Goal: Task Accomplishment & Management: Manage account settings

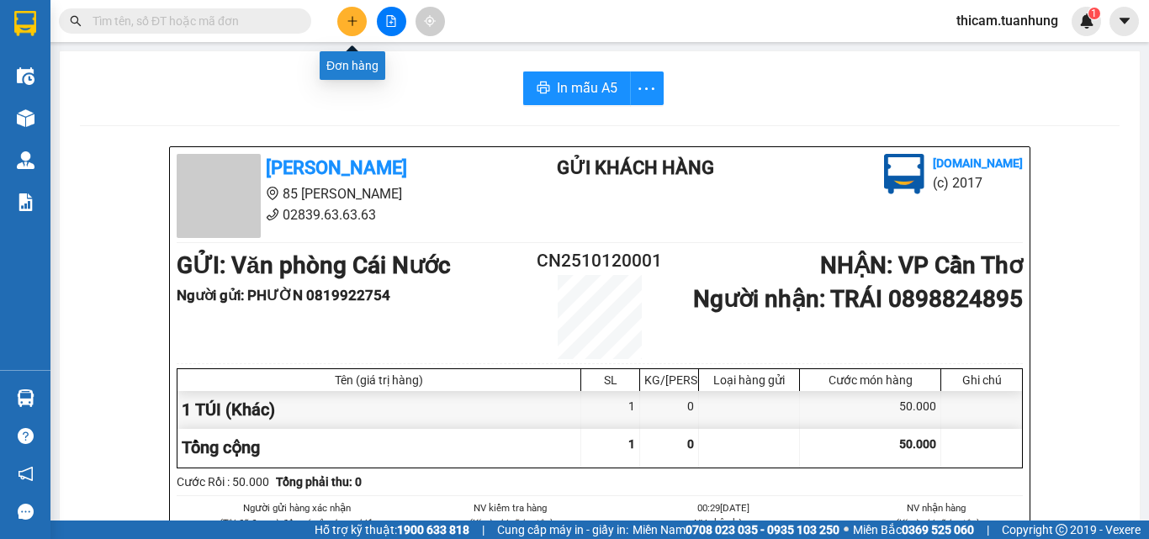
click at [349, 24] on icon "plus" at bounding box center [353, 21] width 12 height 12
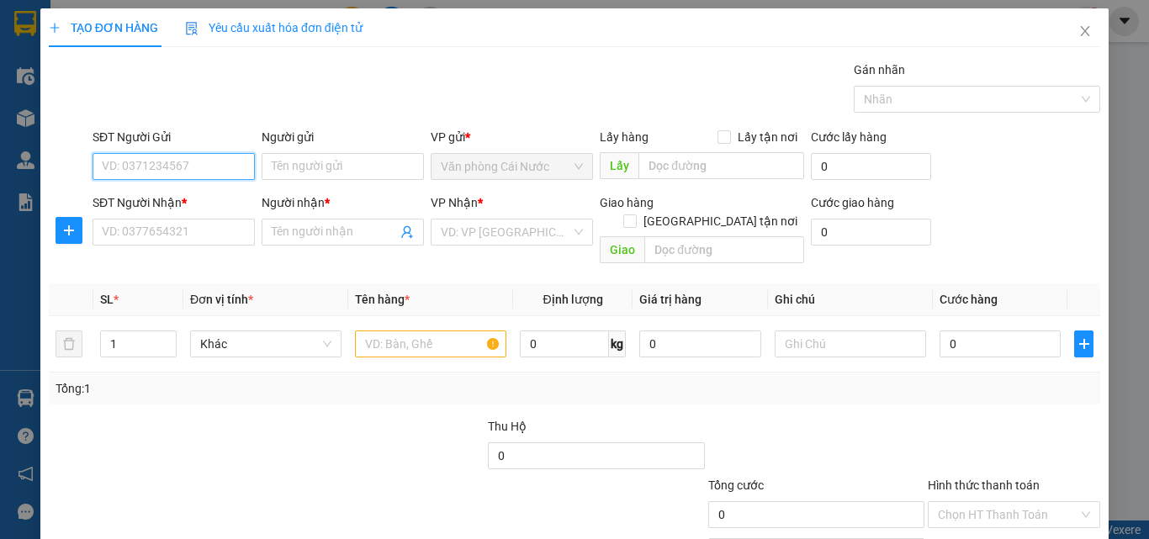
click at [200, 172] on input "SĐT Người Gửi" at bounding box center [174, 166] width 162 height 27
type input "0945268353"
click at [204, 200] on div "0945268353 - HẰNG" at bounding box center [172, 200] width 140 height 19
type input "HẰNG"
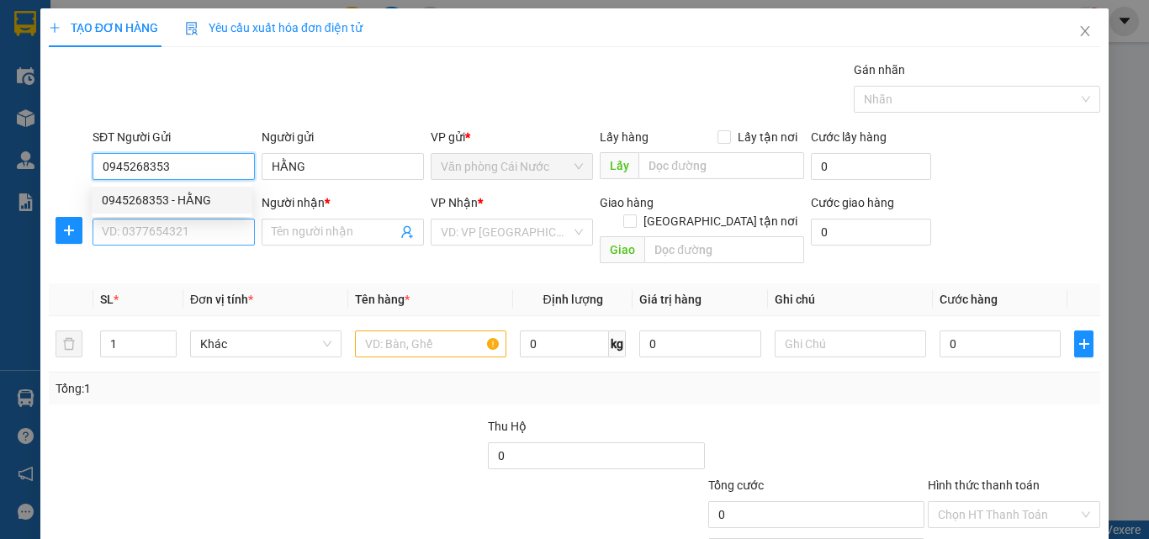
type input "0945268353"
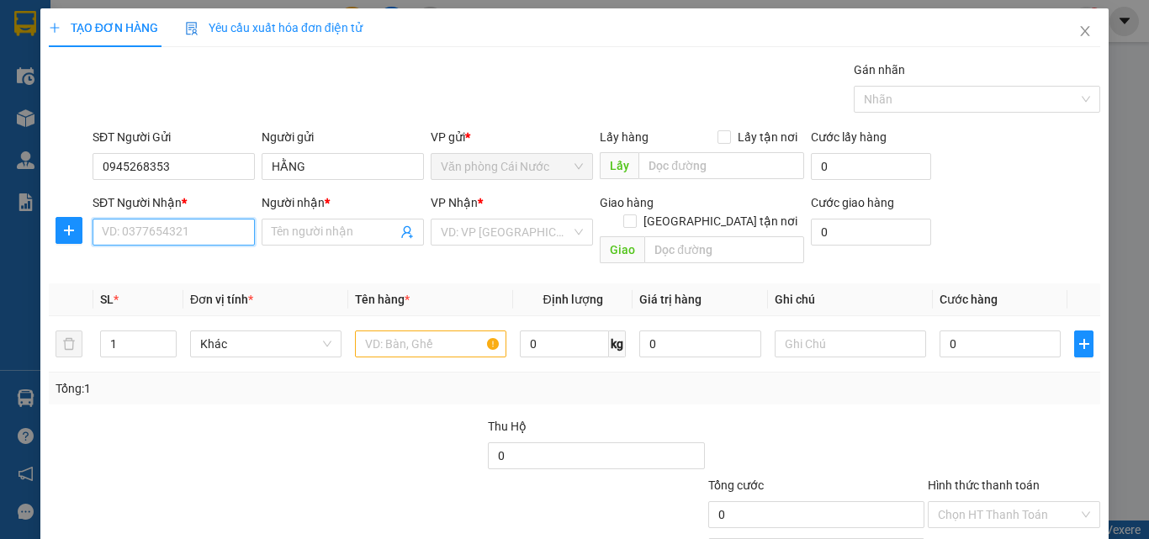
click at [183, 244] on input "SĐT Người Nhận *" at bounding box center [174, 232] width 162 height 27
click at [182, 285] on div "0906480481 - CHÚ SÂM" at bounding box center [172, 292] width 140 height 19
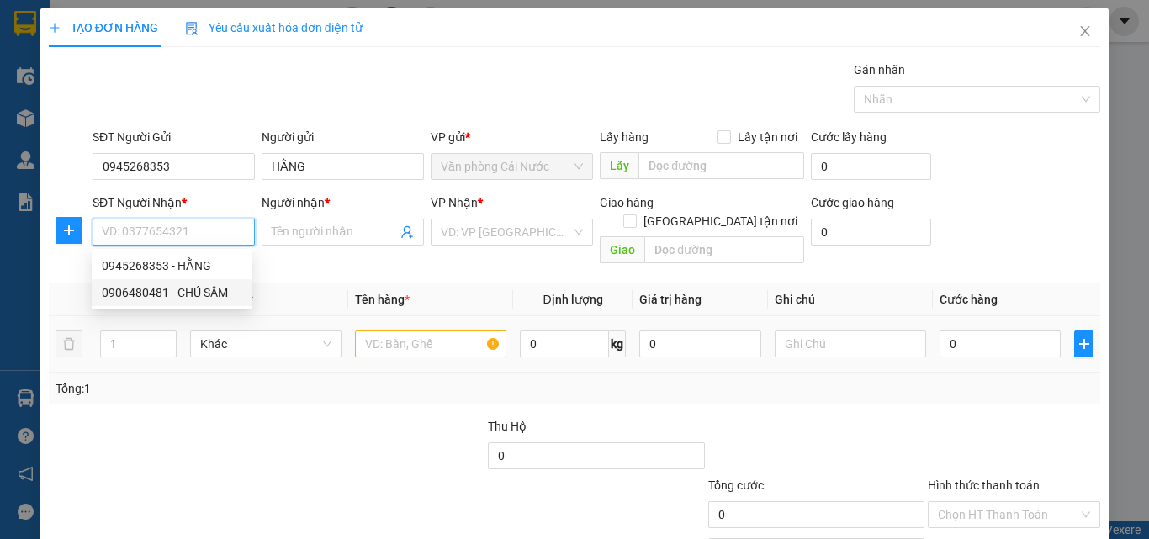
type input "0906480481"
type input "CHÚ SÂM"
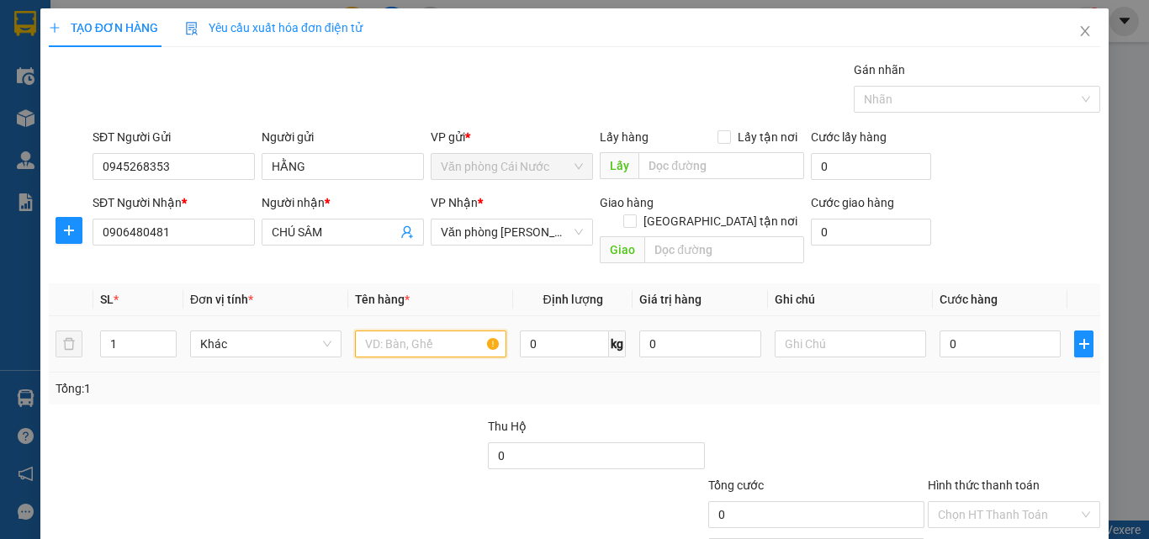
click at [431, 331] on input "text" at bounding box center [430, 344] width 151 height 27
type input "1 BỌC"
click at [965, 331] on input "0" at bounding box center [1000, 344] width 121 height 27
type input "5"
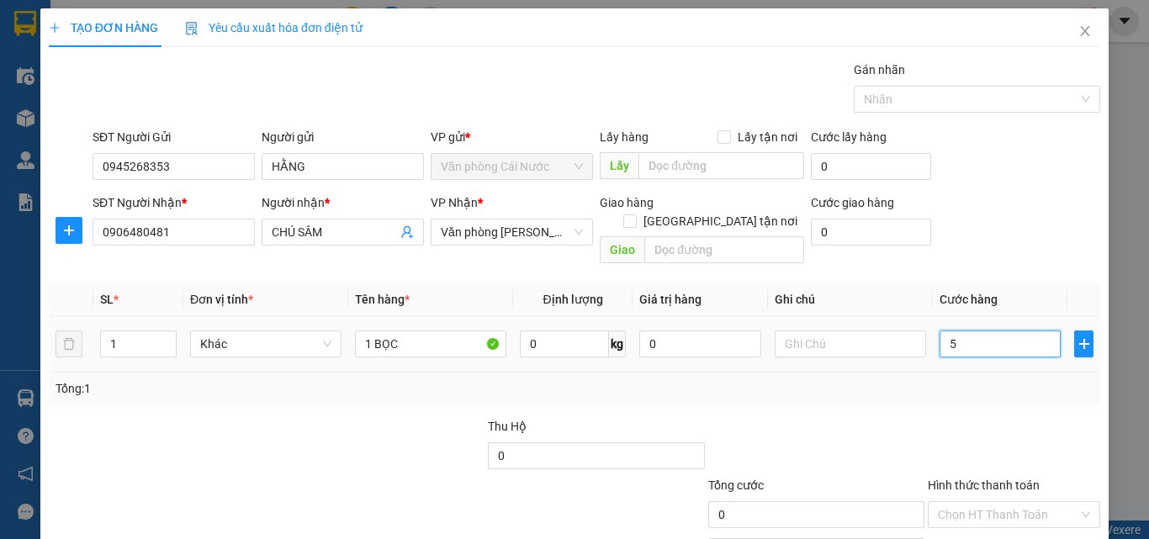
type input "5"
type input "50"
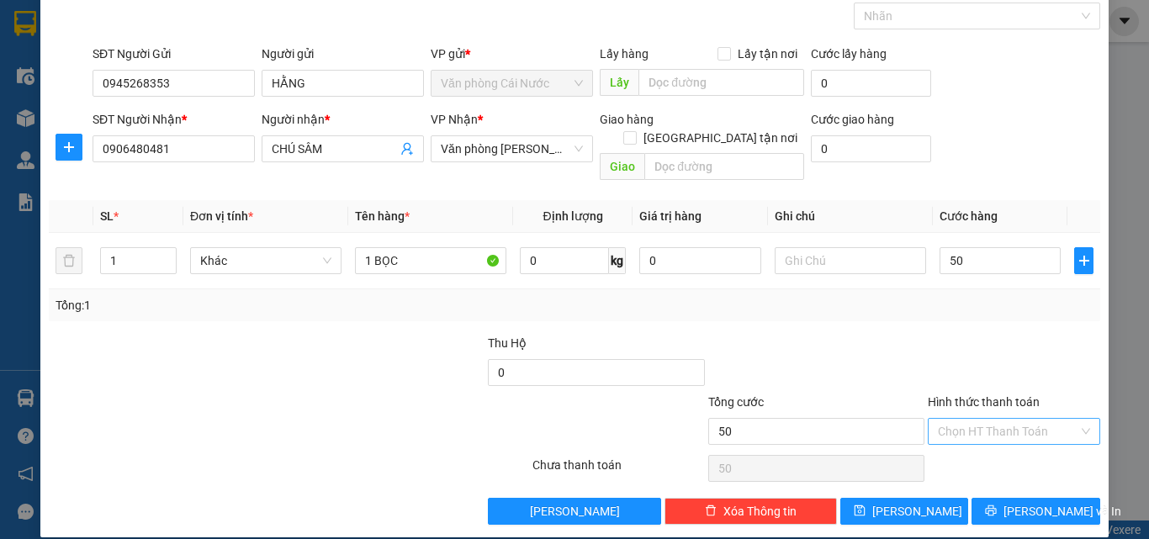
type input "50.000"
click at [999, 423] on input "Hình thức thanh toán" at bounding box center [1008, 431] width 140 height 25
click at [988, 444] on div "Tại văn phòng" at bounding box center [1004, 446] width 151 height 19
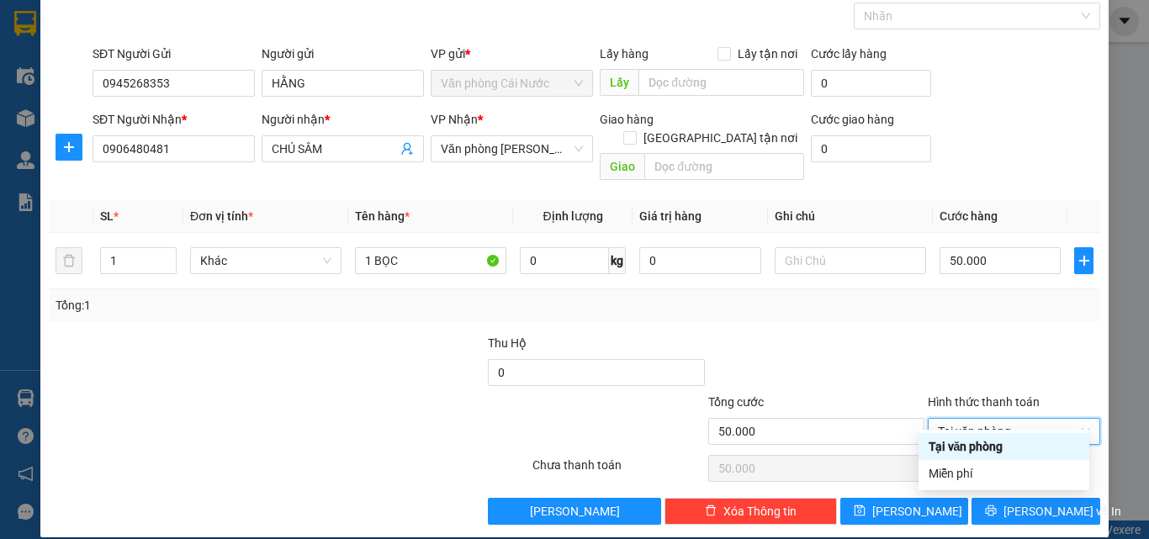
type input "0"
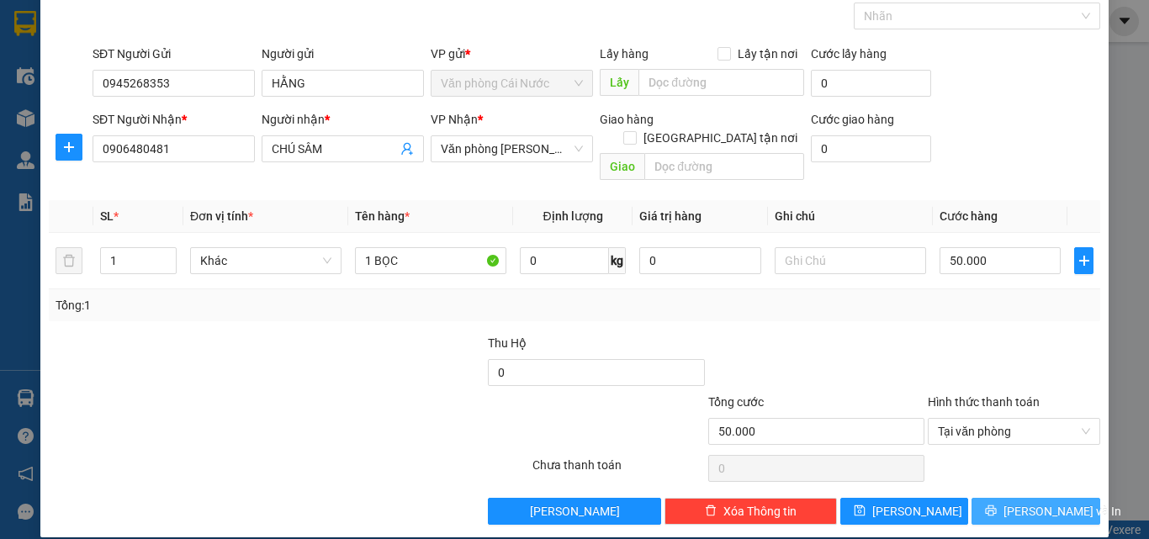
click at [984, 498] on button "[PERSON_NAME] và In" at bounding box center [1036, 511] width 129 height 27
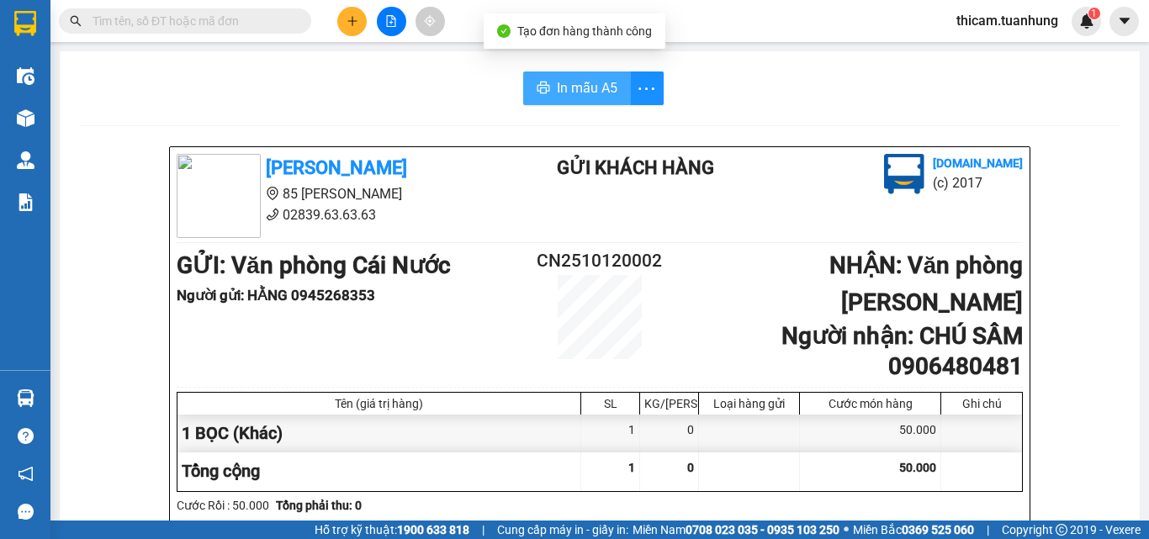
click at [607, 93] on span "In mẫu A5" at bounding box center [587, 87] width 61 height 21
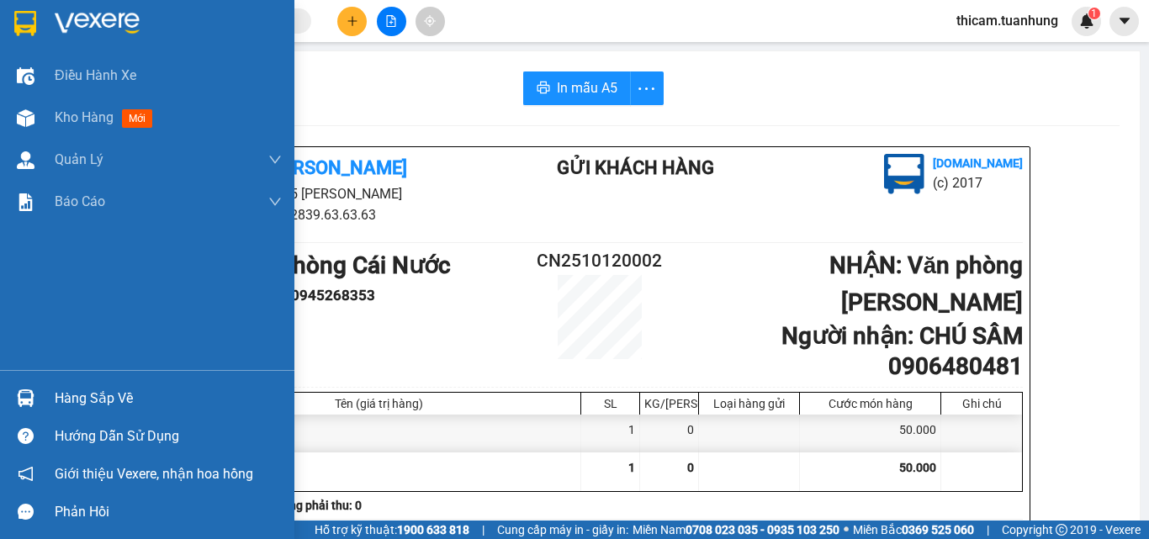
click at [94, 400] on div "Hàng sắp về" at bounding box center [168, 398] width 227 height 25
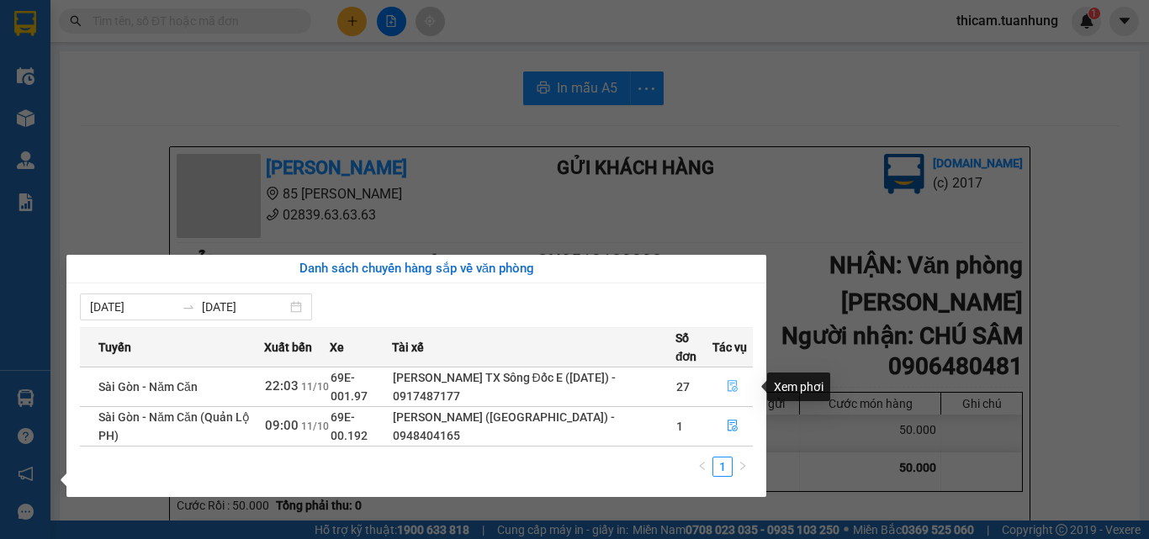
click at [730, 377] on button "button" at bounding box center [732, 386] width 39 height 27
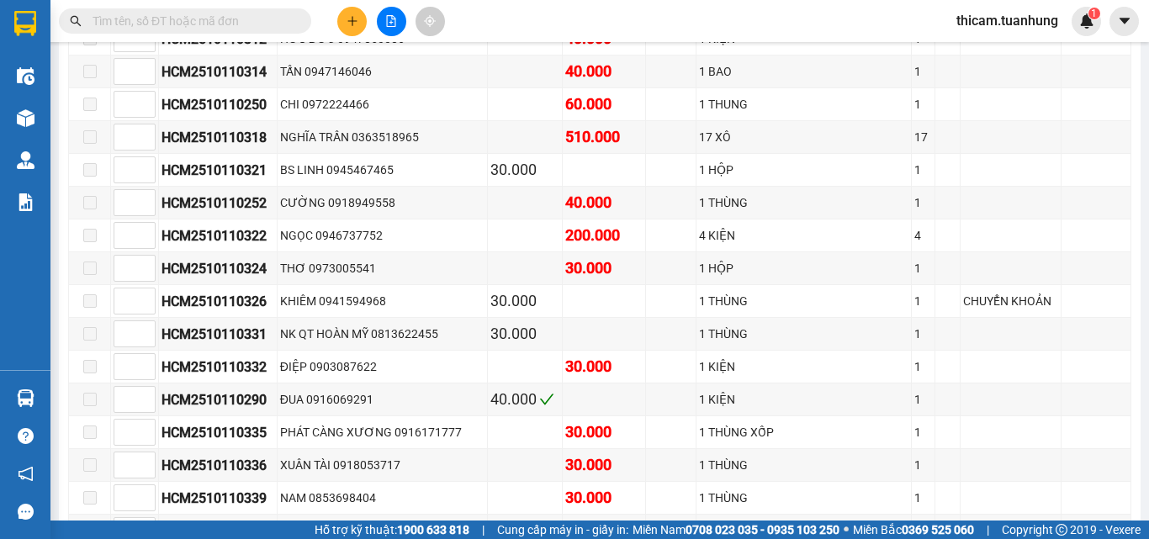
scroll to position [8328, 0]
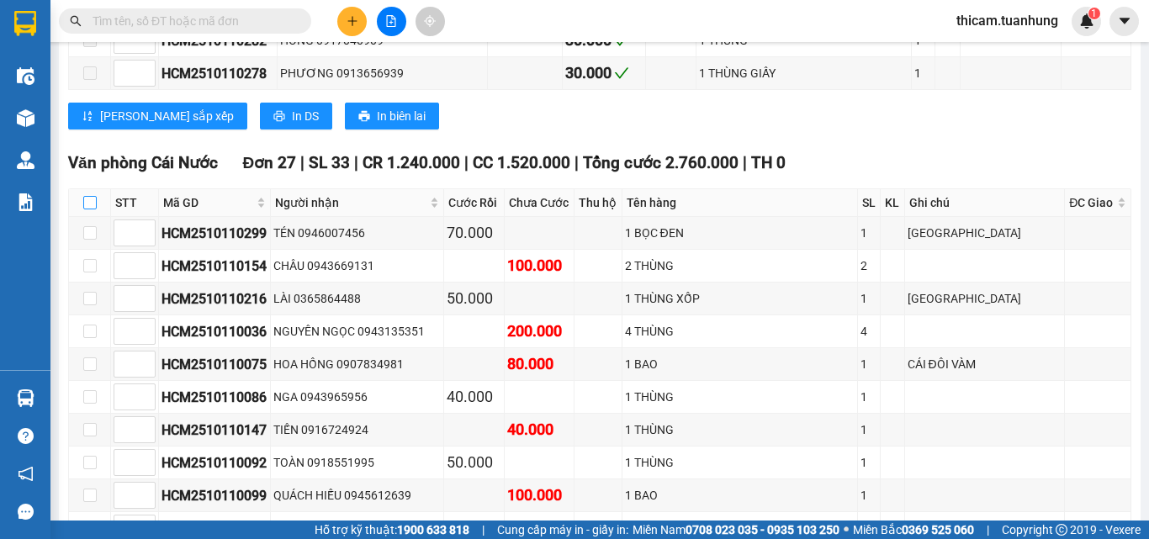
click at [92, 209] on input "checkbox" at bounding box center [89, 202] width 13 height 13
checkbox input "true"
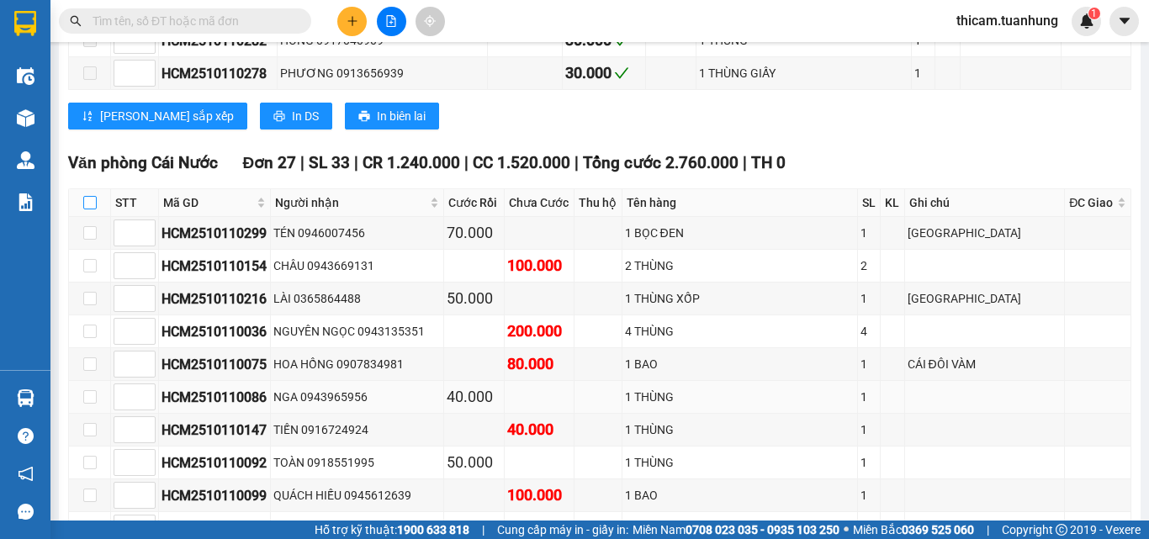
checkbox input "true"
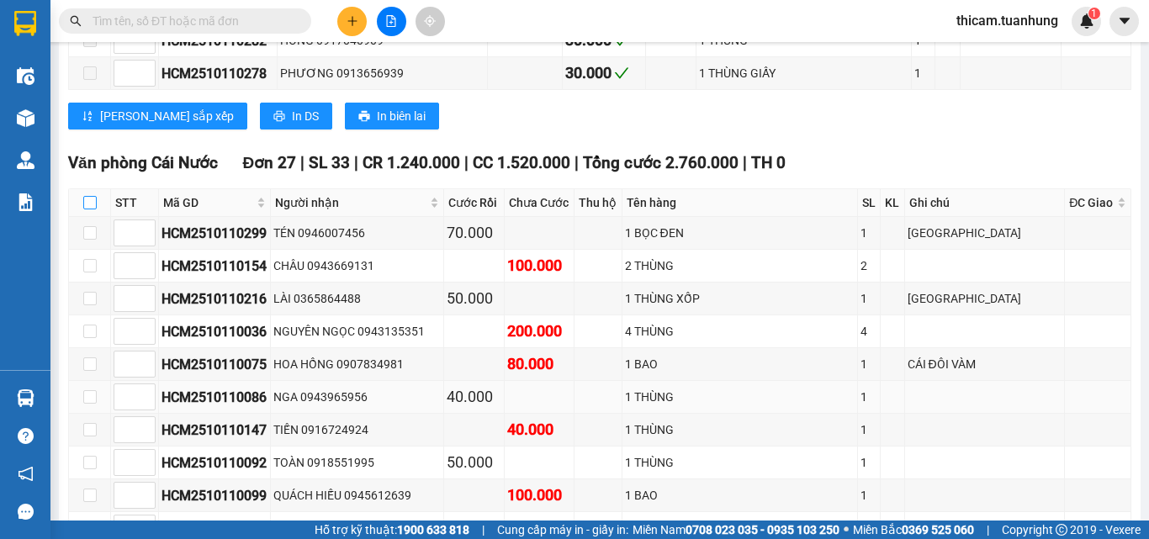
checkbox input "true"
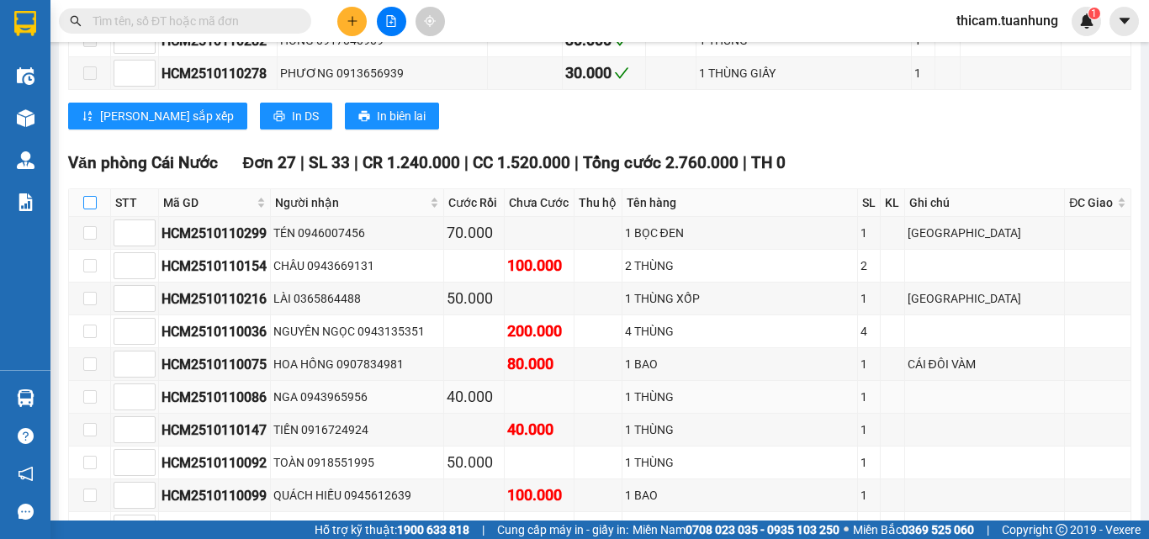
checkbox input "true"
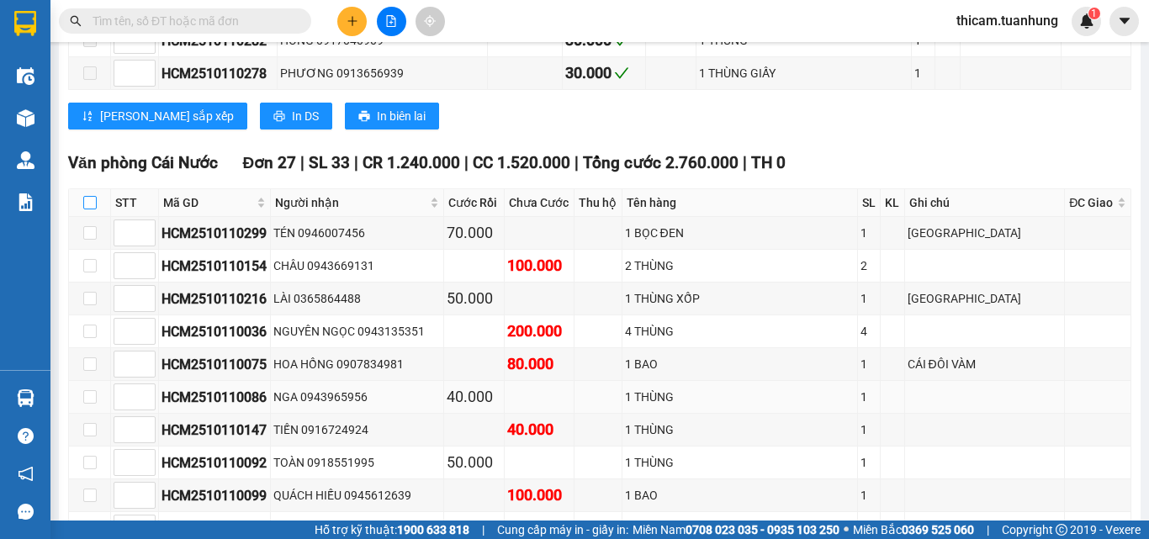
checkbox input "true"
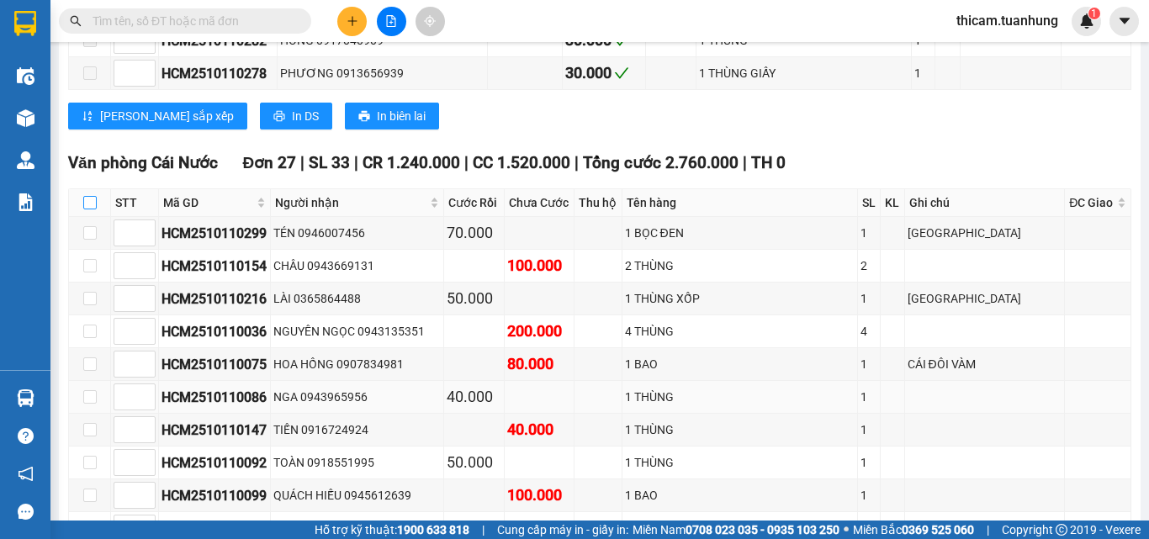
checkbox input "true"
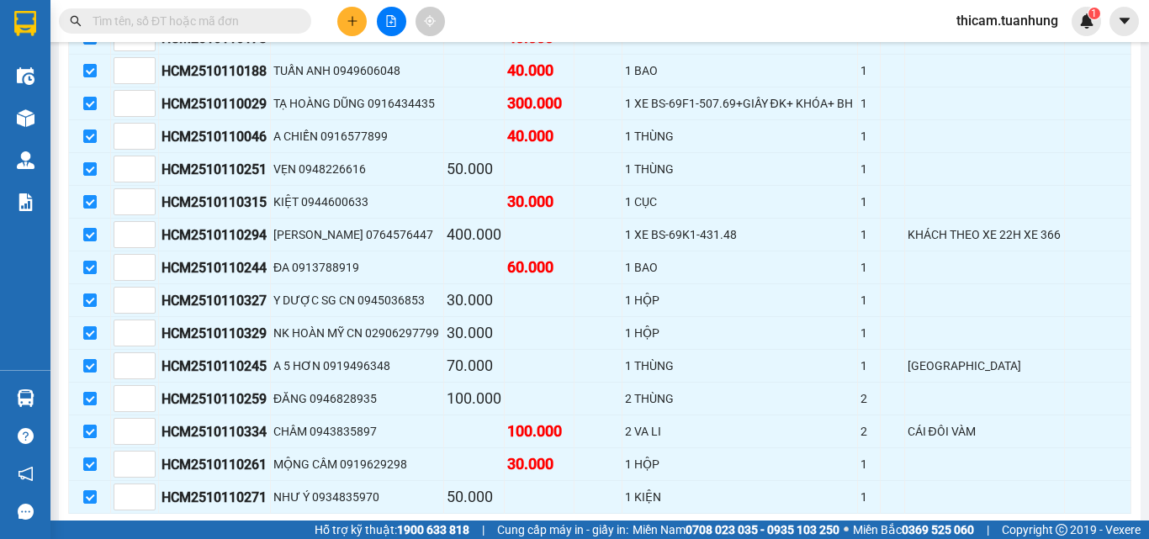
scroll to position [9337, 0]
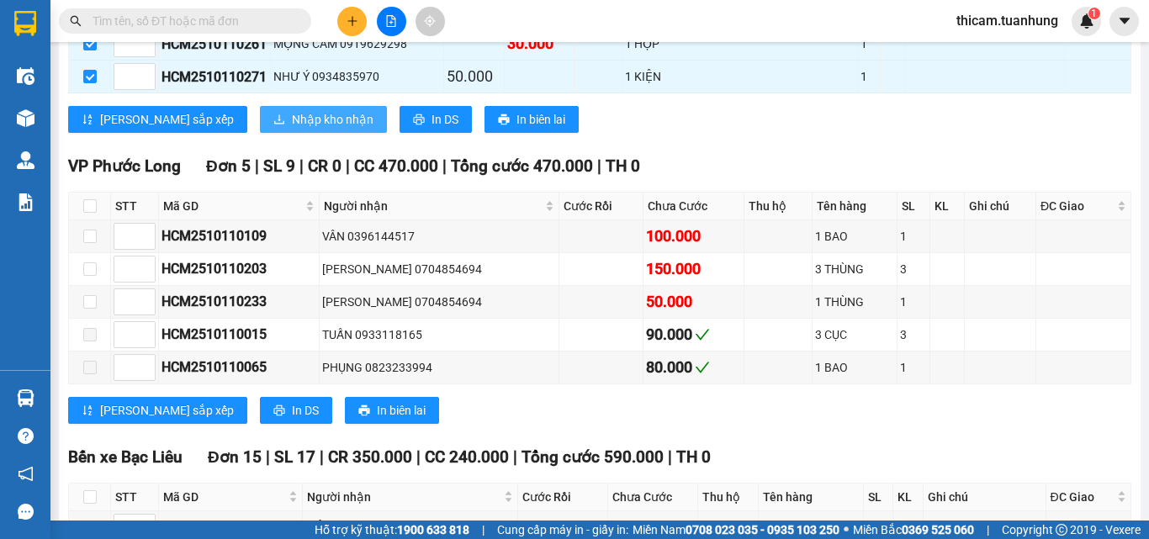
click at [292, 129] on span "Nhập kho nhận" at bounding box center [333, 119] width 82 height 19
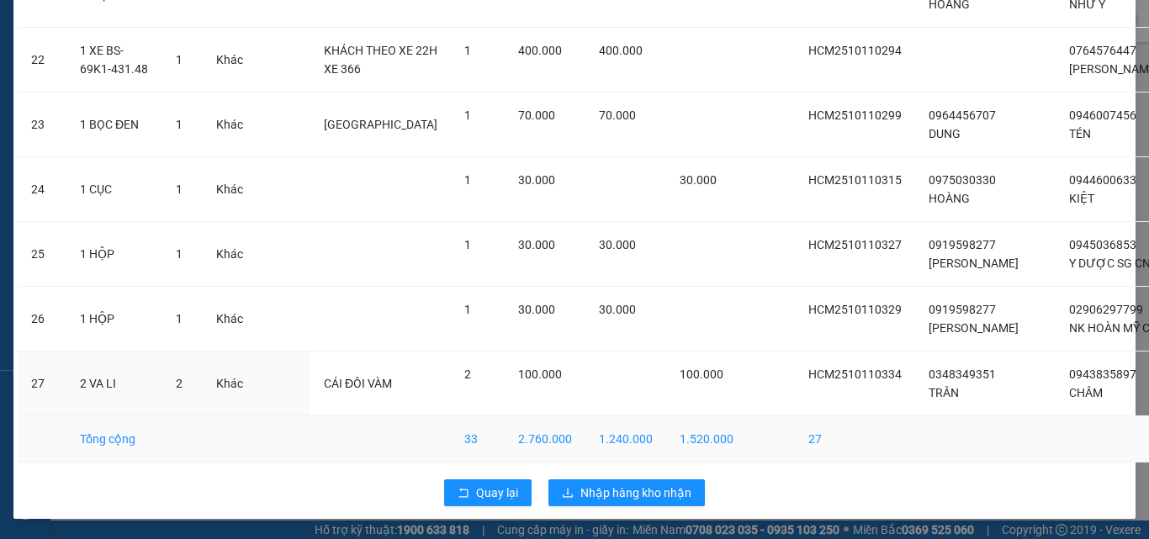
scroll to position [1603, 0]
click at [622, 494] on span "Nhập hàng kho nhận" at bounding box center [635, 493] width 111 height 19
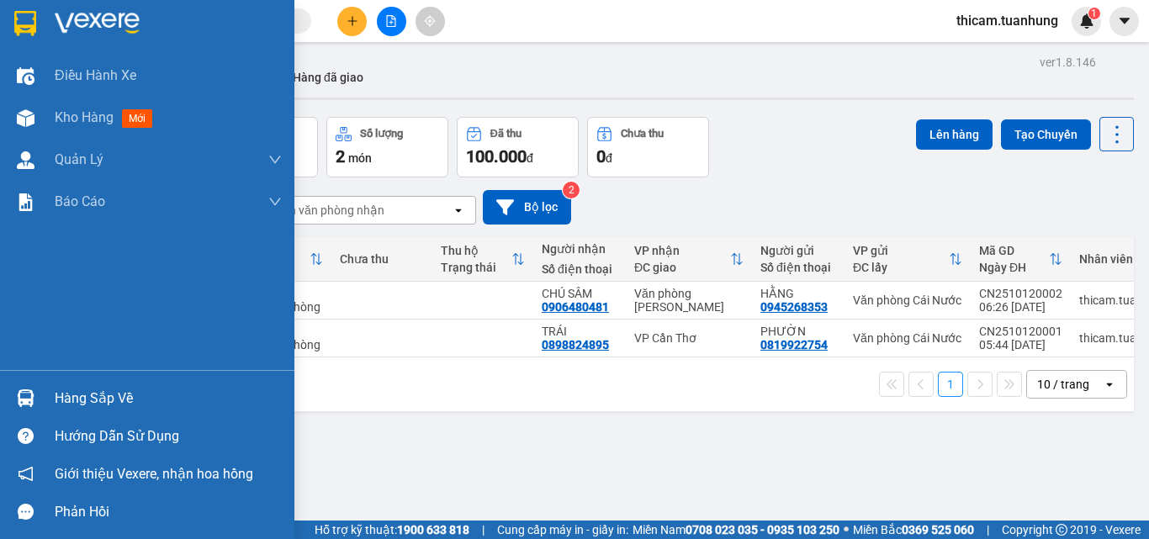
click at [118, 398] on div "Hàng sắp về" at bounding box center [168, 398] width 227 height 25
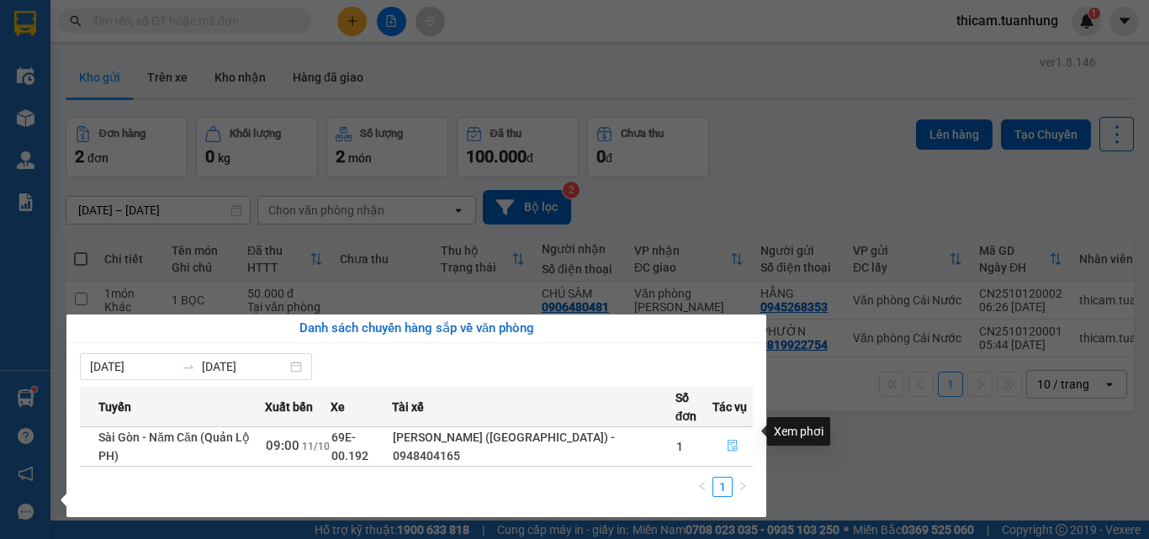
click at [728, 440] on icon "file-done" at bounding box center [733, 446] width 12 height 12
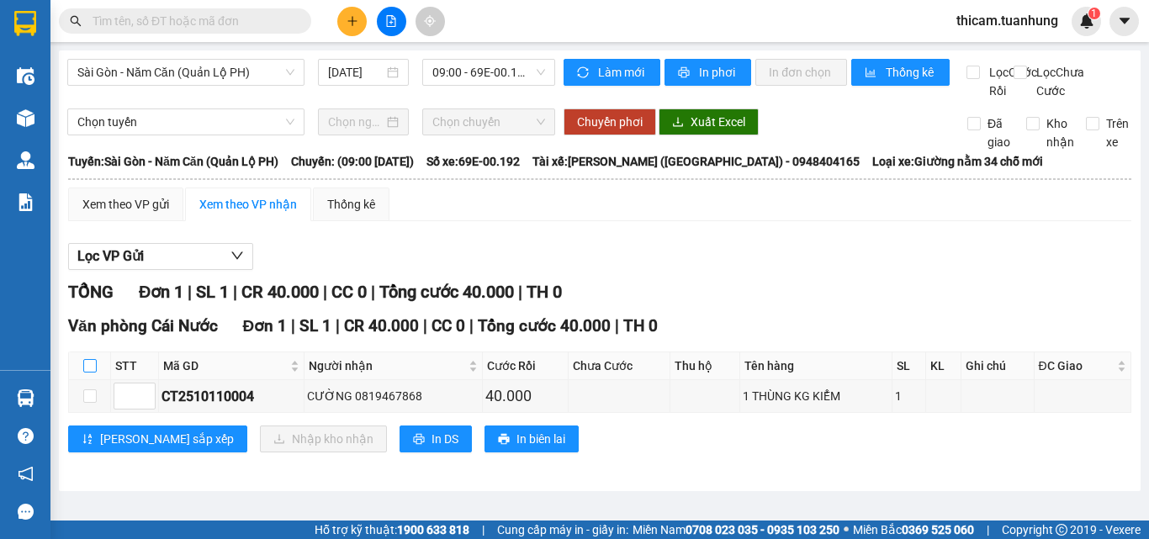
click at [89, 373] on input "checkbox" at bounding box center [89, 365] width 13 height 13
checkbox input "true"
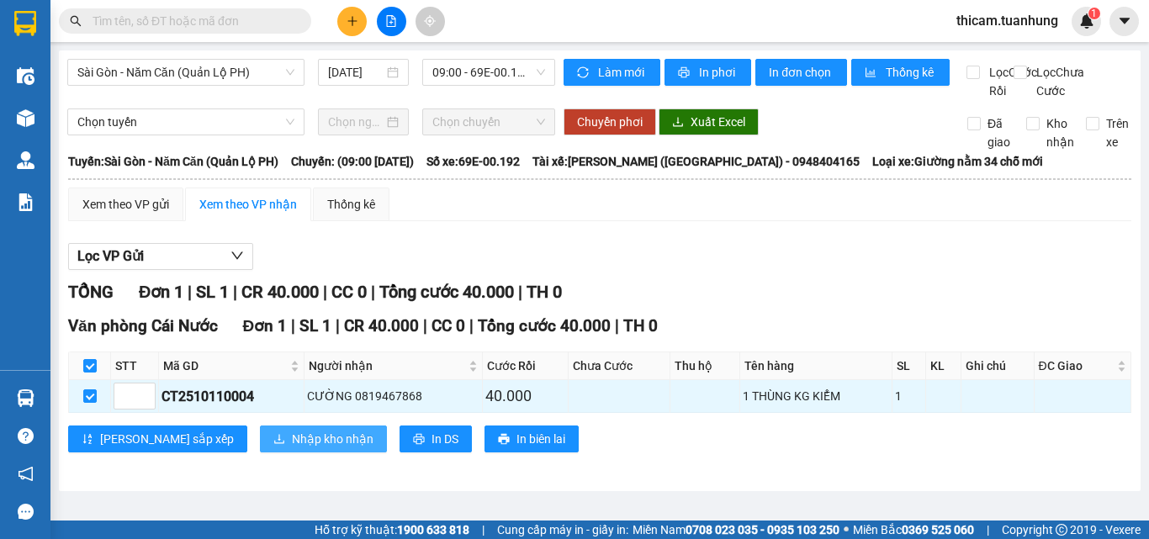
click at [292, 448] on span "Nhập kho nhận" at bounding box center [333, 439] width 82 height 19
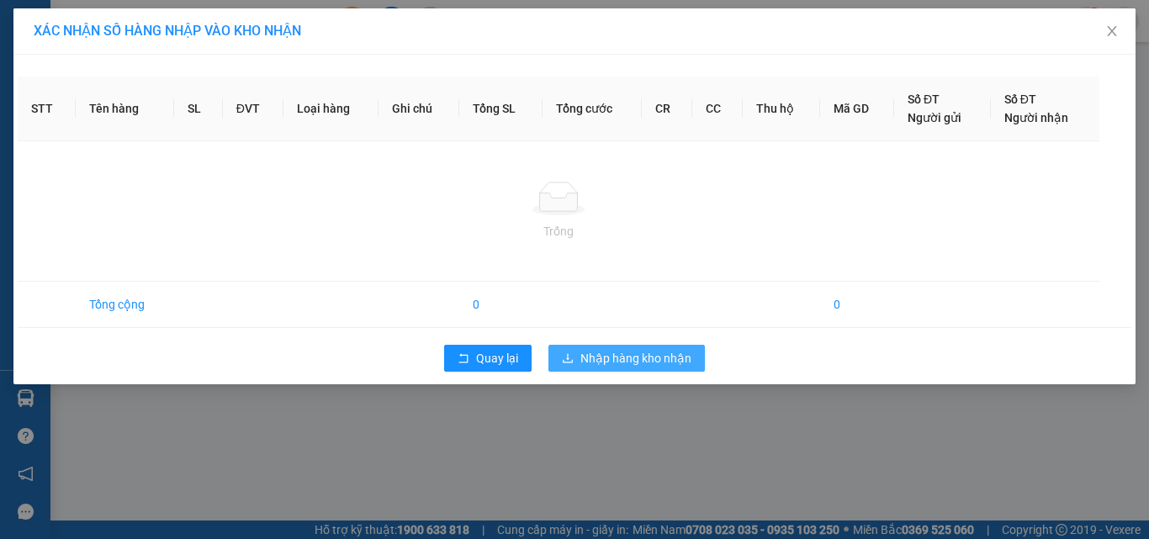
click at [618, 356] on span "Nhập hàng kho nhận" at bounding box center [635, 358] width 111 height 19
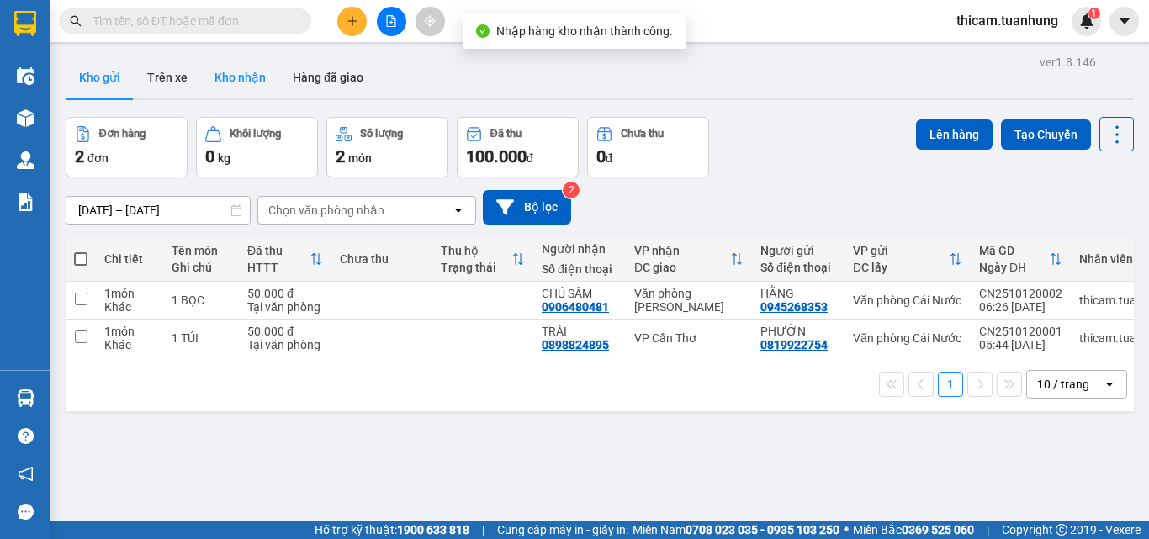
click at [246, 74] on button "Kho nhận" at bounding box center [240, 77] width 78 height 40
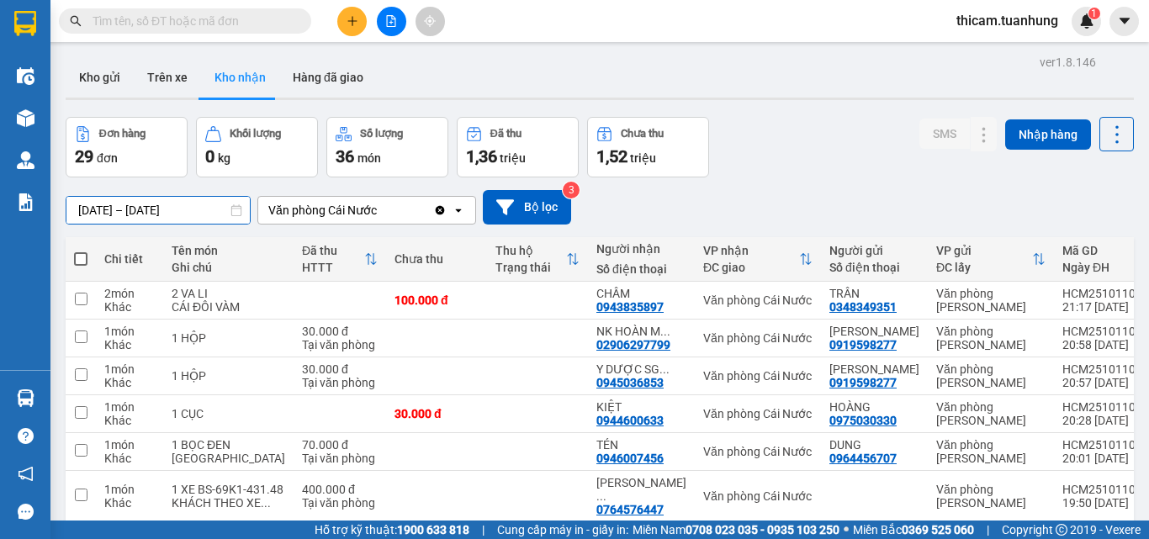
click at [223, 216] on input "[DATE] – [DATE]" at bounding box center [157, 210] width 183 height 27
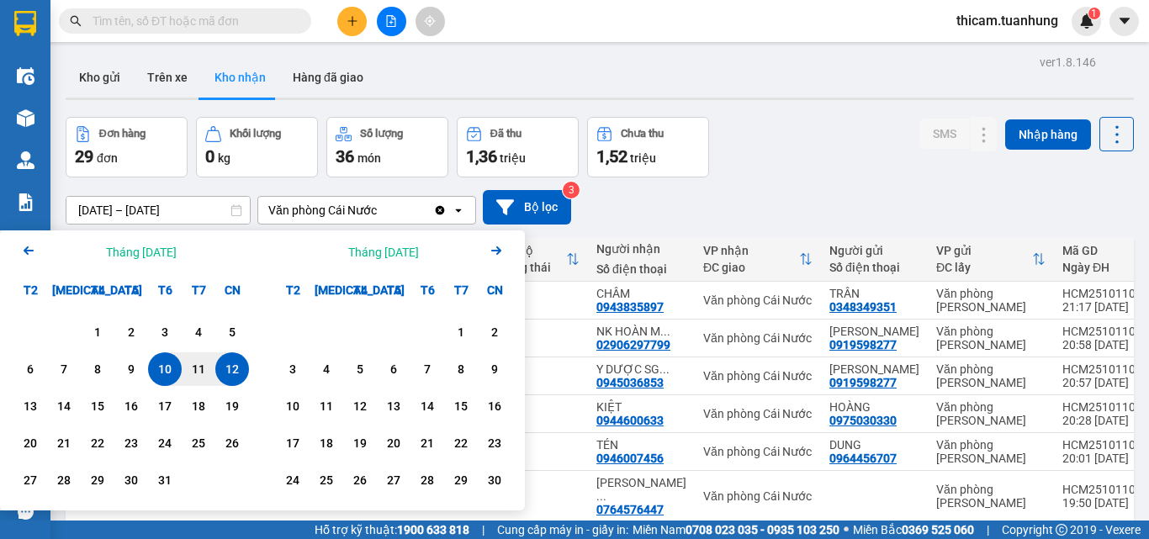
click at [31, 251] on icon "Previous month." at bounding box center [29, 250] width 10 height 8
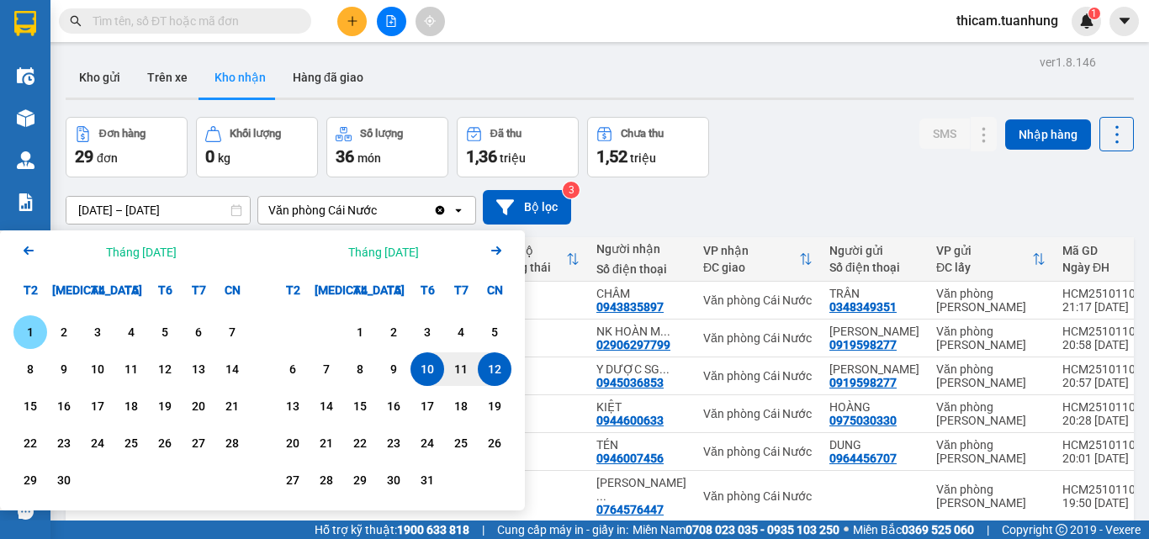
click at [24, 335] on div "1" at bounding box center [31, 332] width 24 height 20
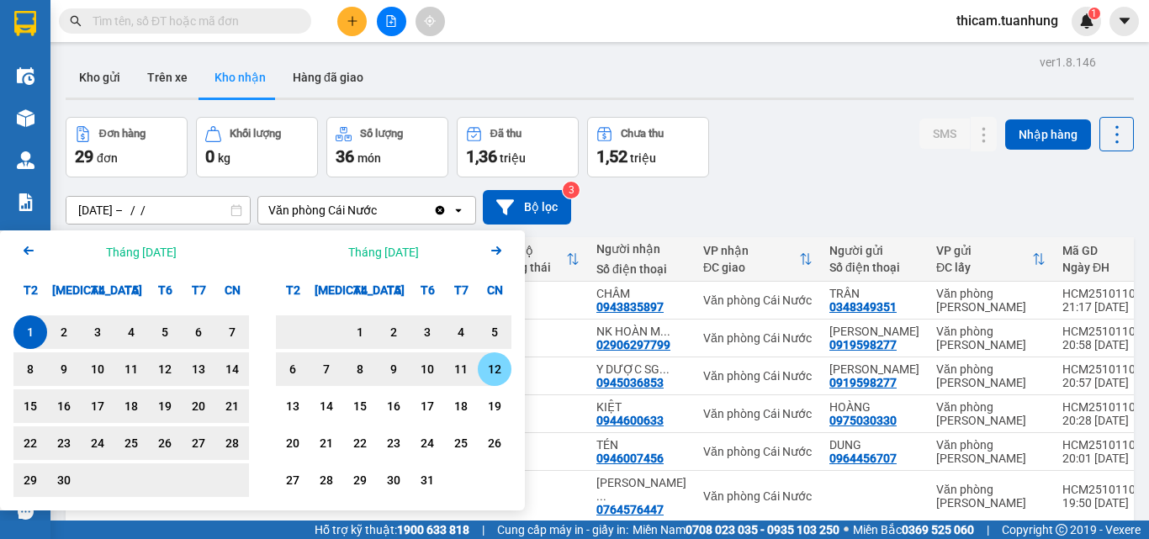
click at [501, 374] on div "12" at bounding box center [495, 369] width 24 height 20
type input "[DATE] – [DATE]"
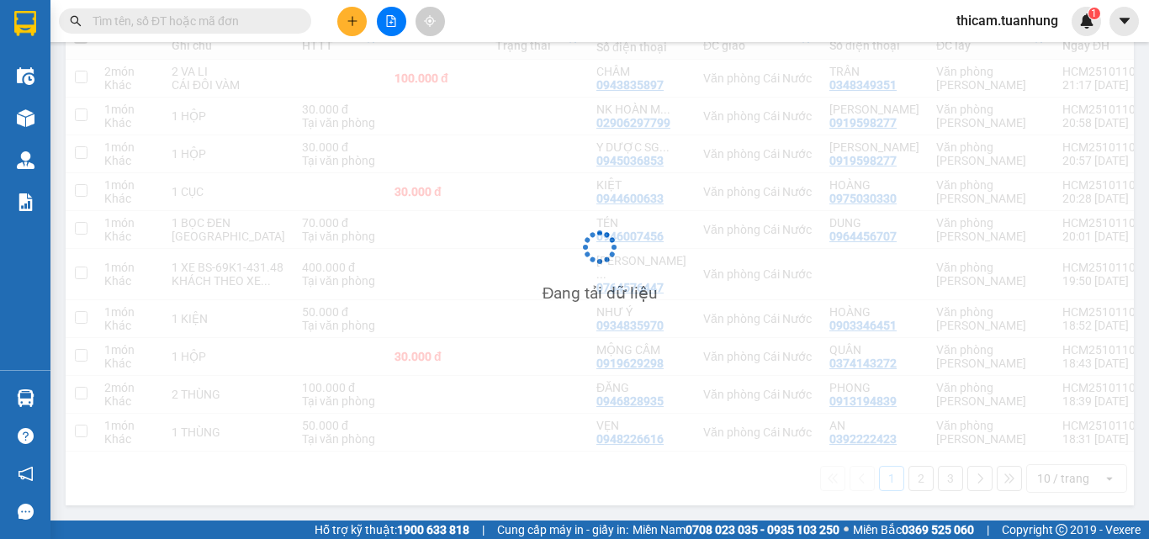
scroll to position [296, 0]
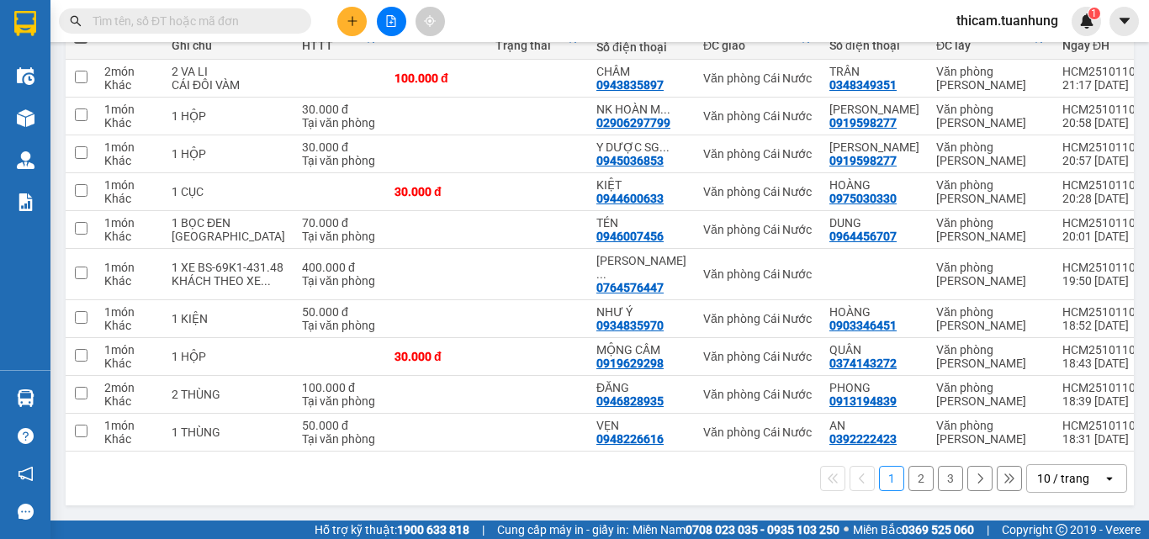
click at [940, 479] on button "3" at bounding box center [950, 478] width 25 height 25
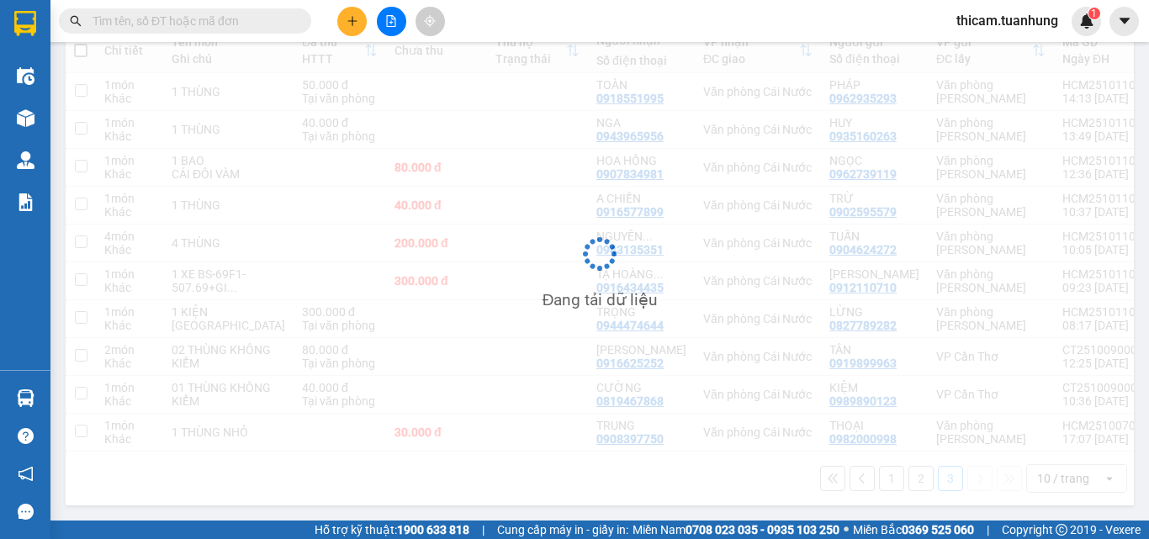
scroll to position [283, 0]
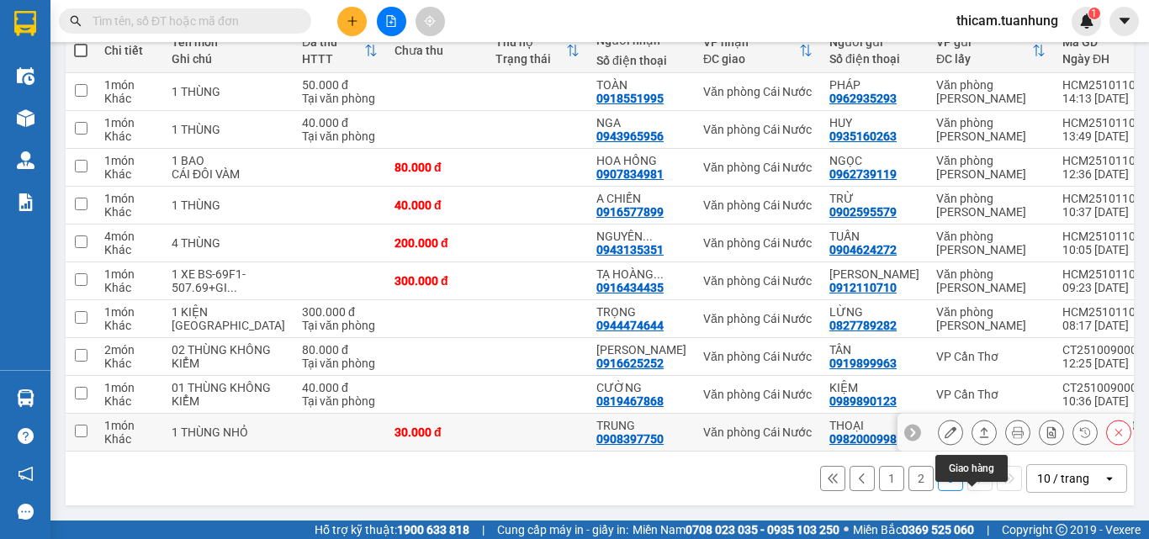
click at [978, 428] on icon at bounding box center [984, 432] width 12 height 12
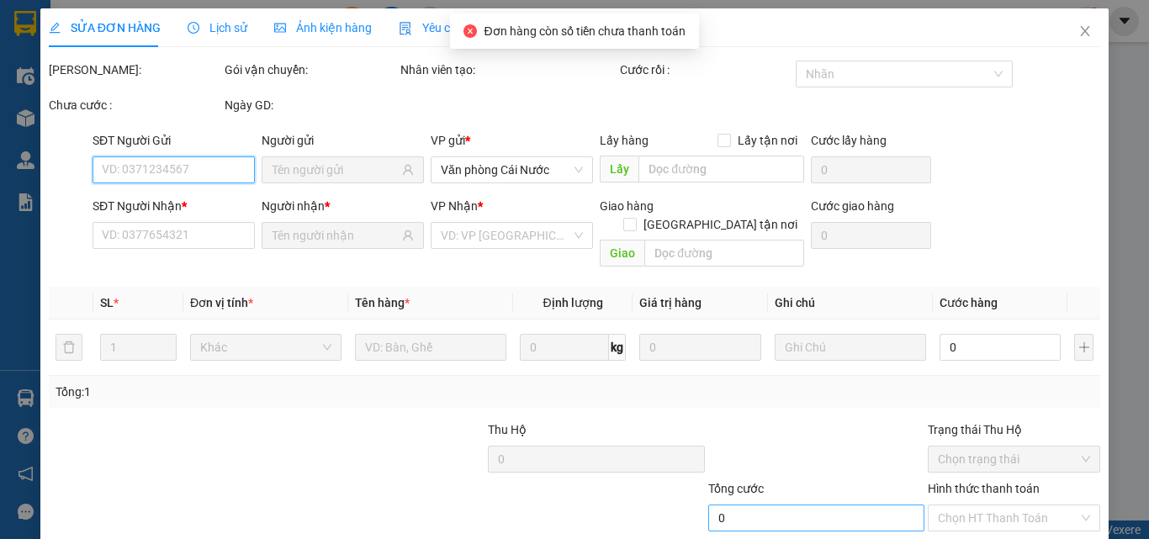
scroll to position [87, 0]
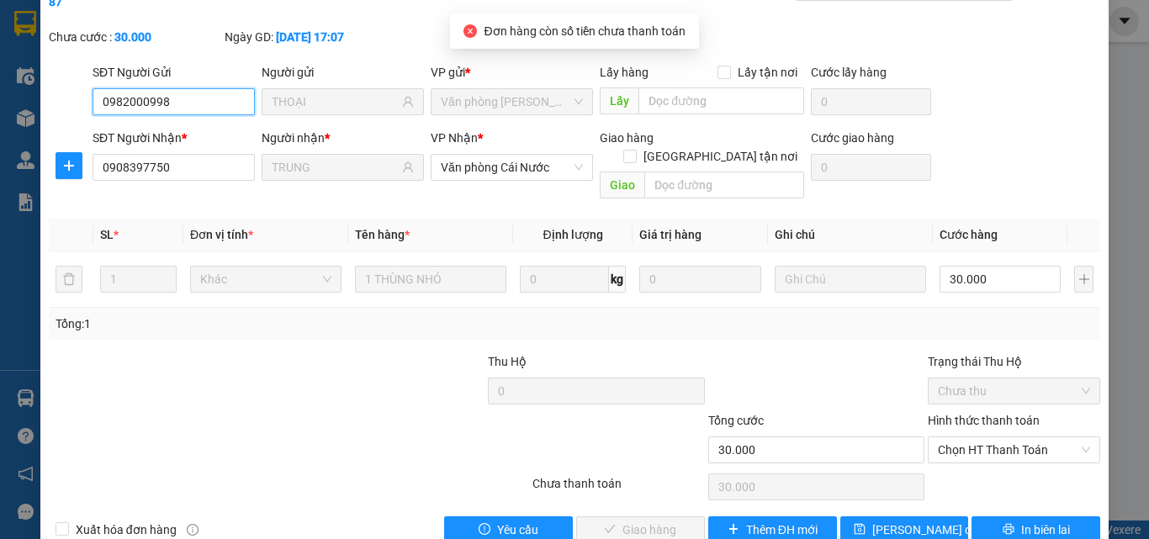
type input "0982000998"
type input "THOẠI"
type input "0908397750"
type input "TRUNG"
type input "30.000"
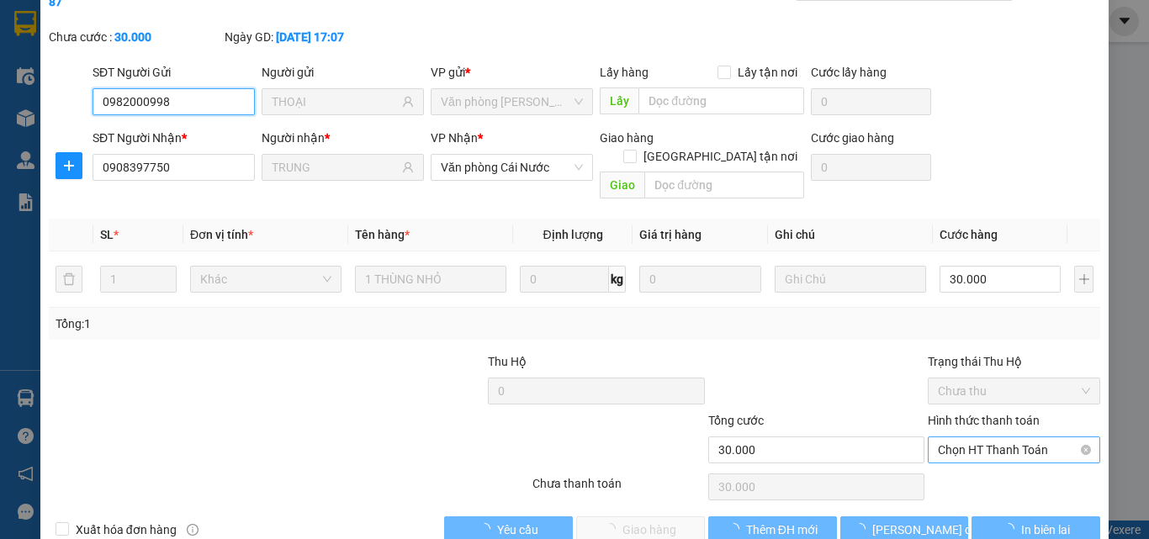
click at [976, 437] on span "Chọn HT Thanh Toán" at bounding box center [1014, 449] width 152 height 25
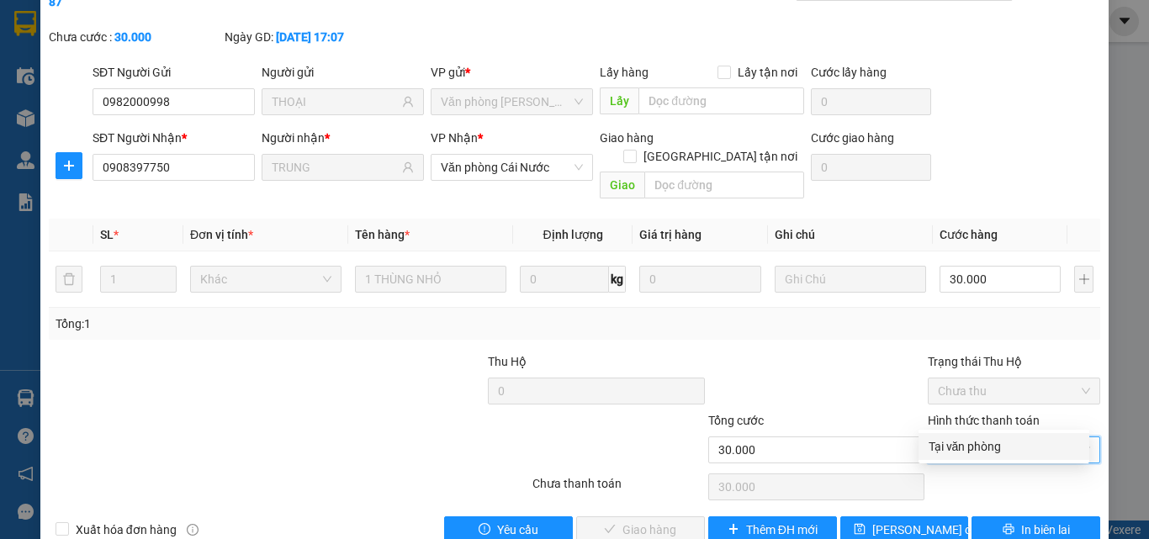
click at [969, 444] on div "Tại văn phòng" at bounding box center [1004, 446] width 151 height 19
type input "0"
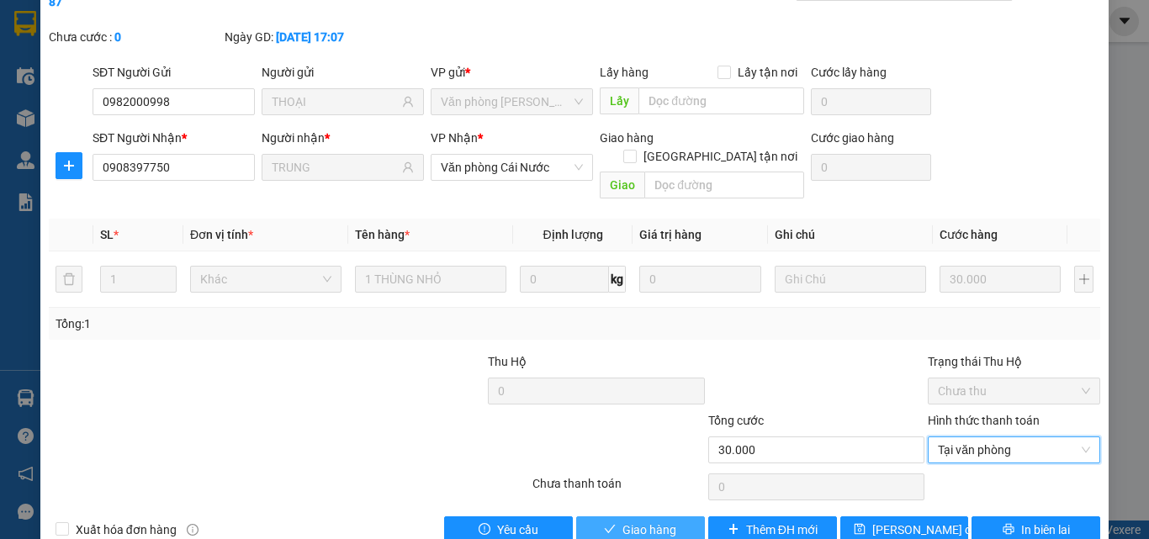
click at [670, 517] on button "Giao hàng" at bounding box center [640, 530] width 129 height 27
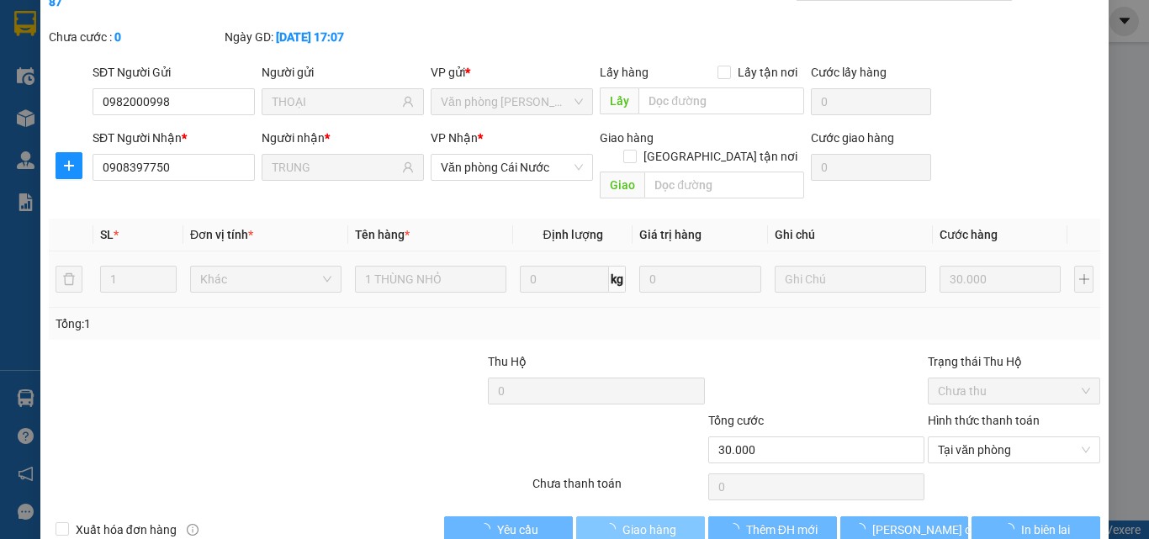
scroll to position [0, 0]
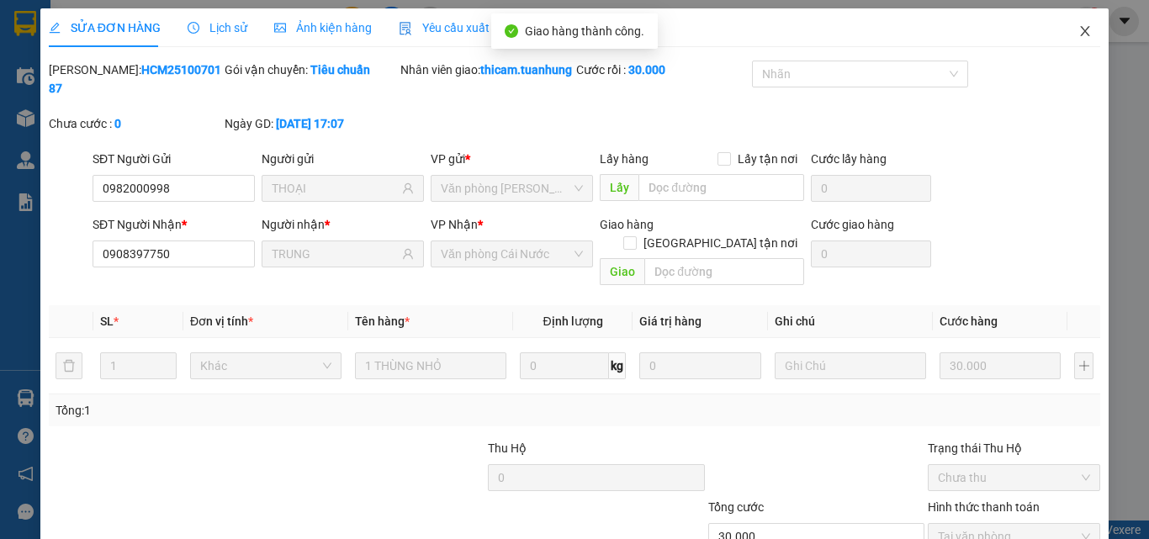
click at [1081, 30] on icon "close" at bounding box center [1085, 31] width 9 height 10
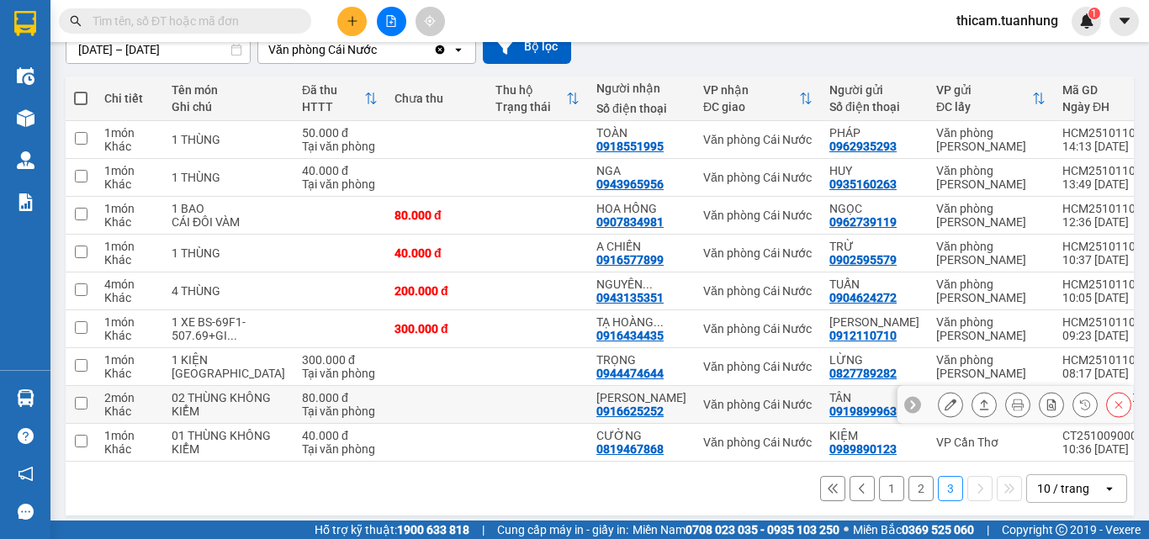
scroll to position [245, 0]
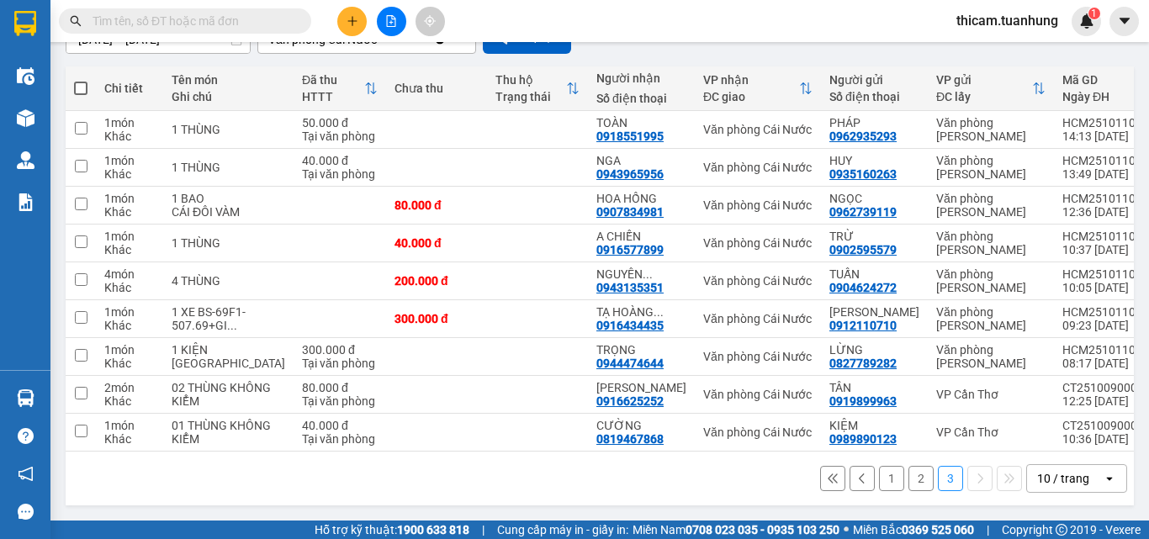
click at [882, 479] on button "1" at bounding box center [891, 478] width 25 height 25
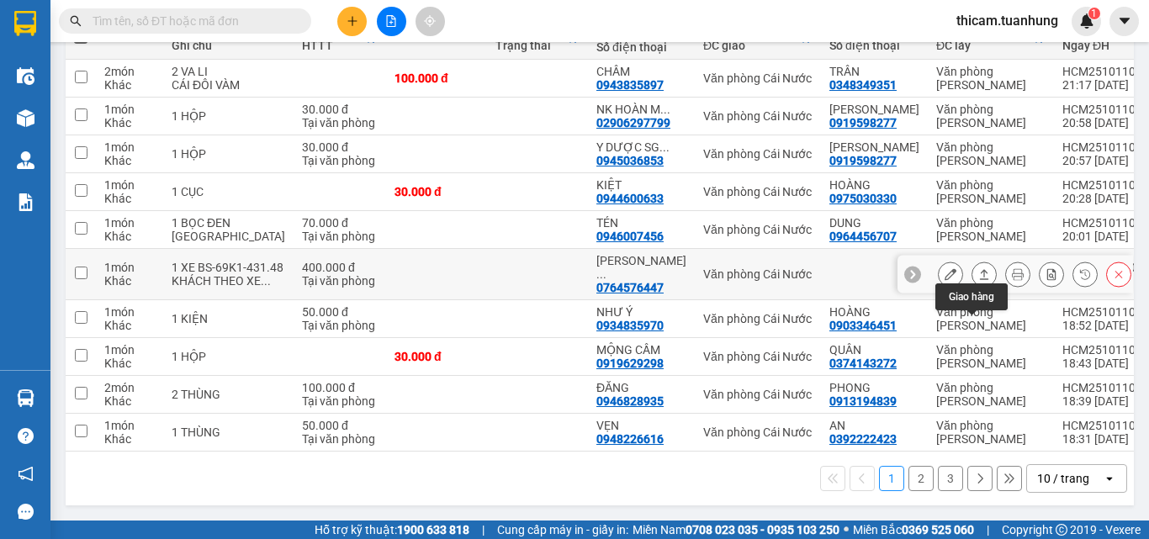
click at [978, 280] on icon at bounding box center [984, 274] width 12 height 12
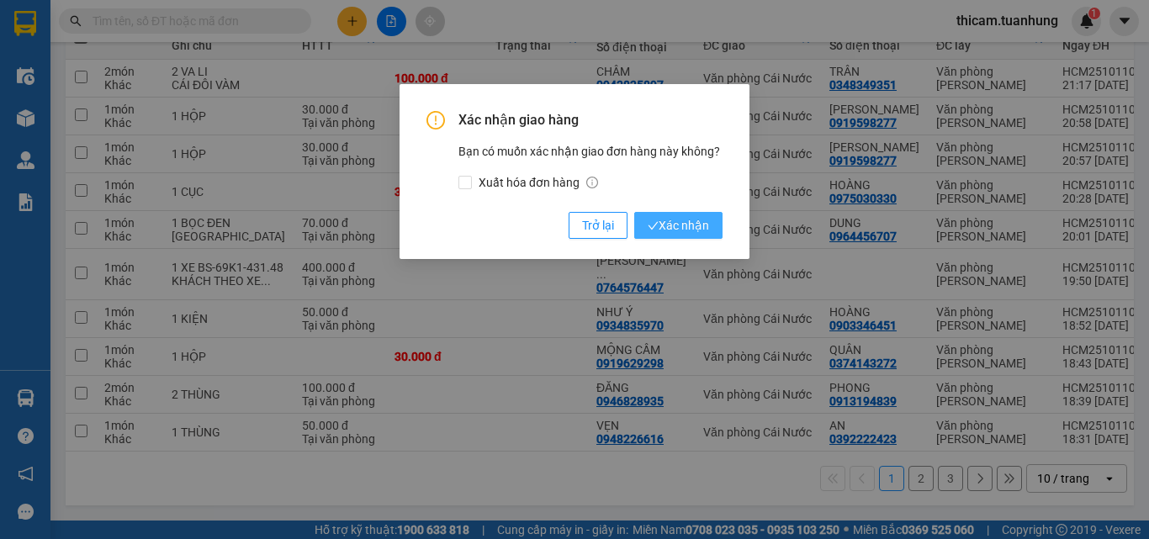
click at [706, 215] on button "Xác nhận" at bounding box center [678, 225] width 88 height 27
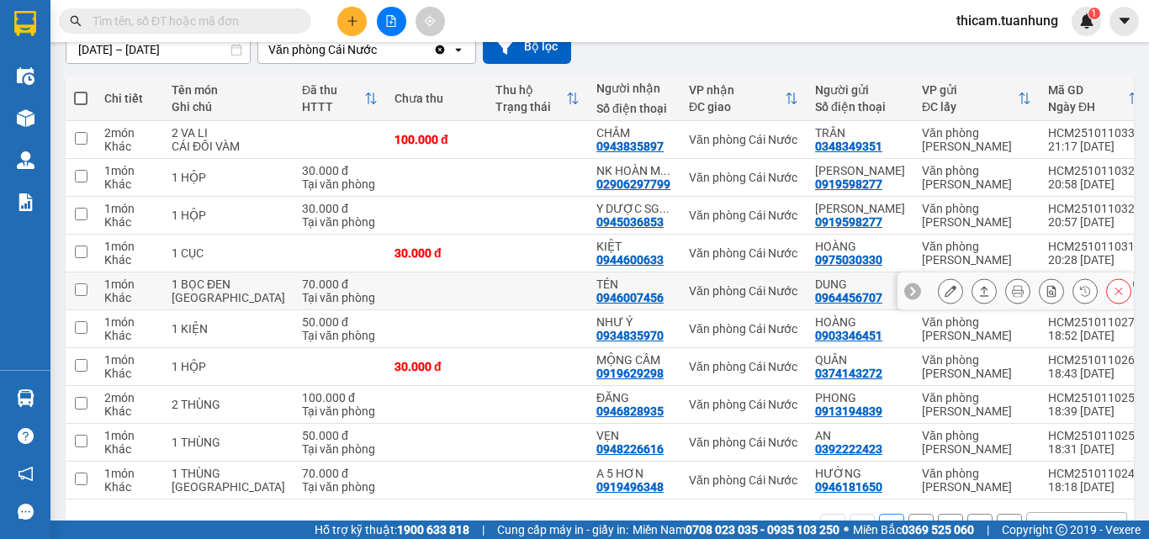
scroll to position [256, 0]
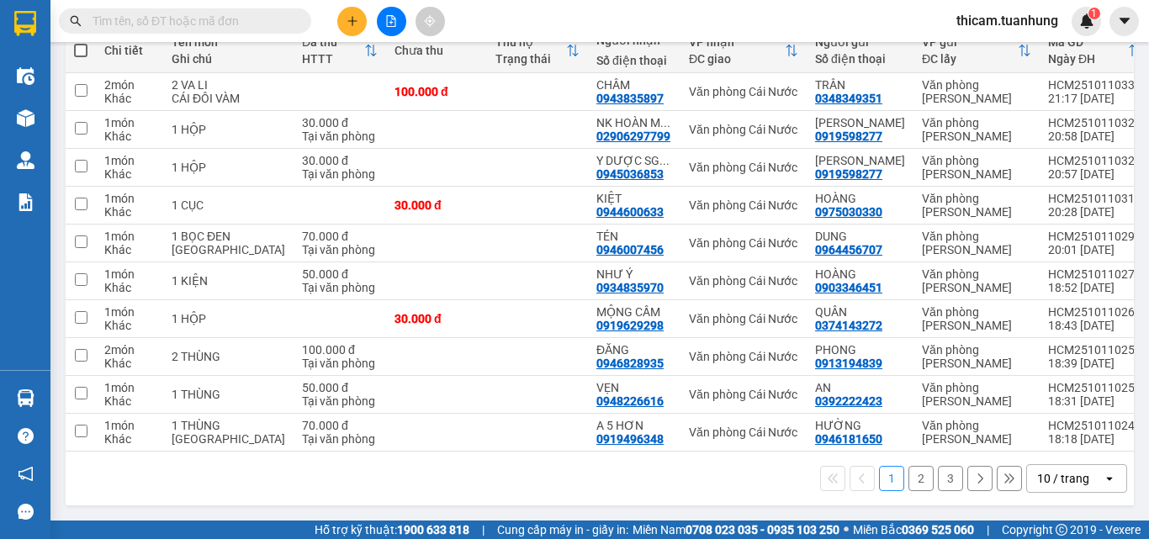
click at [909, 479] on button "2" at bounding box center [921, 478] width 25 height 25
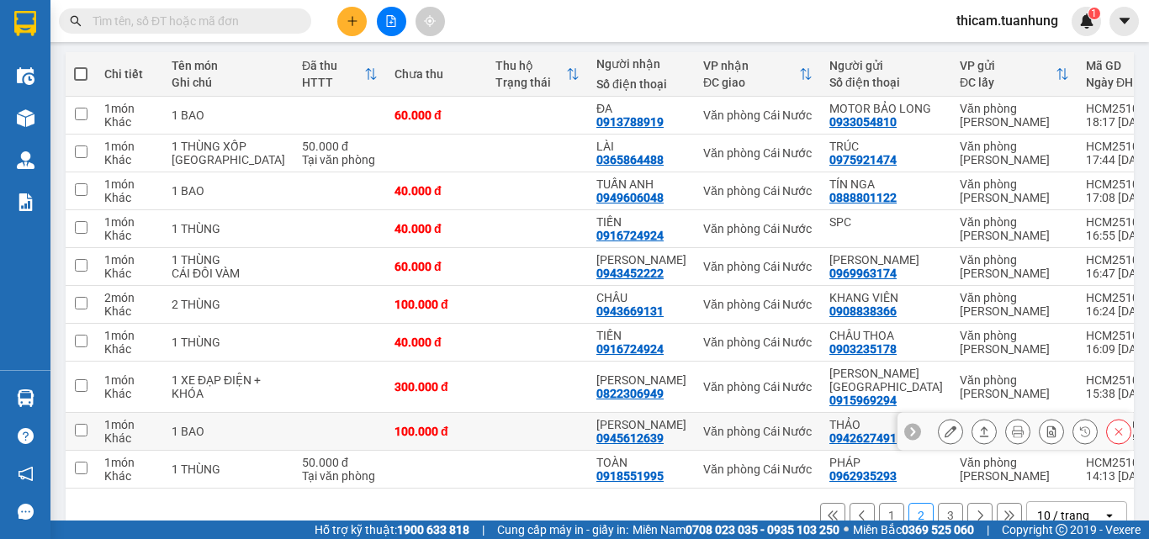
scroll to position [269, 0]
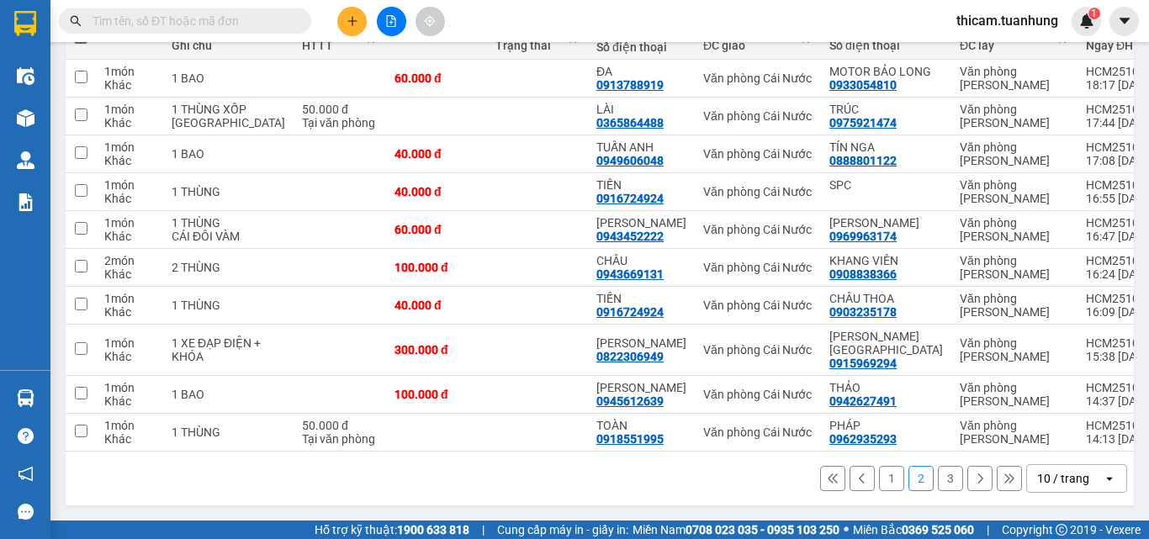
click at [887, 483] on button "1" at bounding box center [891, 478] width 25 height 25
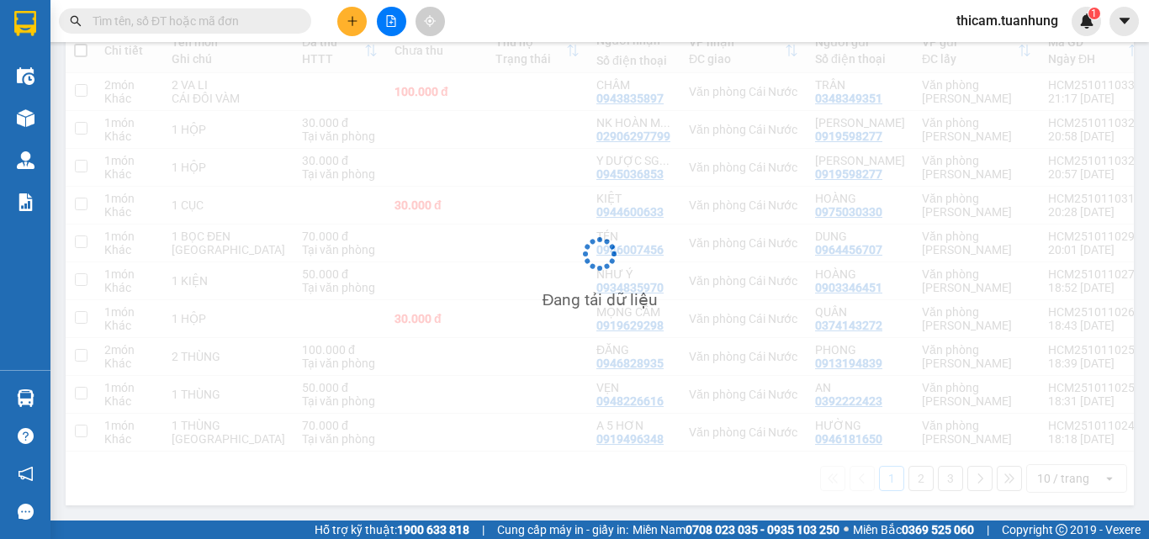
scroll to position [256, 0]
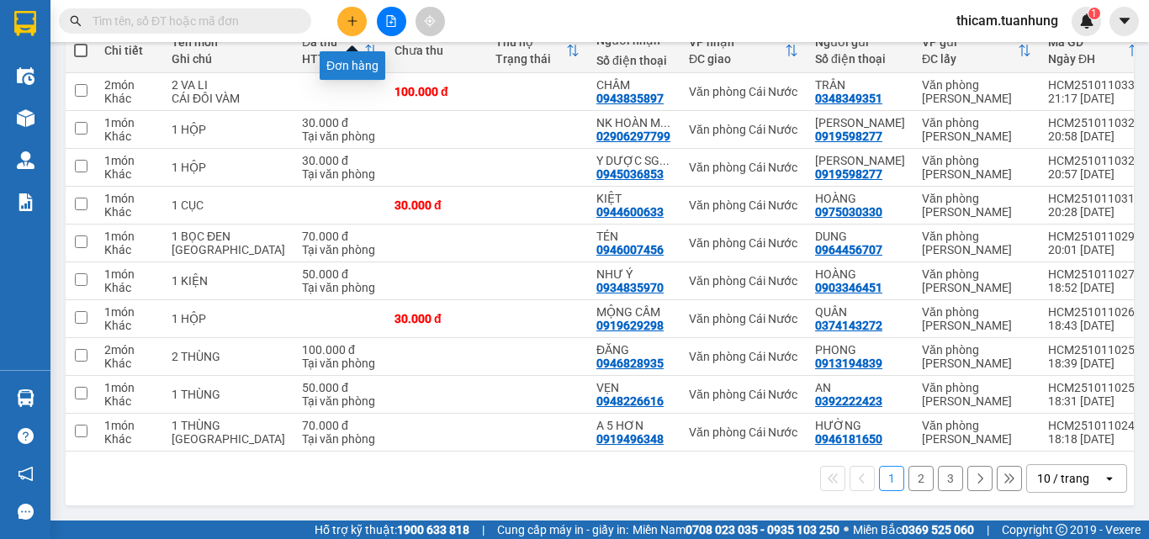
click at [362, 24] on button at bounding box center [351, 21] width 29 height 29
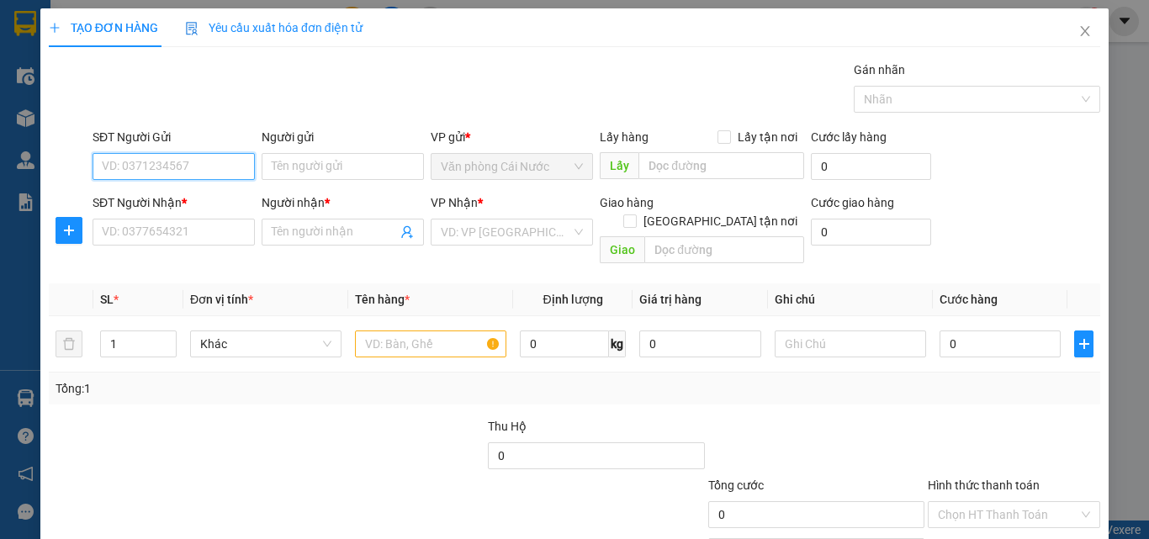
click at [171, 165] on input "SĐT Người Gửi" at bounding box center [174, 166] width 162 height 27
type input "0945788361"
click at [160, 193] on div "0945788361 - THƯƠNG" at bounding box center [172, 200] width 140 height 19
type input "THƯƠNG"
type input "0945788361"
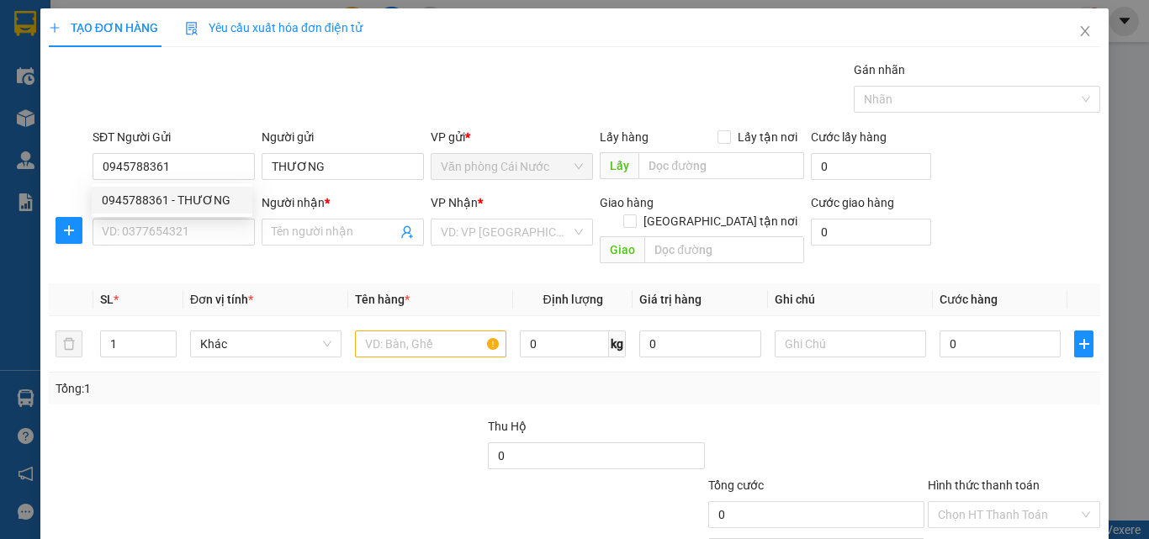
click at [189, 252] on div "SĐT Người Nhận * VD: 0377654321" at bounding box center [174, 222] width 162 height 59
click at [192, 232] on input "SĐT Người Nhận *" at bounding box center [174, 232] width 162 height 27
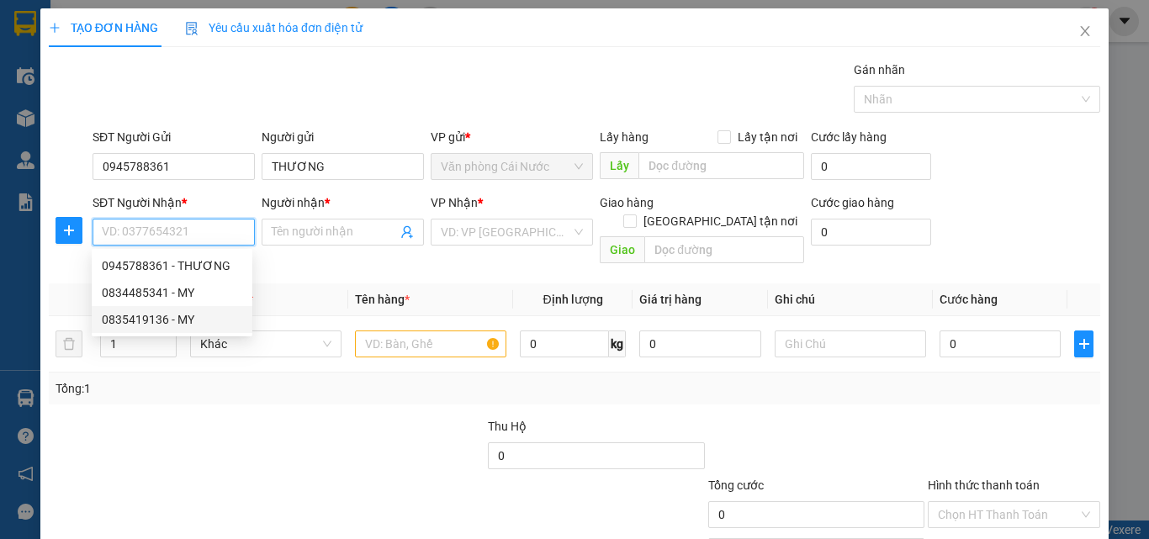
click at [186, 317] on div "0835419136 - MY" at bounding box center [172, 319] width 140 height 19
type input "0835419136"
type input "MY"
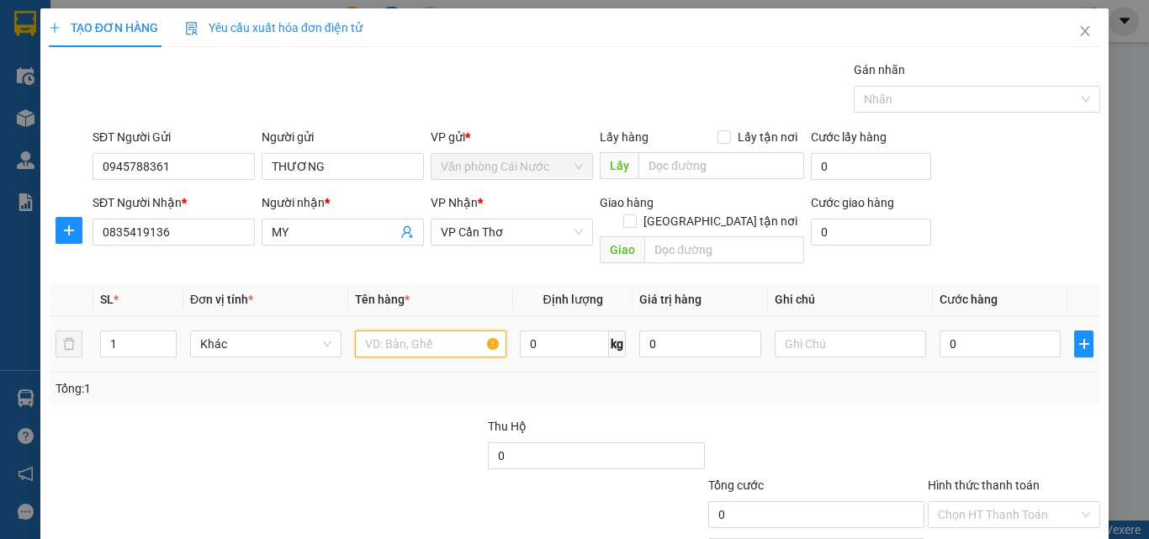
click at [437, 331] on input "text" at bounding box center [430, 344] width 151 height 27
type input "1 THÙNG"
click at [1002, 331] on input "0" at bounding box center [1000, 344] width 121 height 27
type input "7"
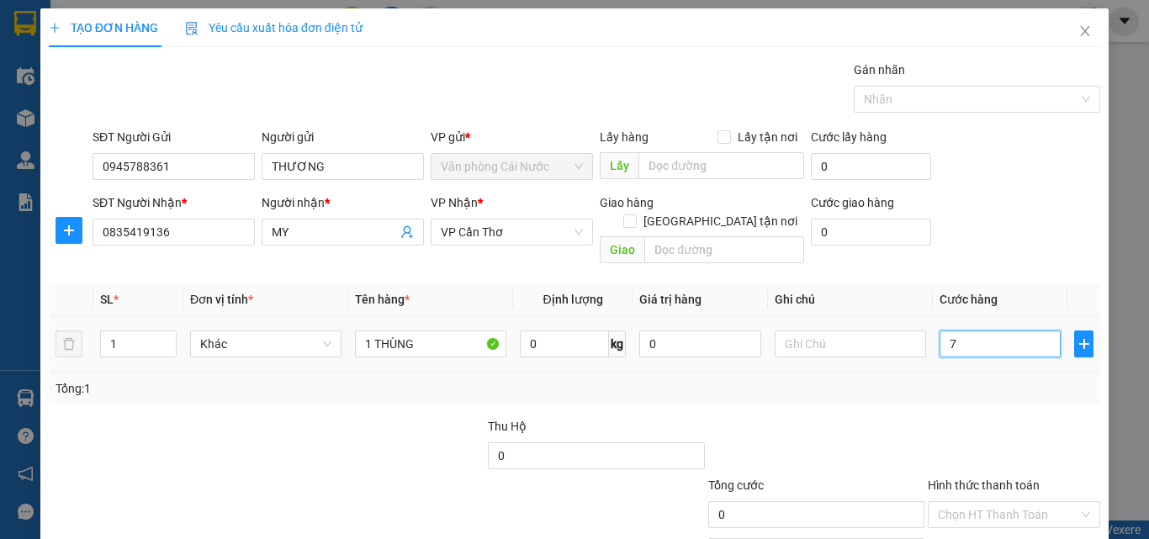
type input "7"
type input "70"
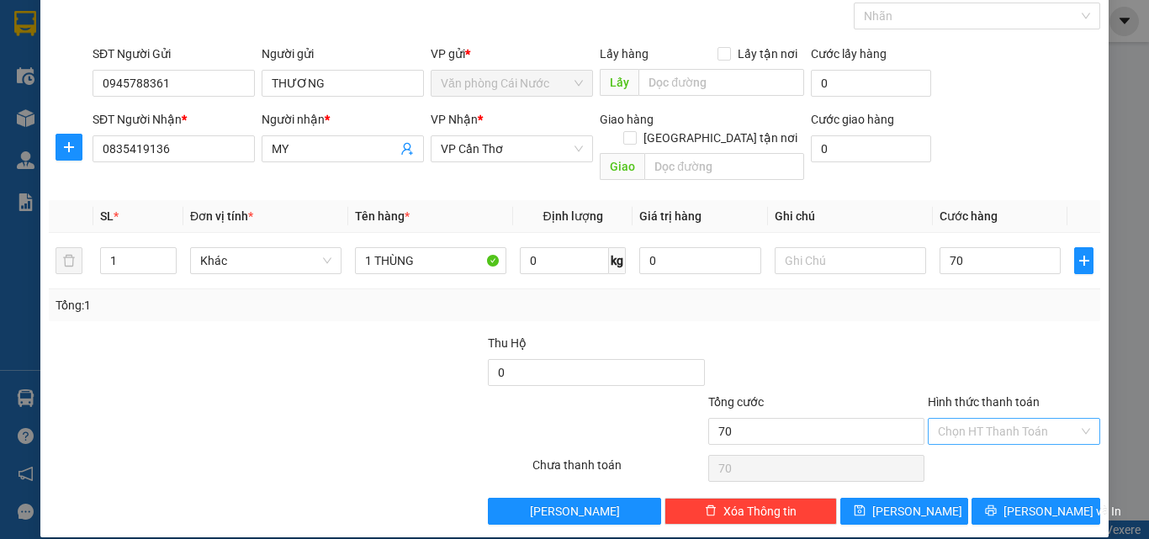
type input "70.000"
click at [993, 419] on input "Hình thức thanh toán" at bounding box center [1008, 431] width 140 height 25
click at [975, 453] on div "Tại văn phòng" at bounding box center [1004, 446] width 151 height 19
type input "0"
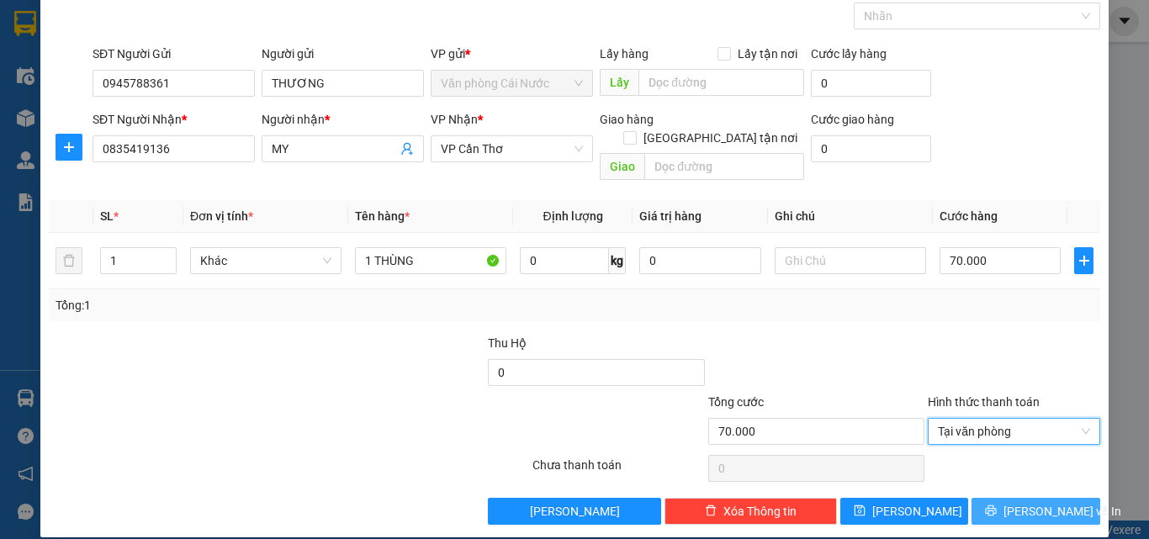
click at [997, 505] on icon "printer" at bounding box center [991, 511] width 12 height 12
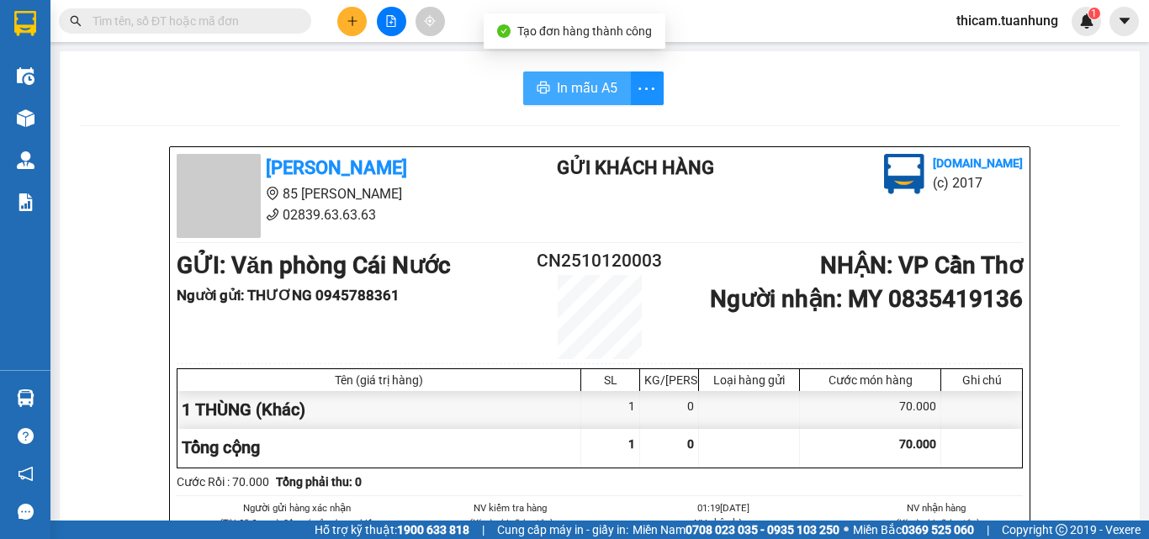
click at [596, 96] on span "In mẫu A5" at bounding box center [587, 87] width 61 height 21
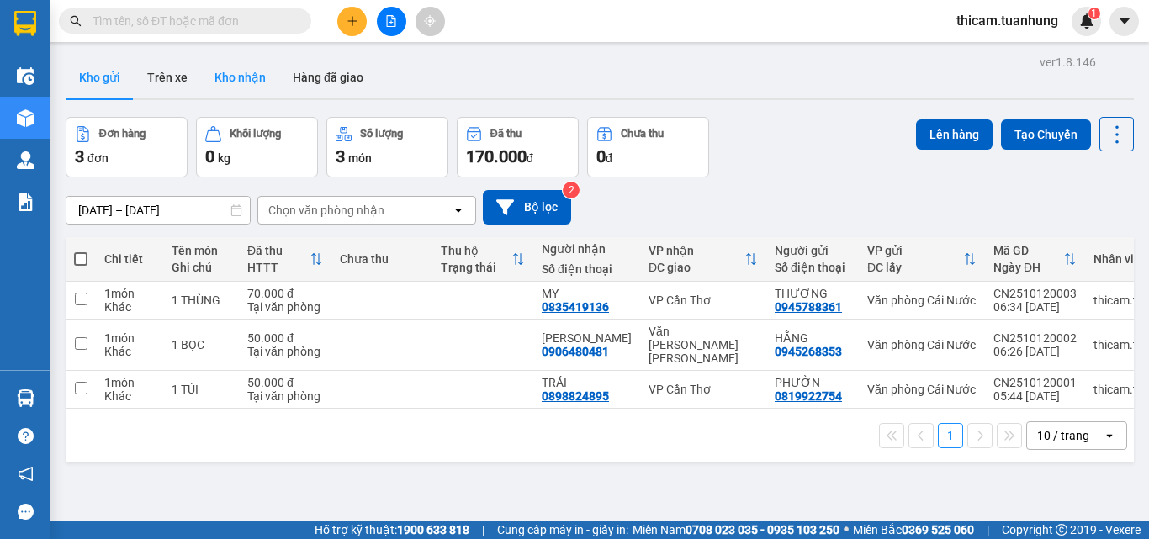
click at [238, 68] on button "Kho nhận" at bounding box center [240, 77] width 78 height 40
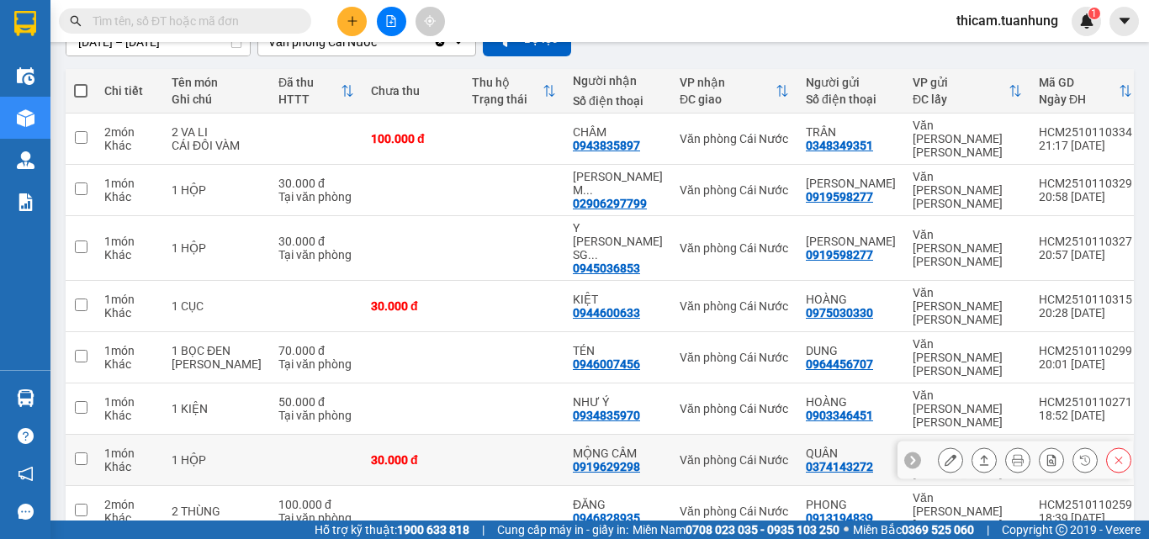
scroll to position [256, 0]
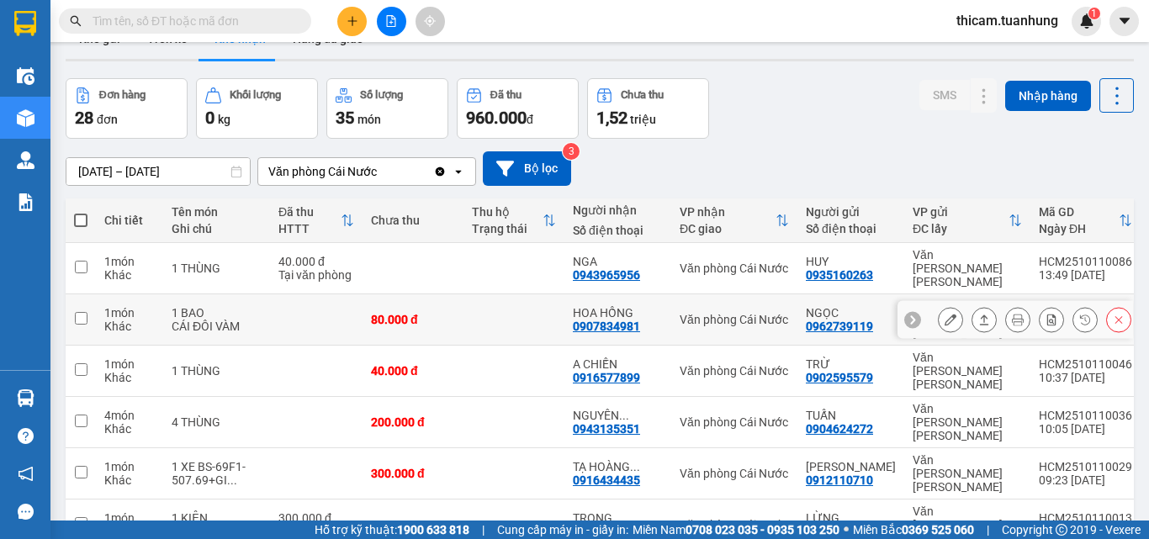
scroll to position [207, 0]
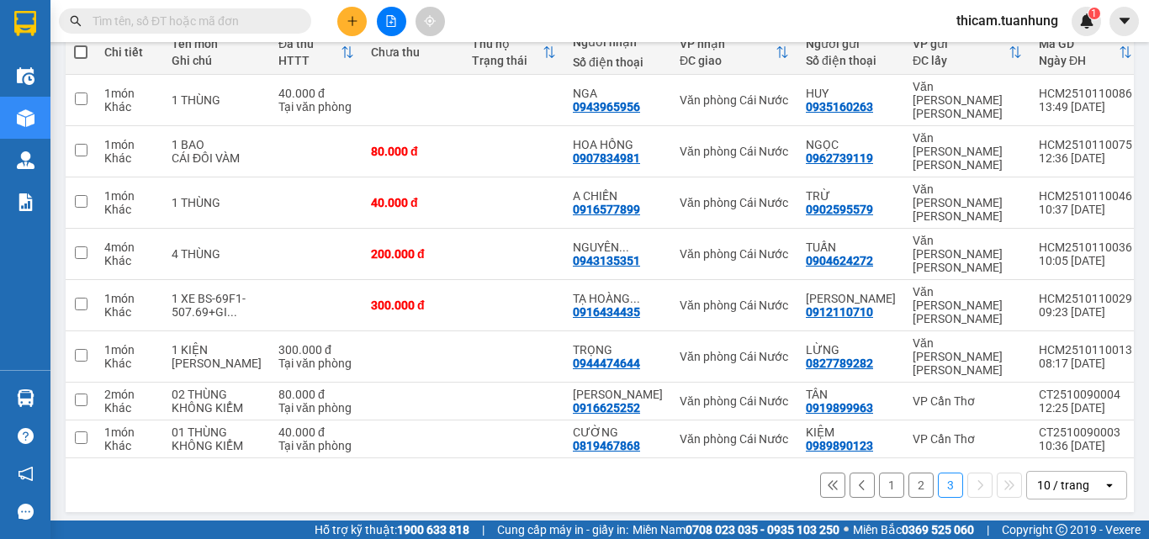
click at [909, 480] on button "2" at bounding box center [921, 485] width 25 height 25
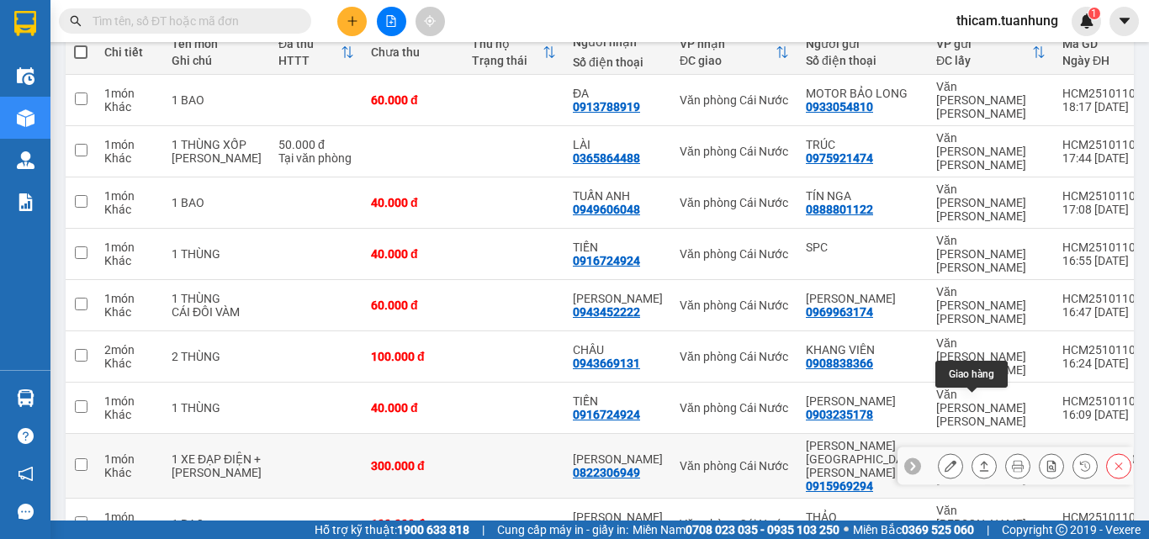
click at [978, 460] on icon at bounding box center [984, 466] width 12 height 12
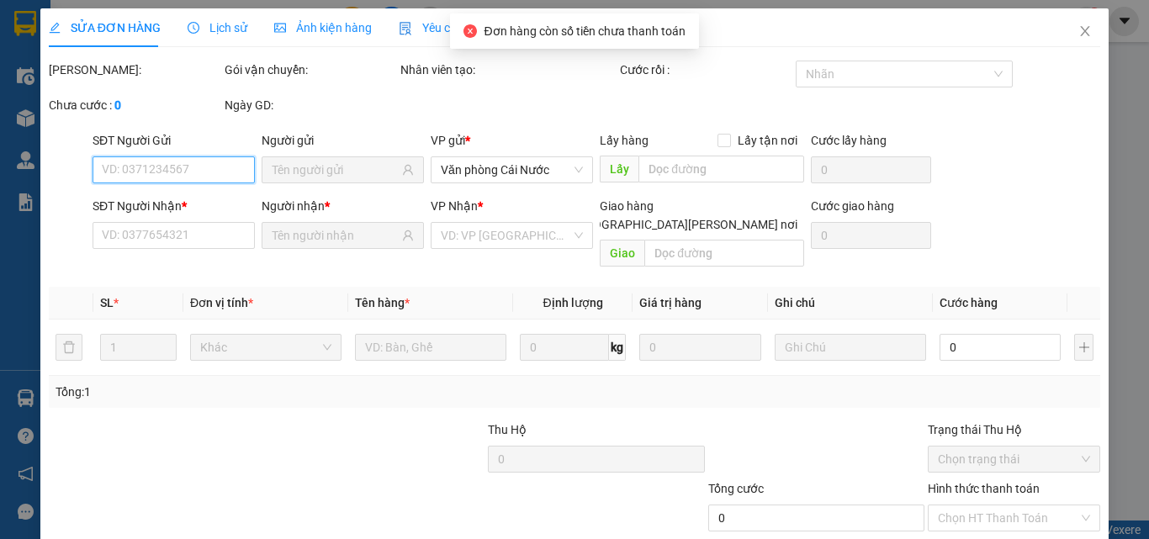
scroll to position [87, 0]
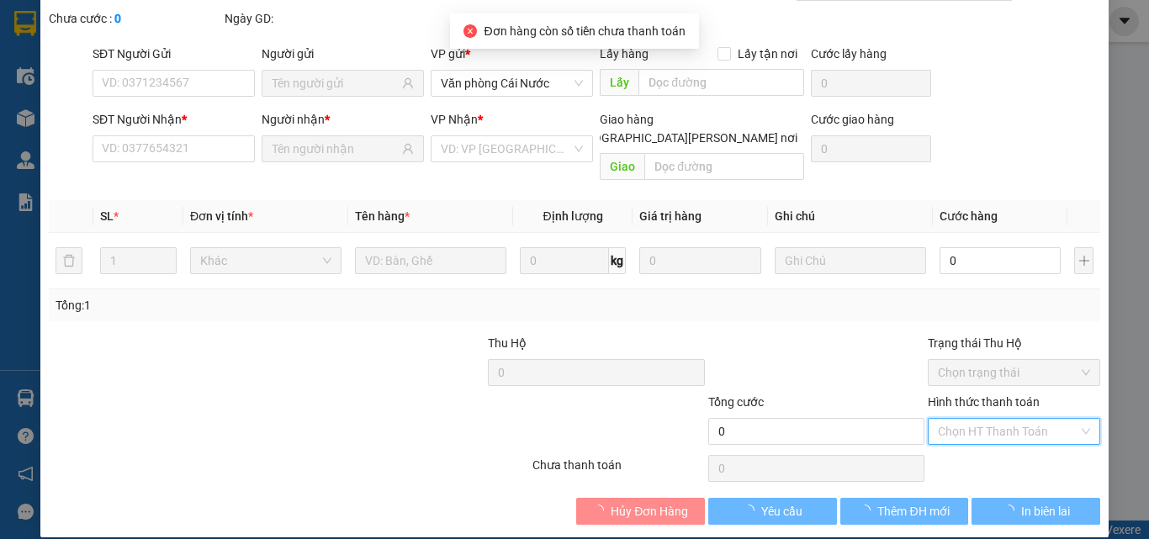
click at [992, 419] on input "Hình thức thanh toán" at bounding box center [1008, 431] width 140 height 25
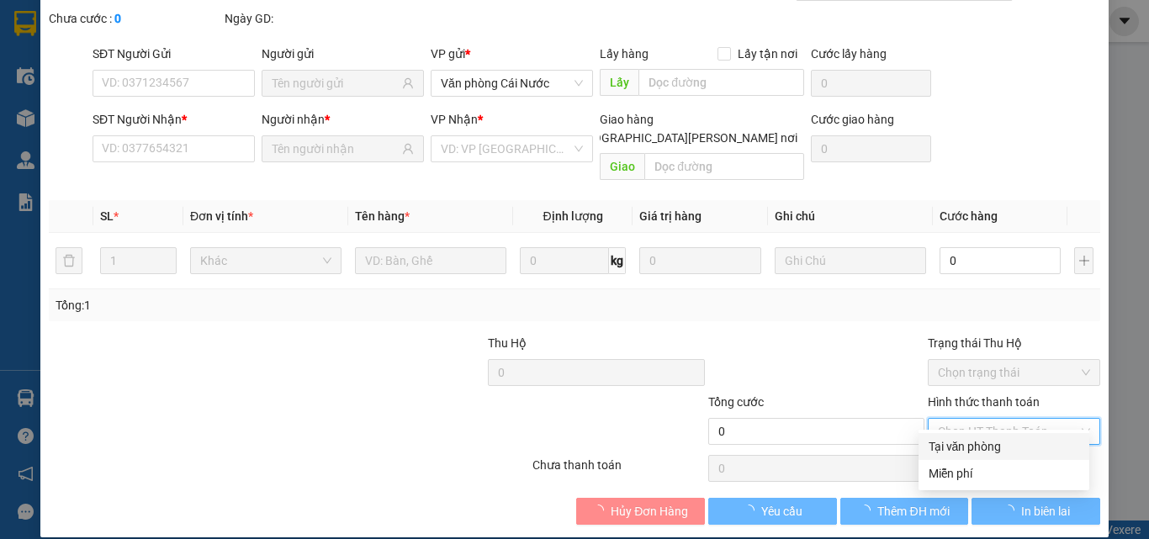
click at [979, 446] on div "Tại văn phòng" at bounding box center [1004, 446] width 151 height 19
type input "0"
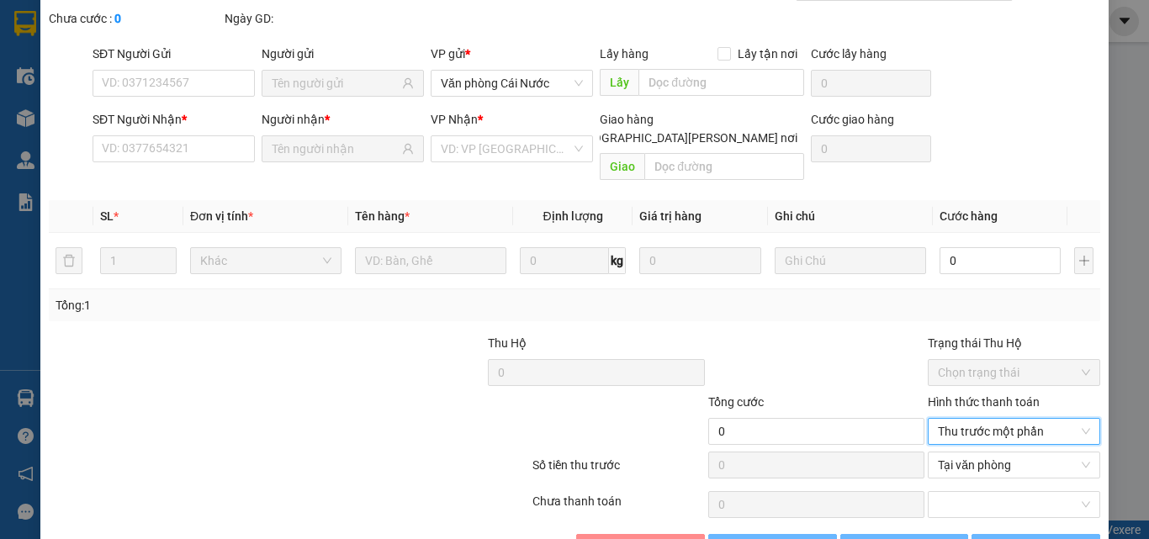
type input "0915969294"
type input "[PERSON_NAME][GEOGRAPHIC_DATA]"
type input "0822306949"
type input "[PERSON_NAME]"
type input "300.000"
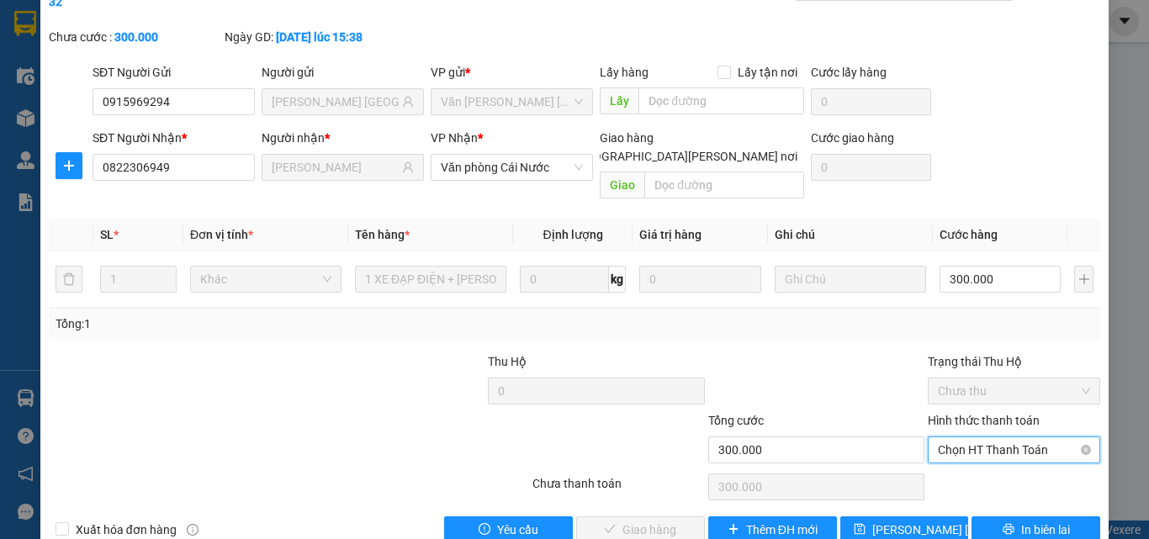
click at [999, 437] on span "Chọn HT Thanh Toán" at bounding box center [1014, 449] width 152 height 25
click at [979, 443] on div "Tại văn phòng" at bounding box center [1004, 446] width 151 height 19
type input "0"
click at [675, 510] on button "Giao hàng" at bounding box center [640, 530] width 129 height 27
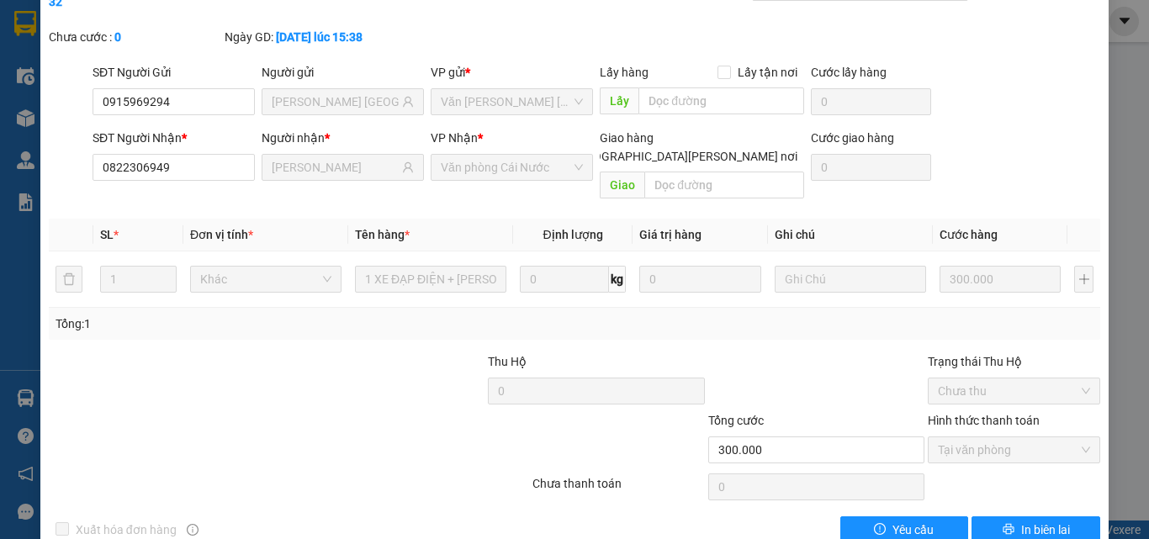
scroll to position [0, 0]
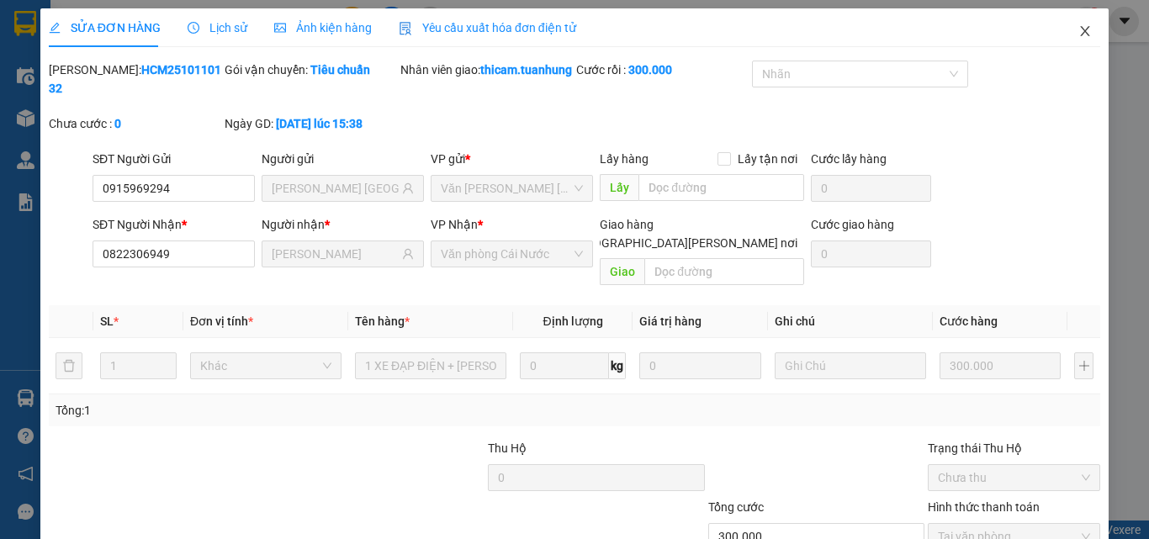
click at [1078, 27] on icon "close" at bounding box center [1084, 30] width 13 height 13
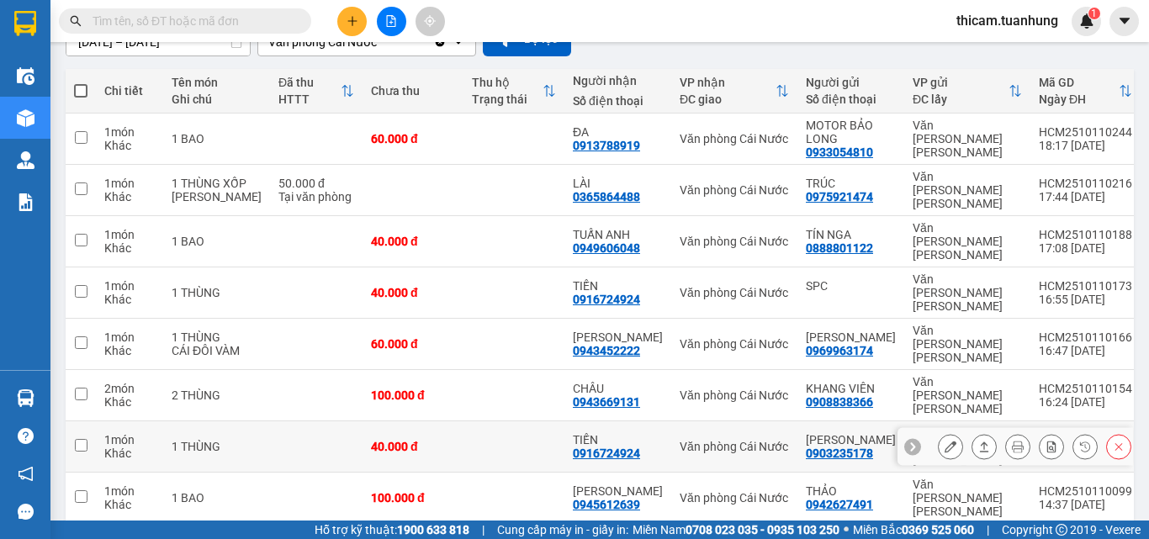
scroll to position [256, 0]
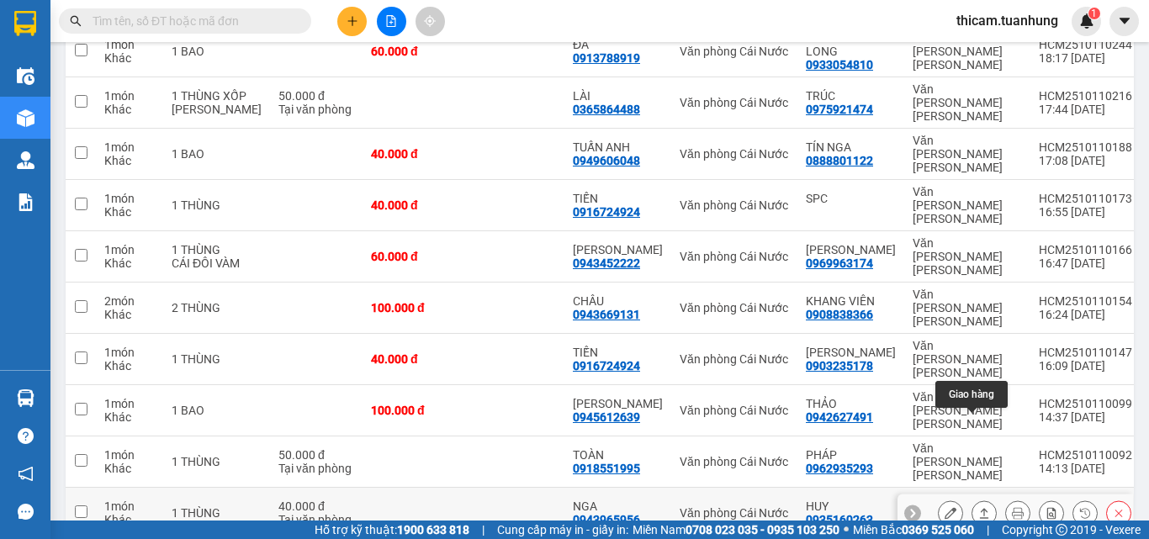
click at [978, 507] on icon at bounding box center [984, 513] width 12 height 12
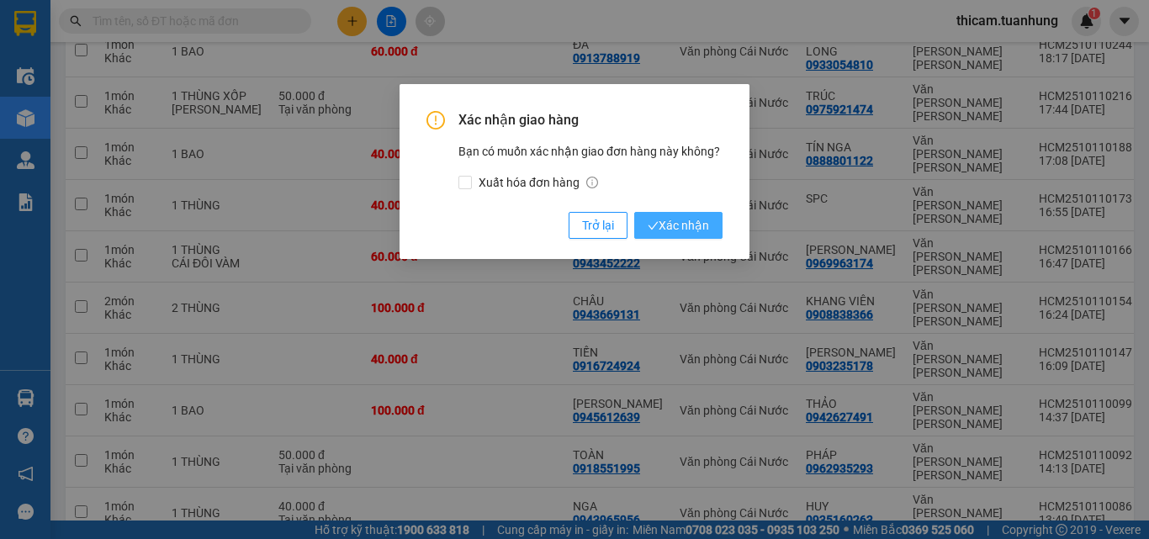
click at [695, 215] on button "Xác nhận" at bounding box center [678, 225] width 88 height 27
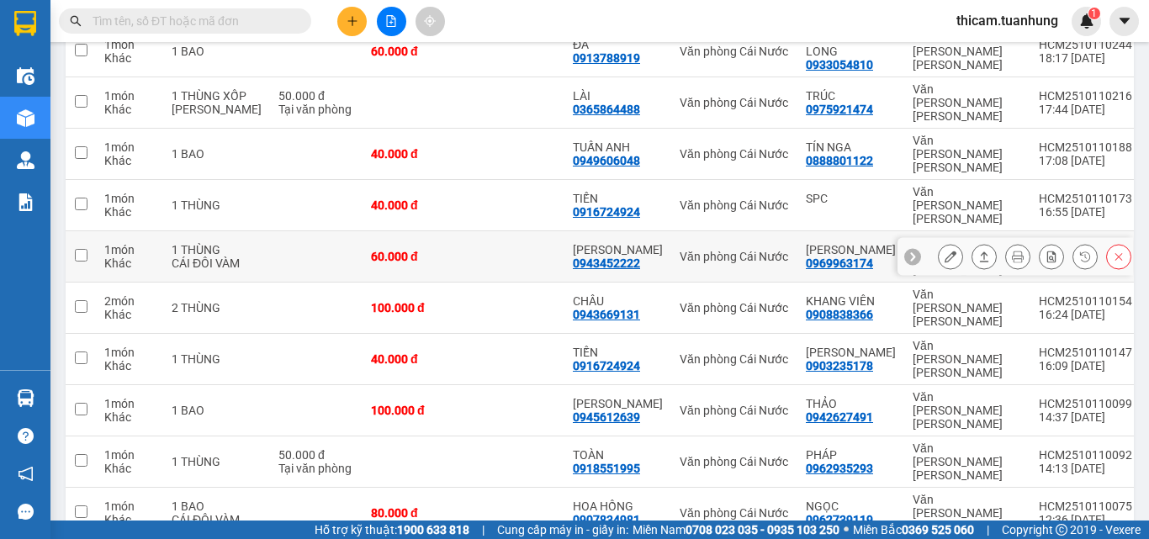
scroll to position [269, 0]
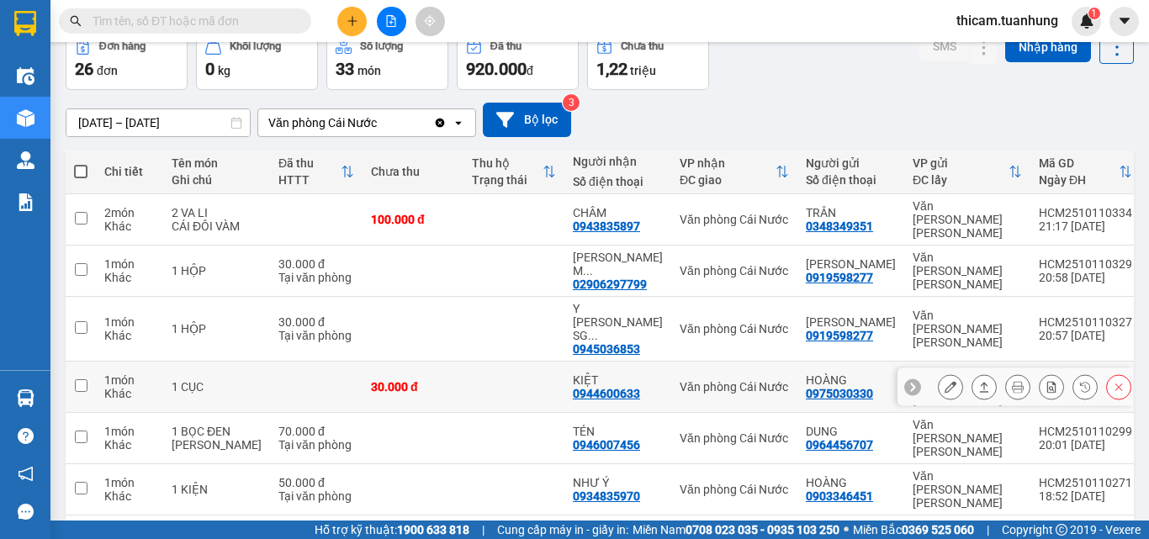
scroll to position [256, 0]
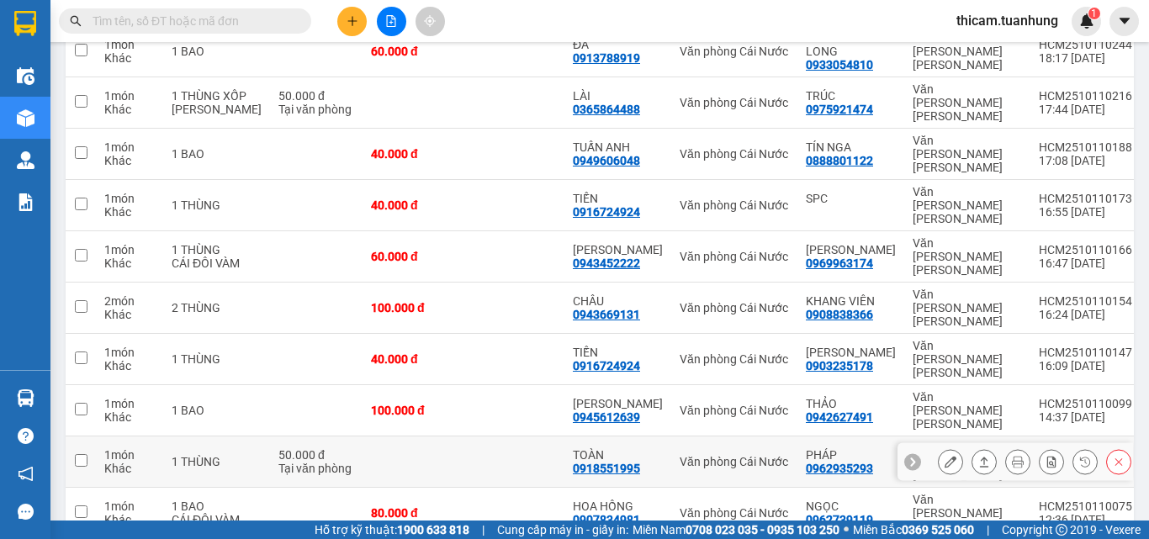
scroll to position [269, 0]
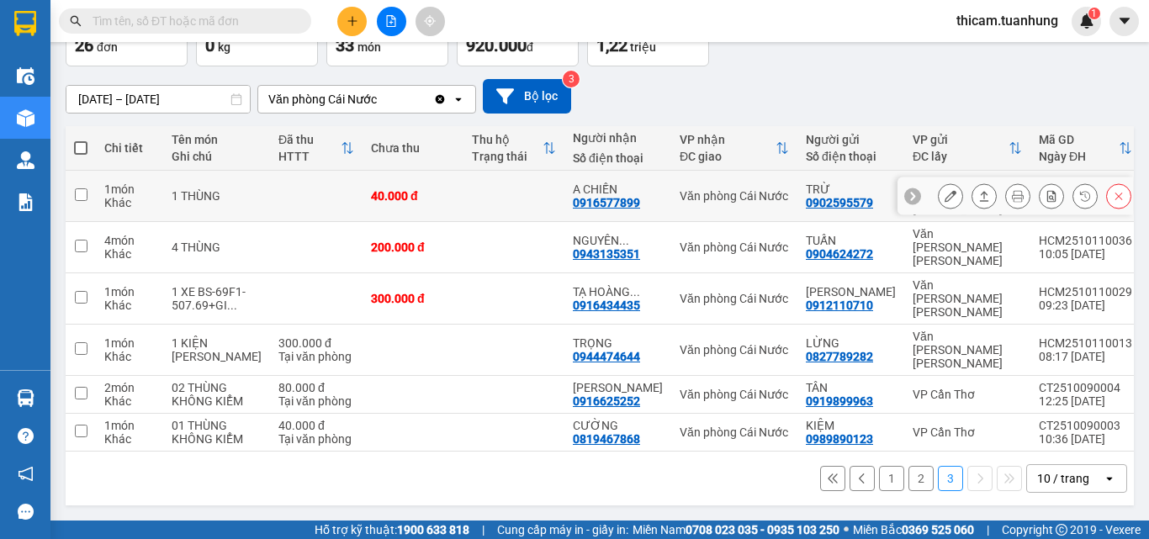
scroll to position [118, 0]
click at [881, 482] on button "1" at bounding box center [891, 478] width 25 height 25
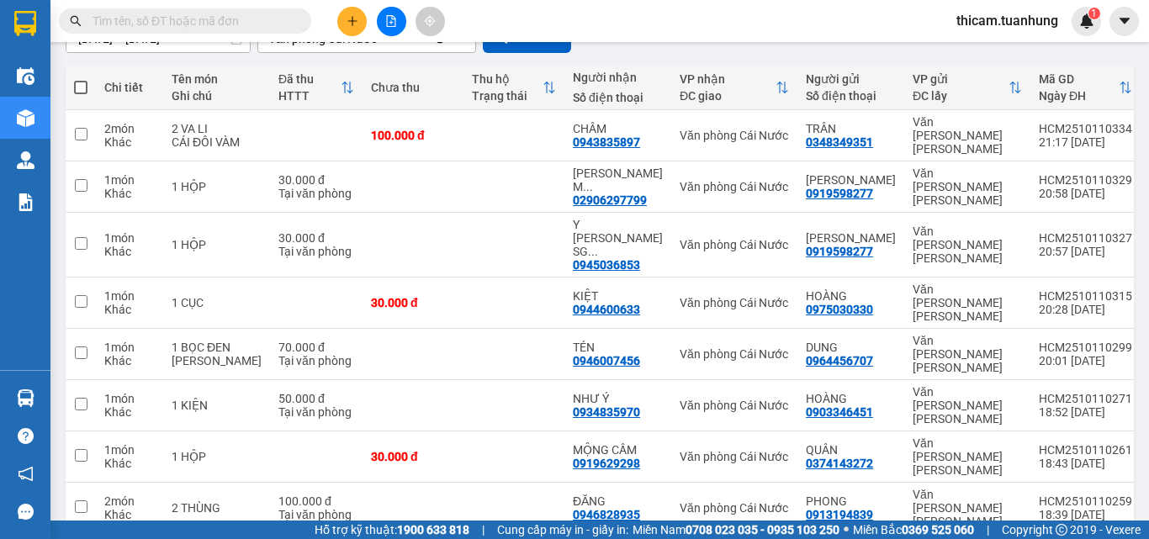
scroll to position [256, 0]
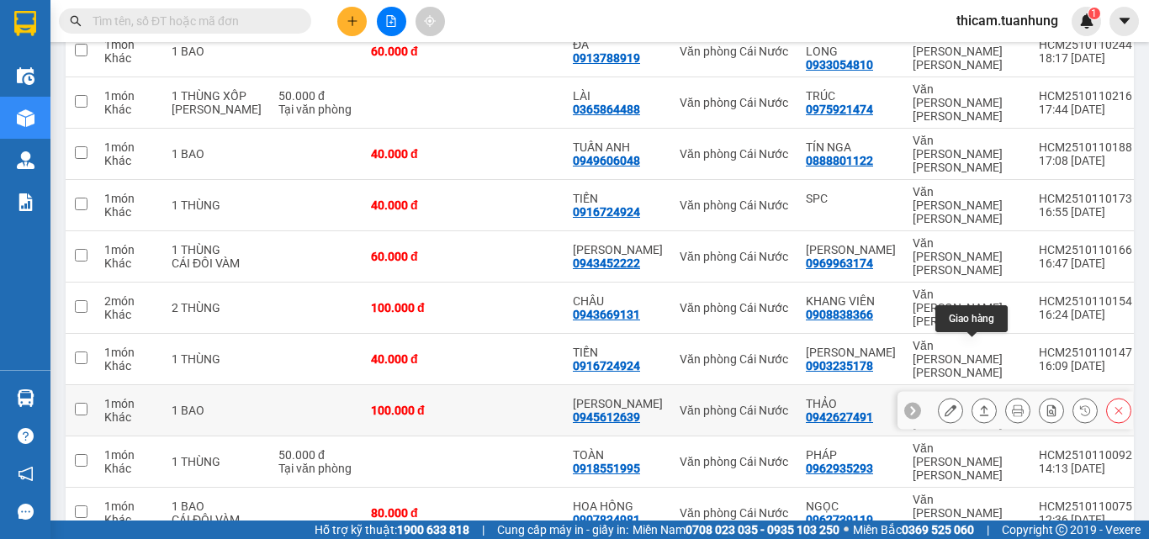
click at [978, 405] on icon at bounding box center [984, 411] width 12 height 12
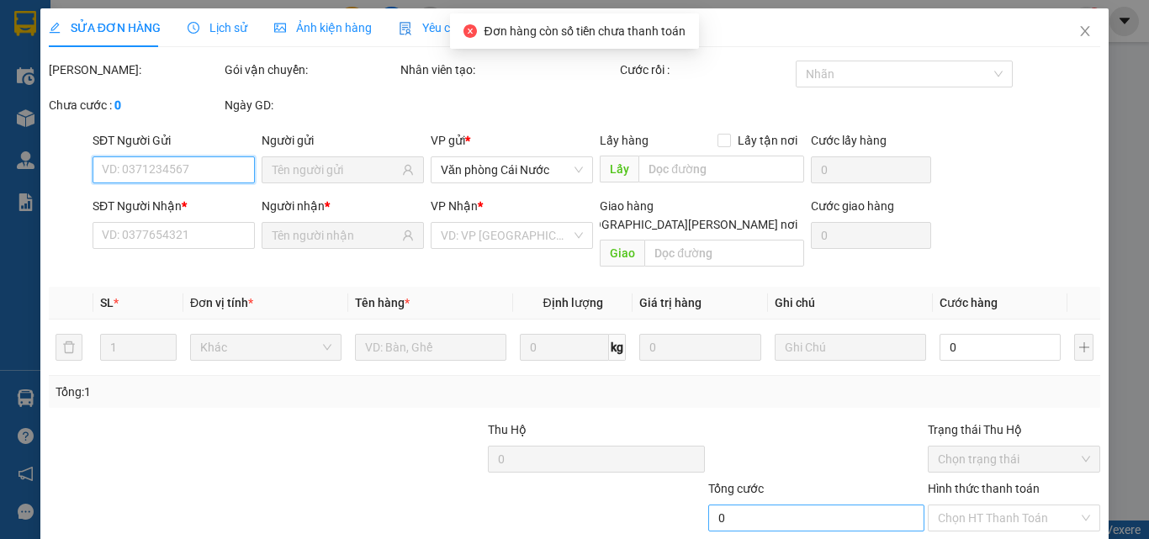
scroll to position [87, 0]
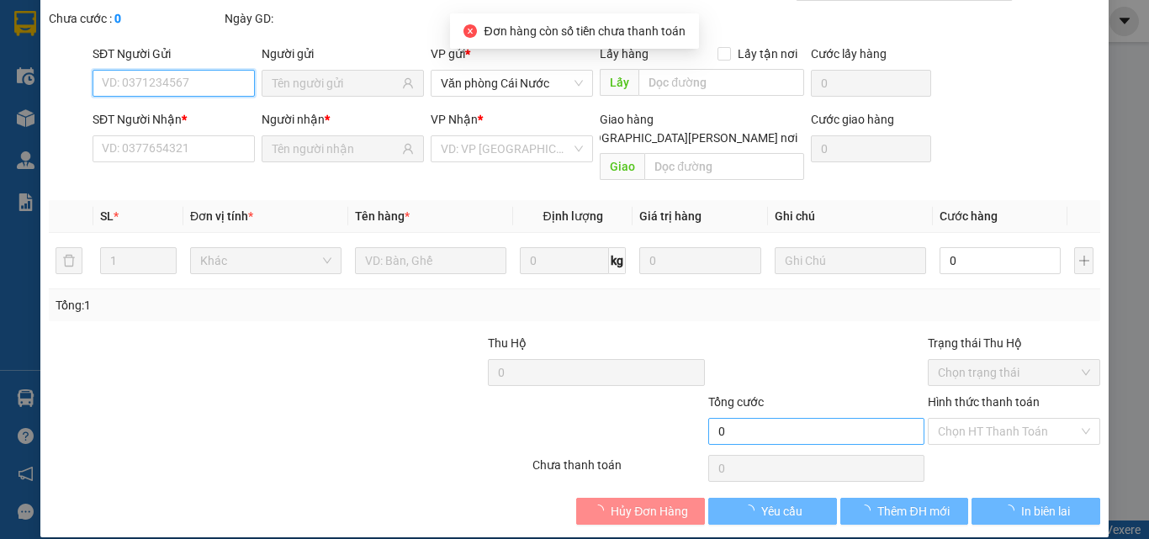
type input "0942627491"
type input "THẢO"
type input "0945612639"
type input "[PERSON_NAME]"
type input "100.000"
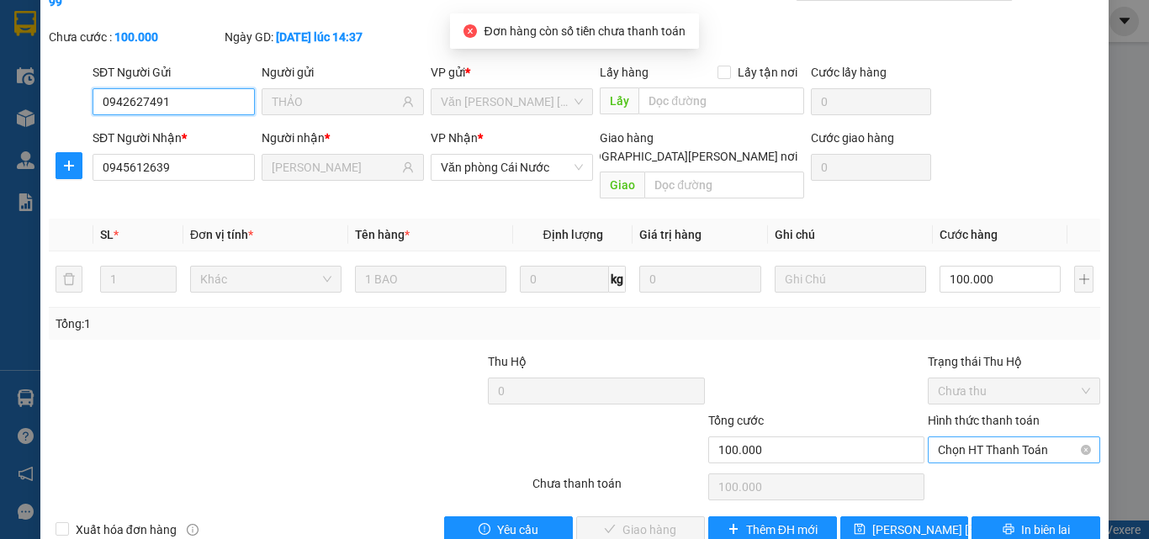
click at [990, 437] on span "Chọn HT Thanh Toán" at bounding box center [1014, 449] width 152 height 25
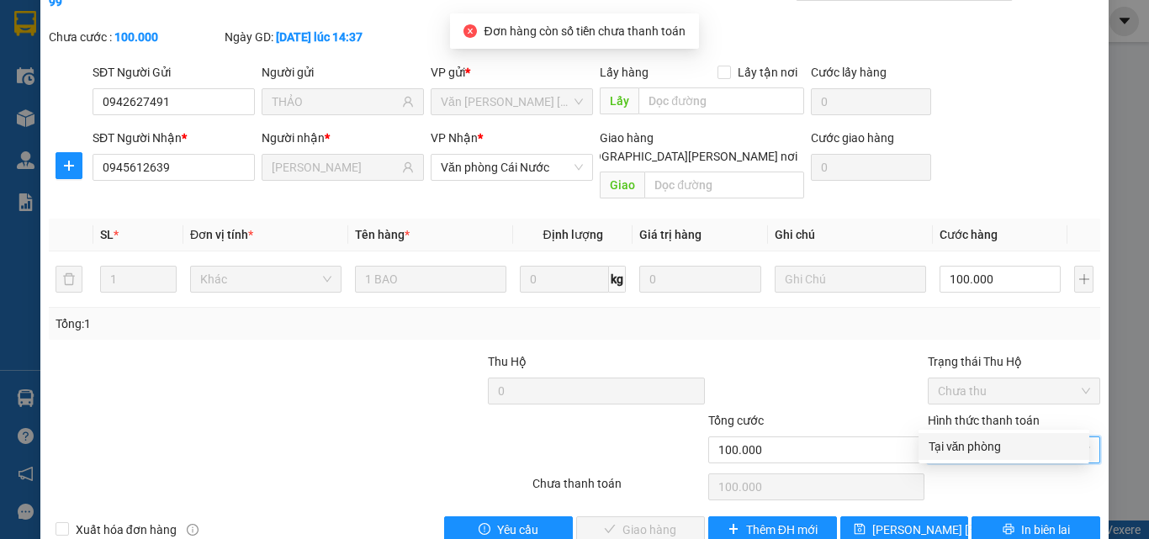
click at [982, 442] on div "Tại văn phòng" at bounding box center [1004, 446] width 151 height 19
type input "0"
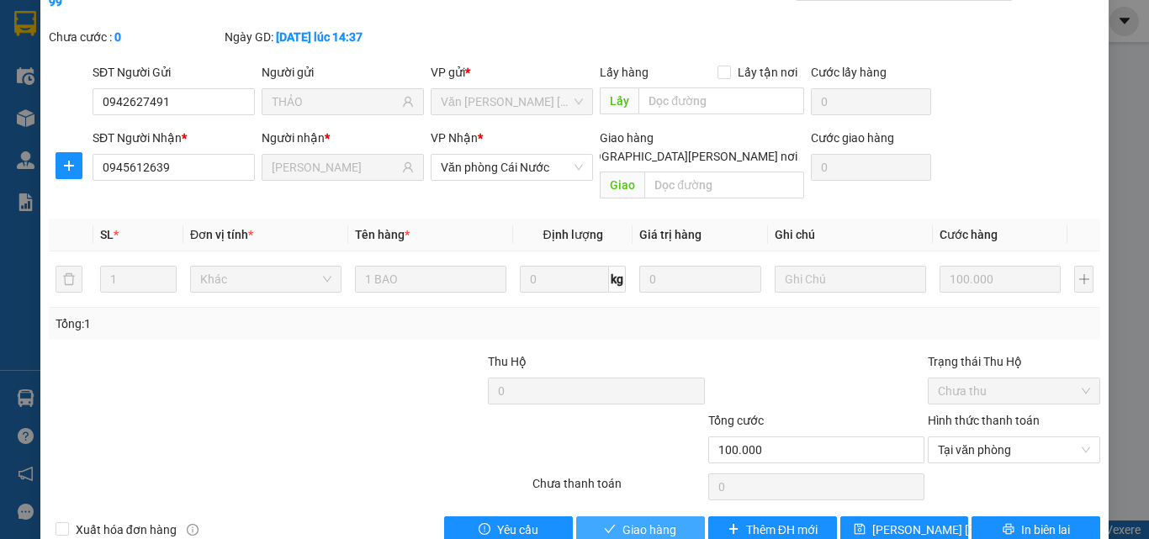
click at [663, 510] on span "Giao hàng" at bounding box center [649, 530] width 54 height 19
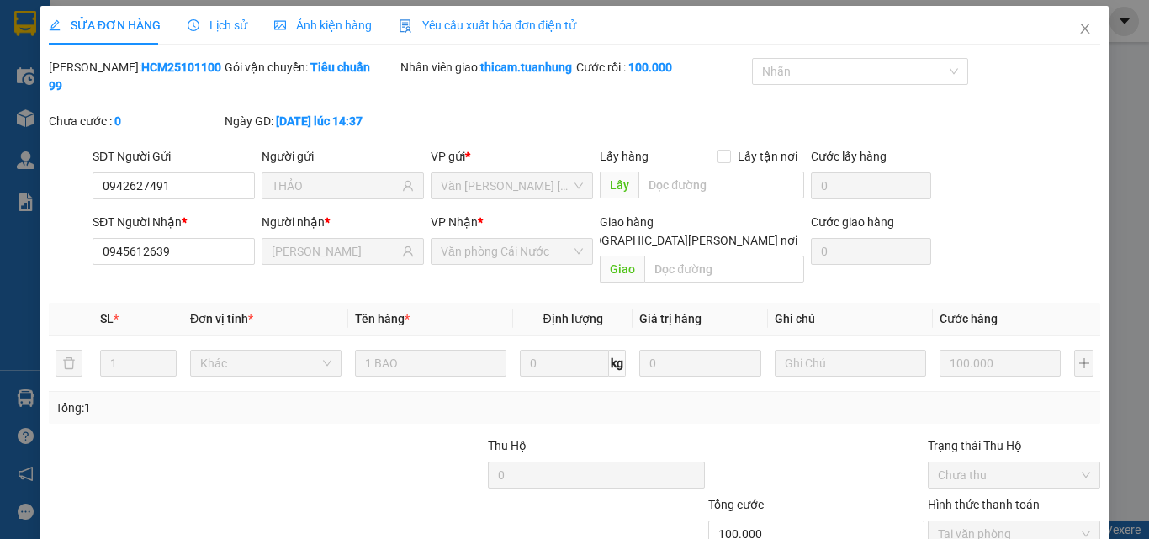
scroll to position [0, 0]
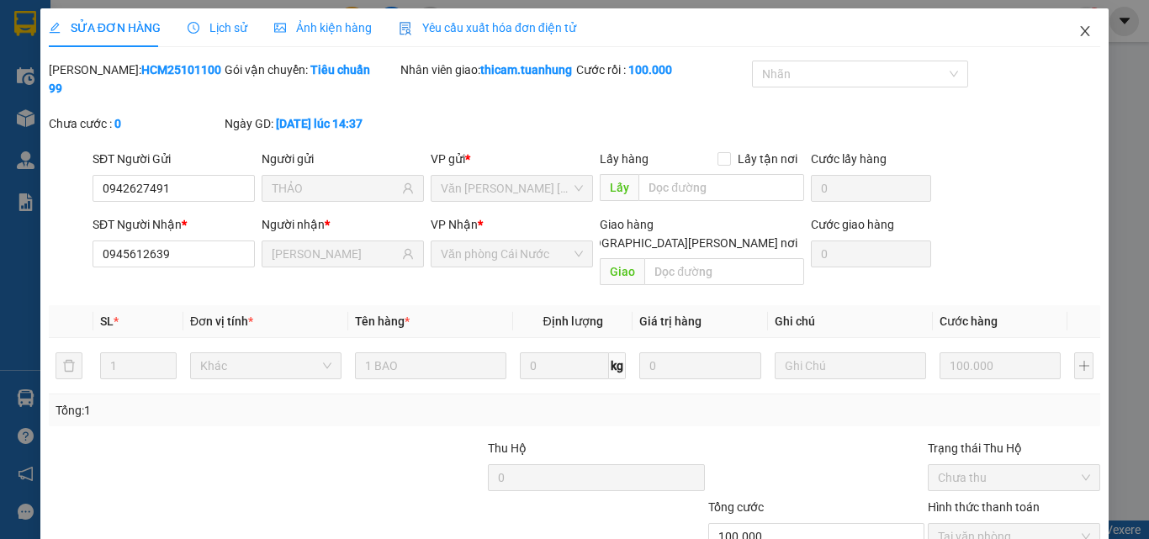
click at [1072, 41] on span "Close" at bounding box center [1085, 31] width 47 height 47
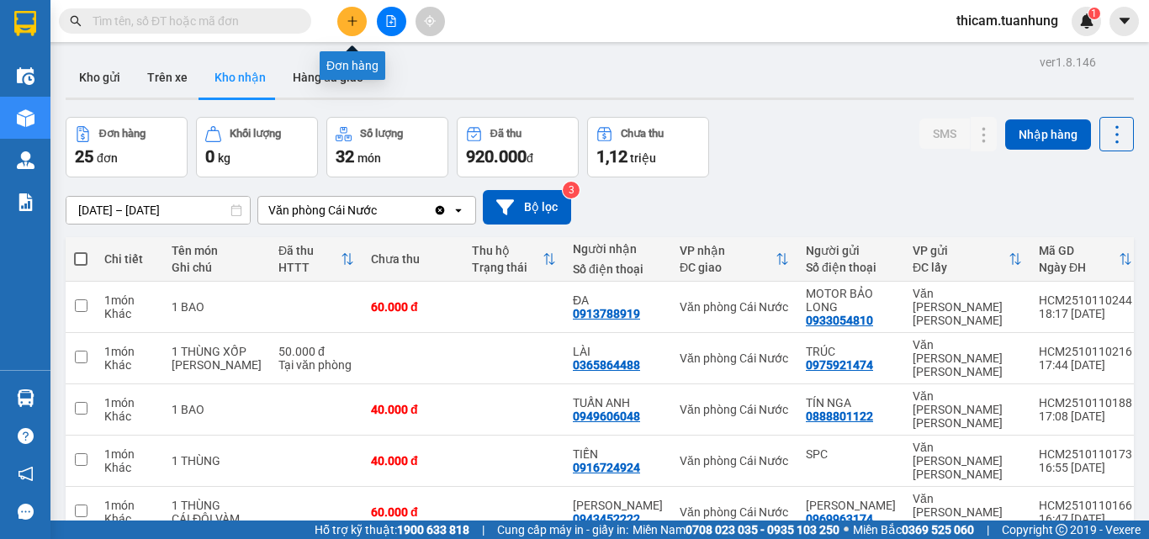
click at [350, 24] on icon "plus" at bounding box center [353, 21] width 12 height 12
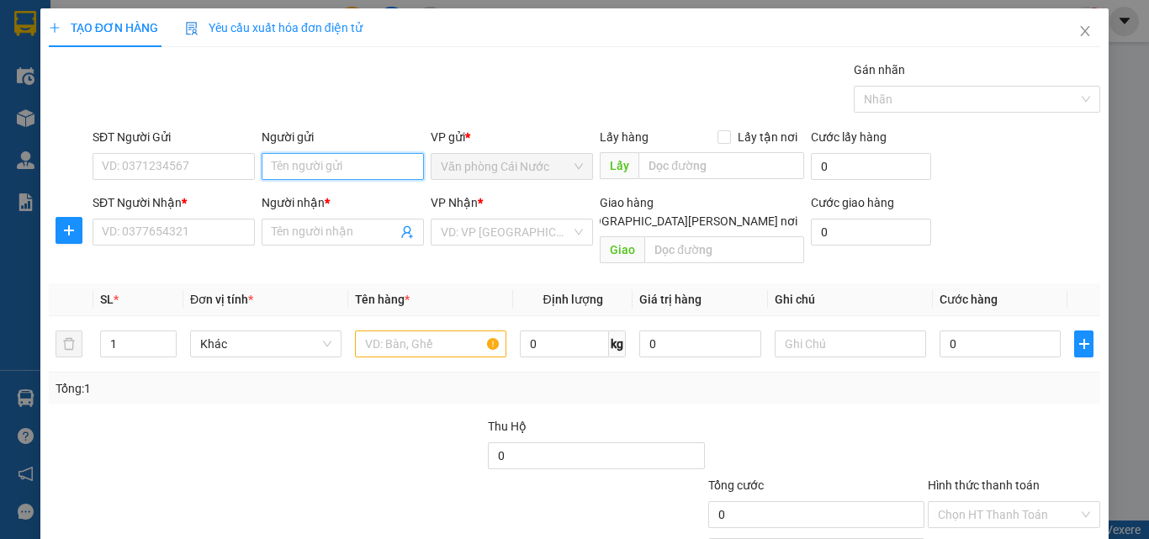
click at [310, 172] on input "Người gửi" at bounding box center [343, 166] width 162 height 27
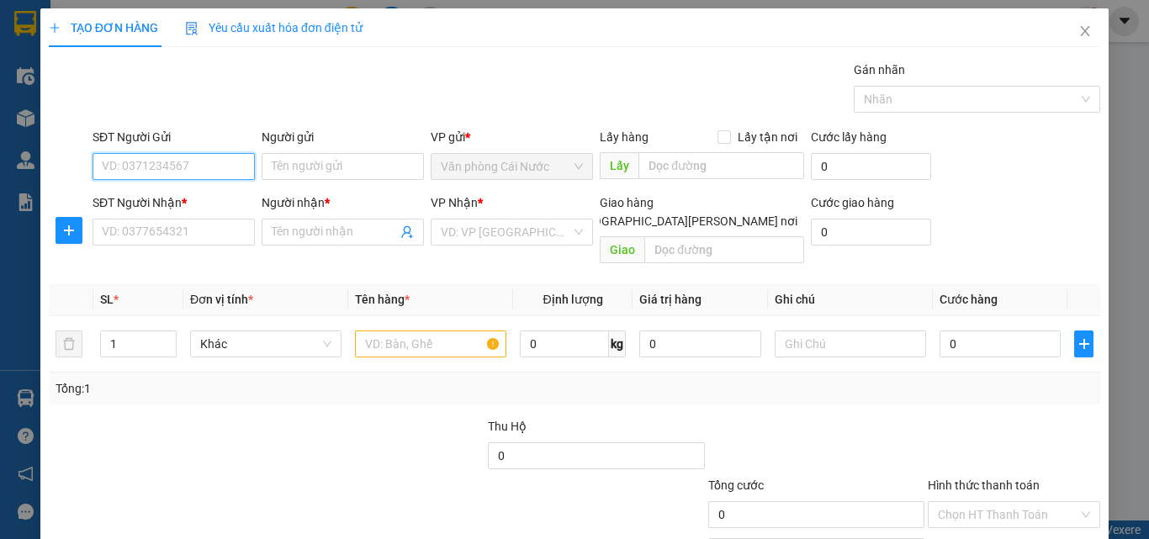
click at [225, 166] on input "SĐT Người Gửi" at bounding box center [174, 166] width 162 height 27
click at [183, 192] on div "0931257057 - TOÀN" at bounding box center [185, 200] width 166 height 19
type input "0931257057"
type input "TOÀN"
type input "0931257057"
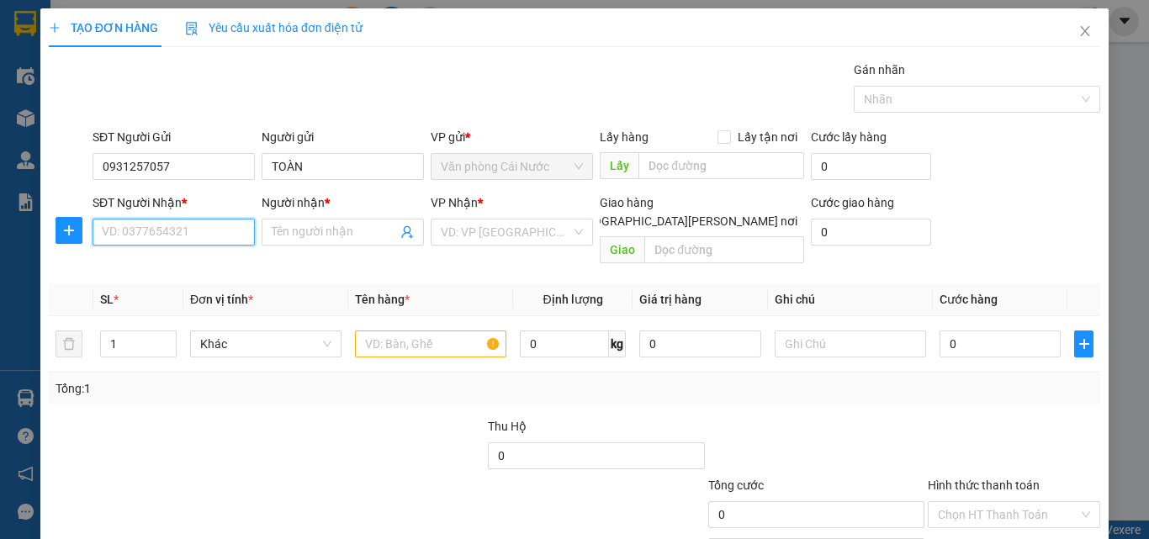
click at [179, 228] on input "SĐT Người Nhận *" at bounding box center [174, 232] width 162 height 27
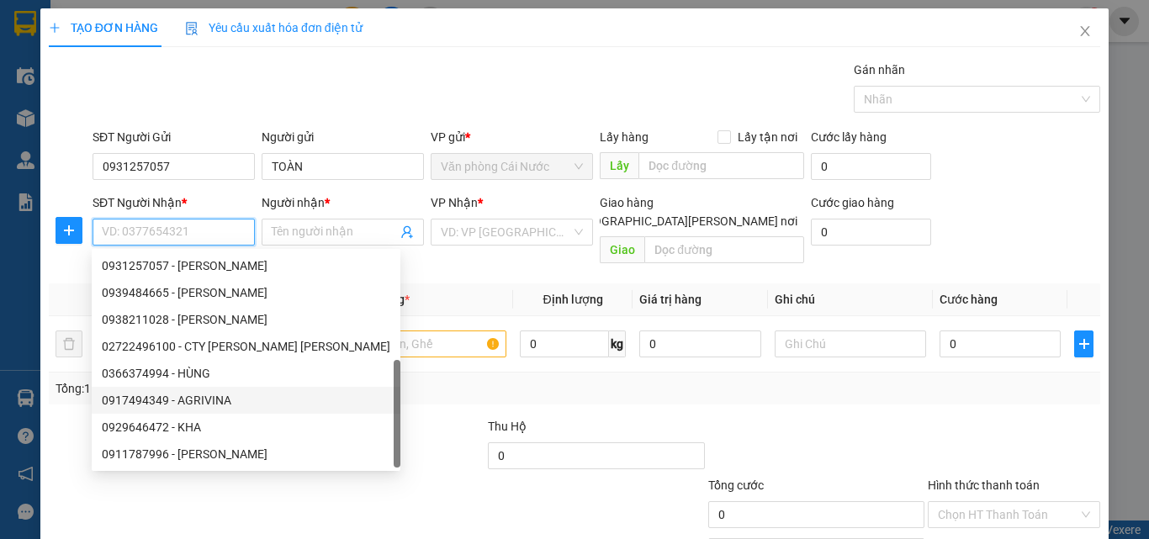
scroll to position [27, 0]
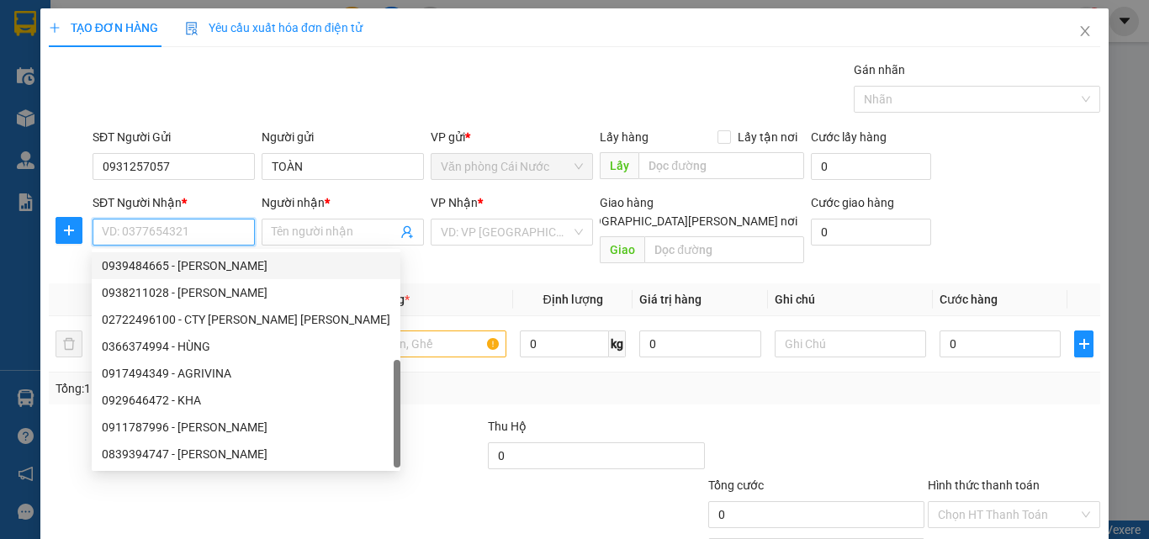
click at [207, 231] on input "SĐT Người Nhận *" at bounding box center [174, 232] width 162 height 27
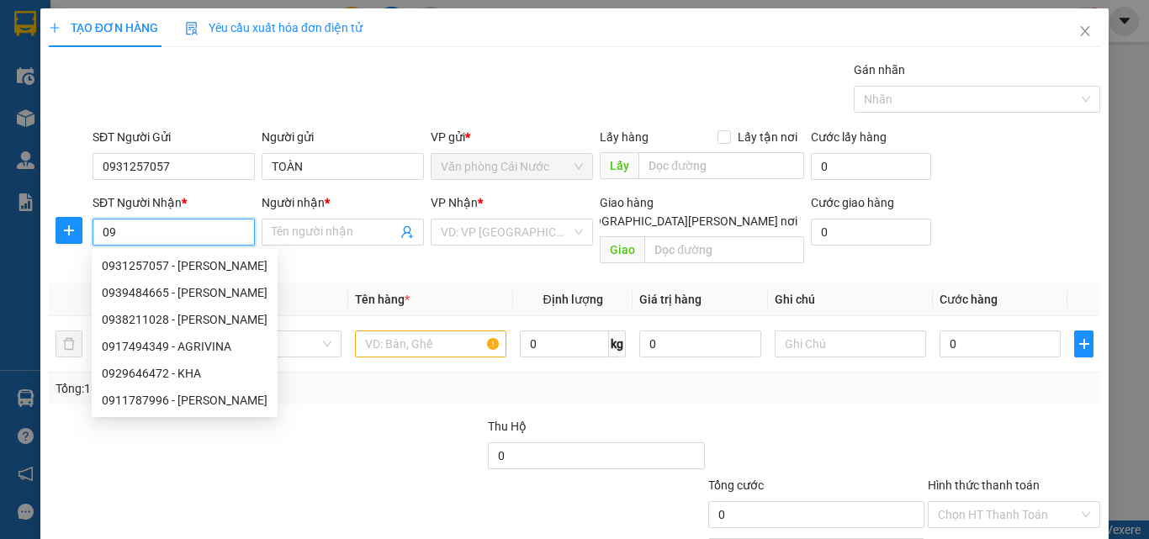
scroll to position [0, 0]
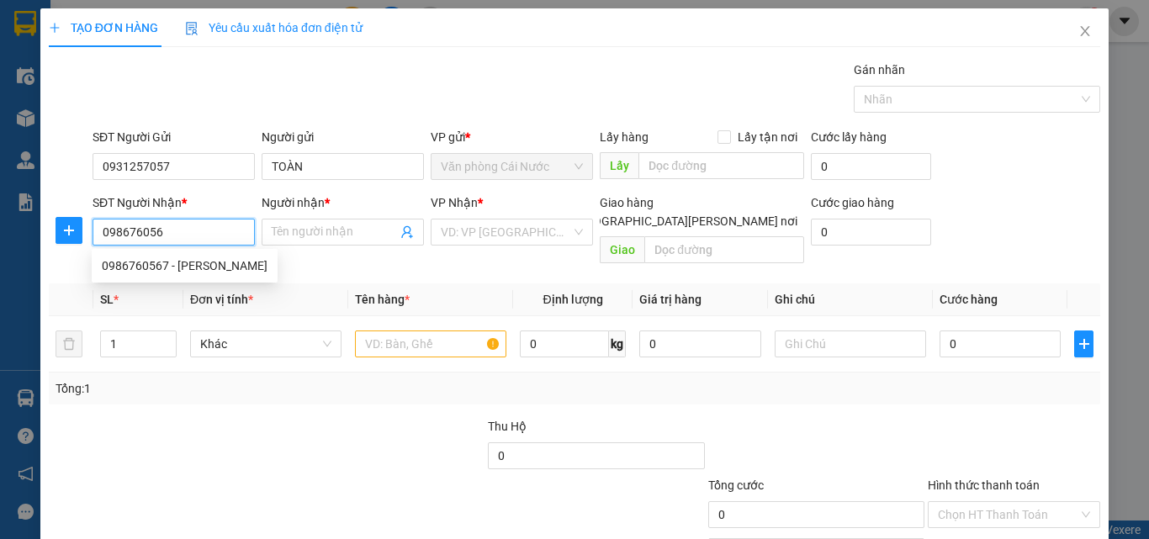
type input "0986760567"
click at [189, 263] on div "0986760567 - TRUNG" at bounding box center [185, 266] width 166 height 19
type input "TRUNG"
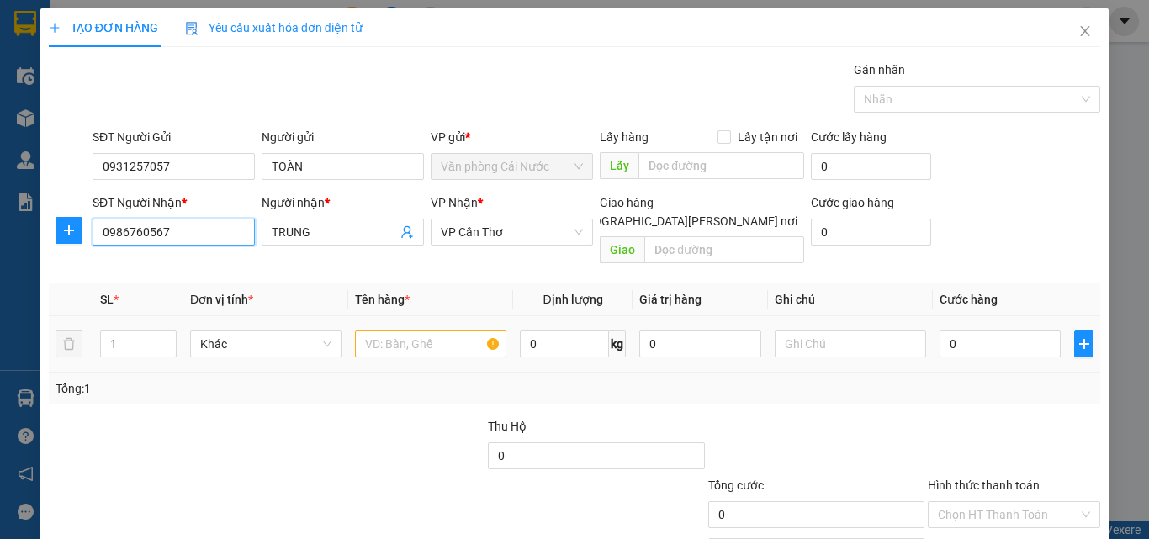
type input "0986760567"
click at [452, 333] on input "text" at bounding box center [430, 344] width 151 height 27
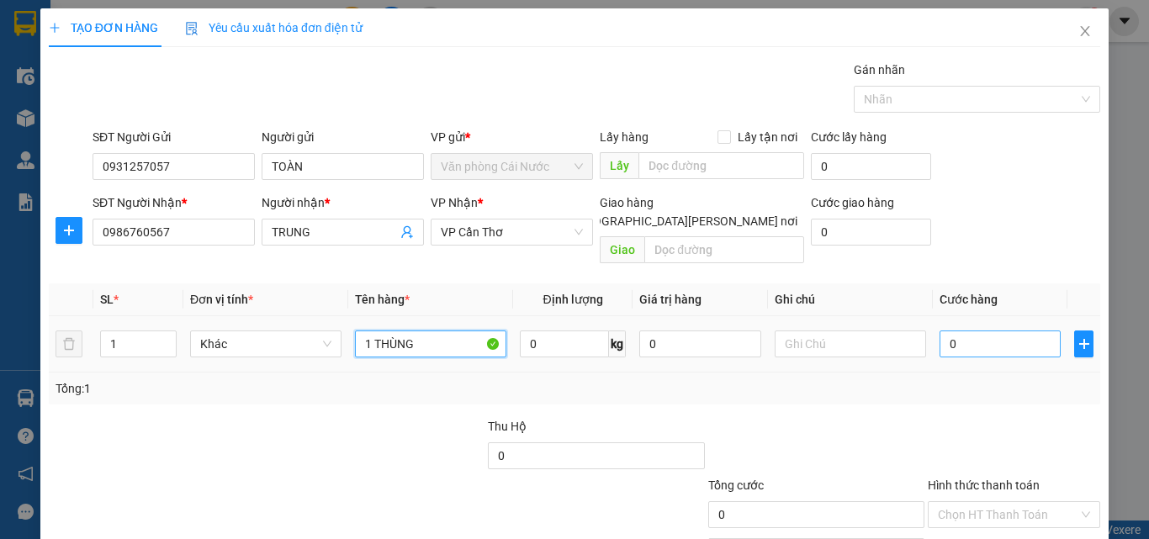
type input "1 THÙNG"
click at [1038, 331] on input "0" at bounding box center [1000, 344] width 121 height 27
type input "4"
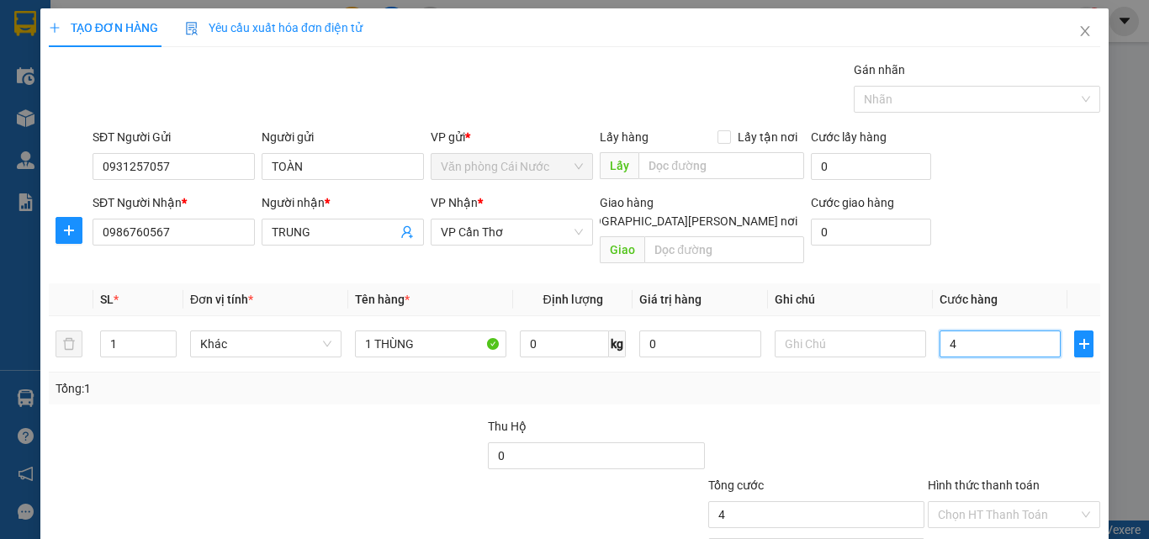
type input "40"
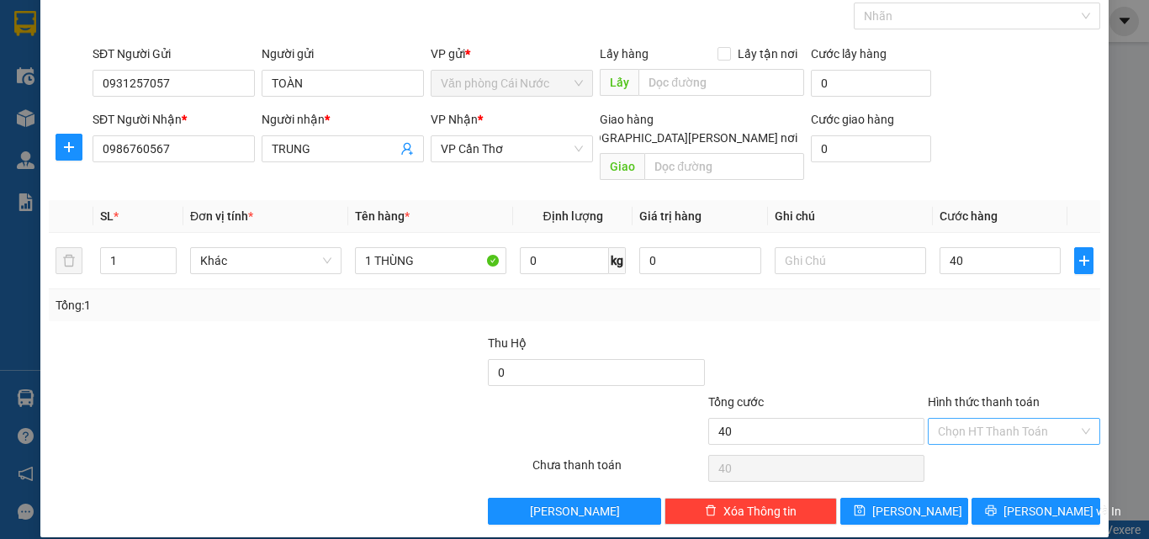
type input "40.000"
click at [1014, 419] on input "Hình thức thanh toán" at bounding box center [1008, 431] width 140 height 25
click at [967, 444] on div "Tại văn phòng" at bounding box center [1004, 446] width 151 height 19
type input "0"
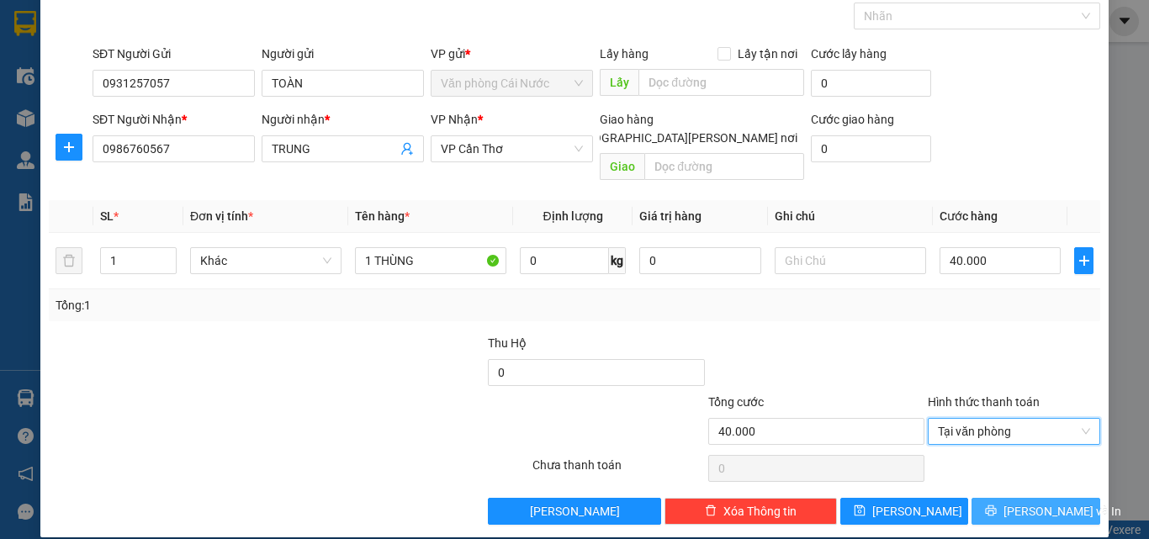
click at [972, 498] on button "[PERSON_NAME] và In" at bounding box center [1036, 511] width 129 height 27
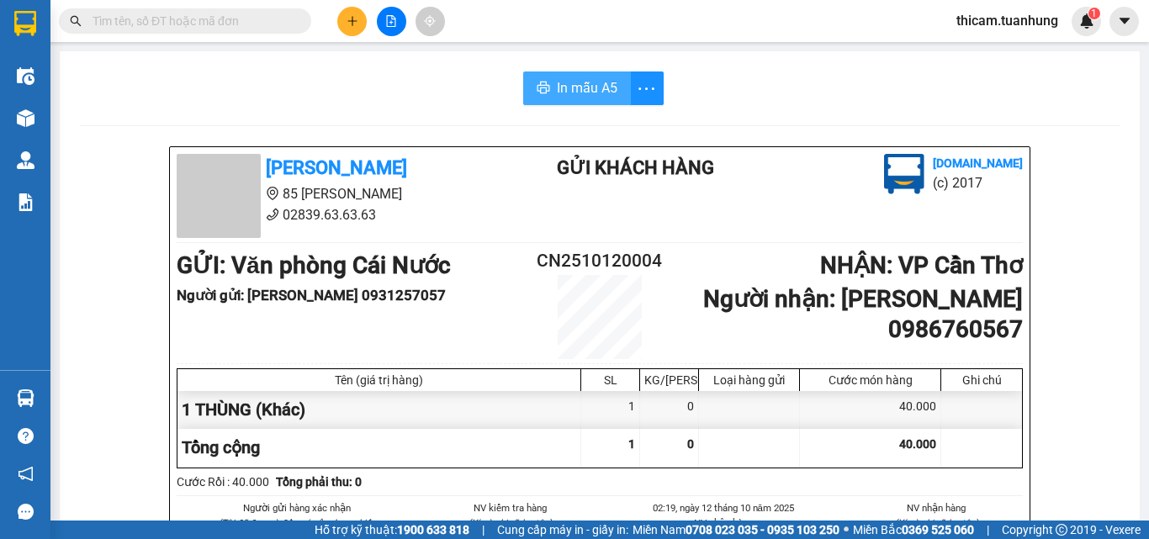
click at [572, 87] on span "In mẫu A5" at bounding box center [587, 87] width 61 height 21
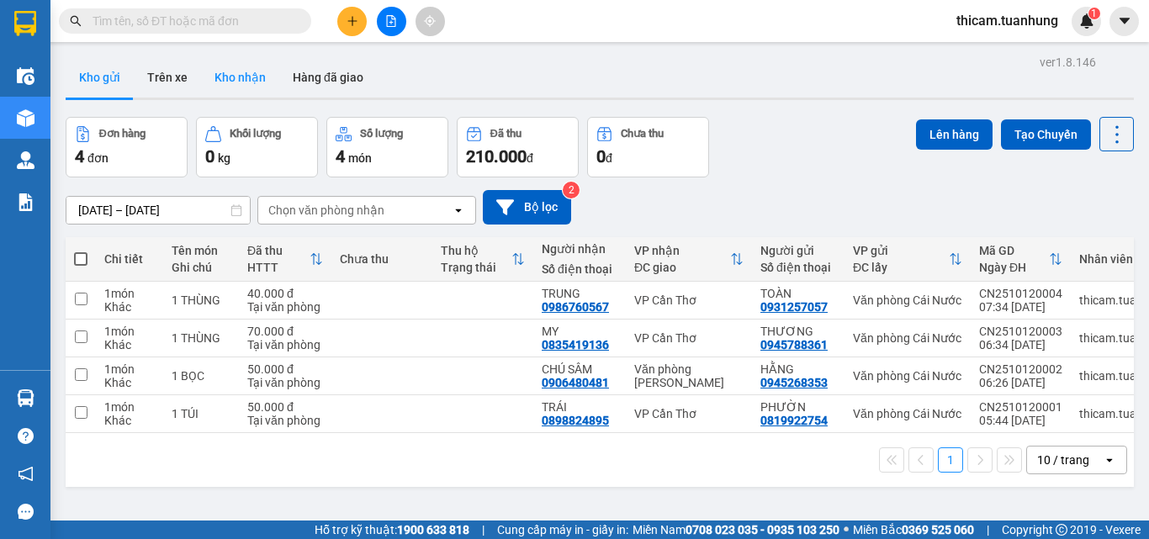
click at [247, 68] on button "Kho nhận" at bounding box center [240, 77] width 78 height 40
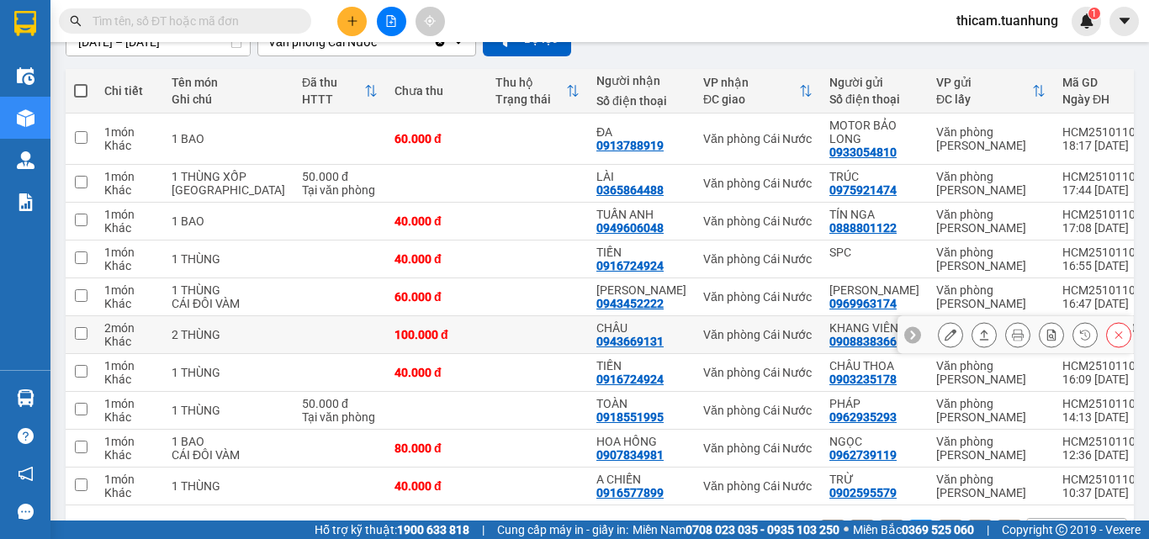
scroll to position [252, 0]
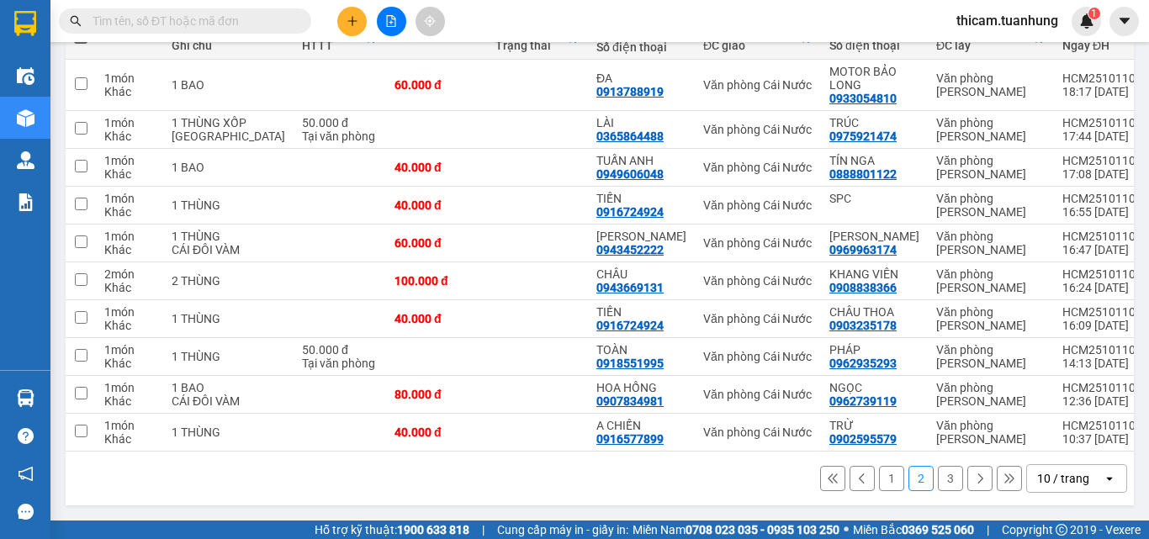
click at [938, 491] on button "3" at bounding box center [950, 478] width 25 height 25
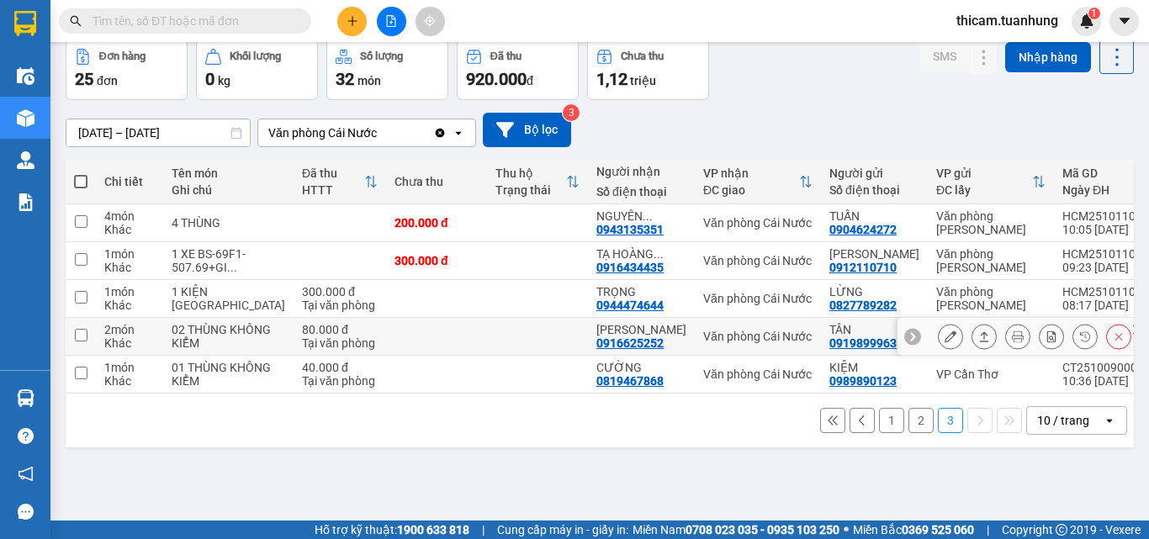
scroll to position [80, 0]
click at [879, 433] on button "1" at bounding box center [891, 420] width 25 height 25
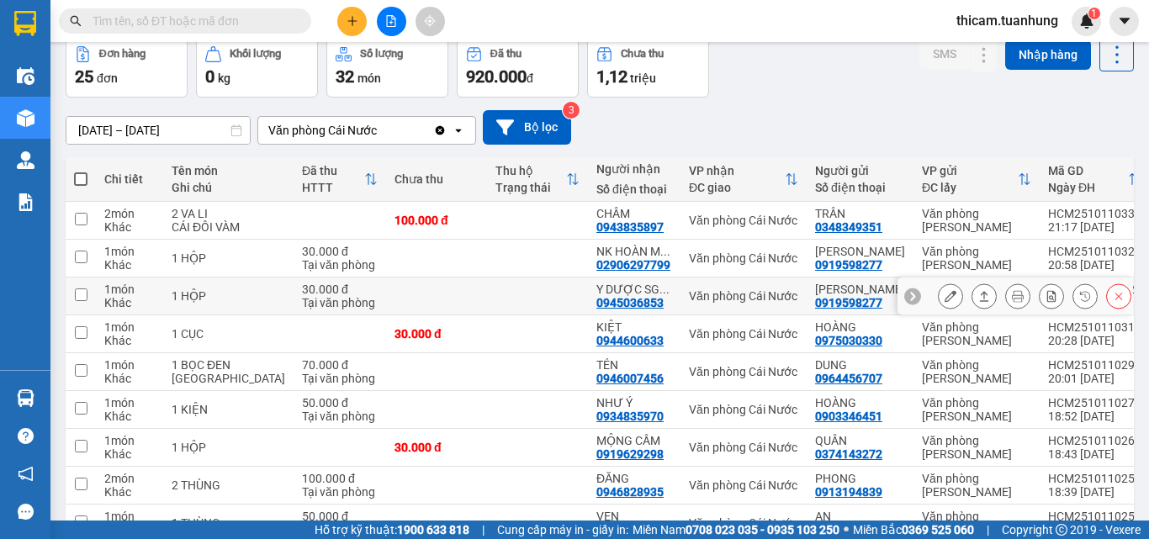
scroll to position [164, 0]
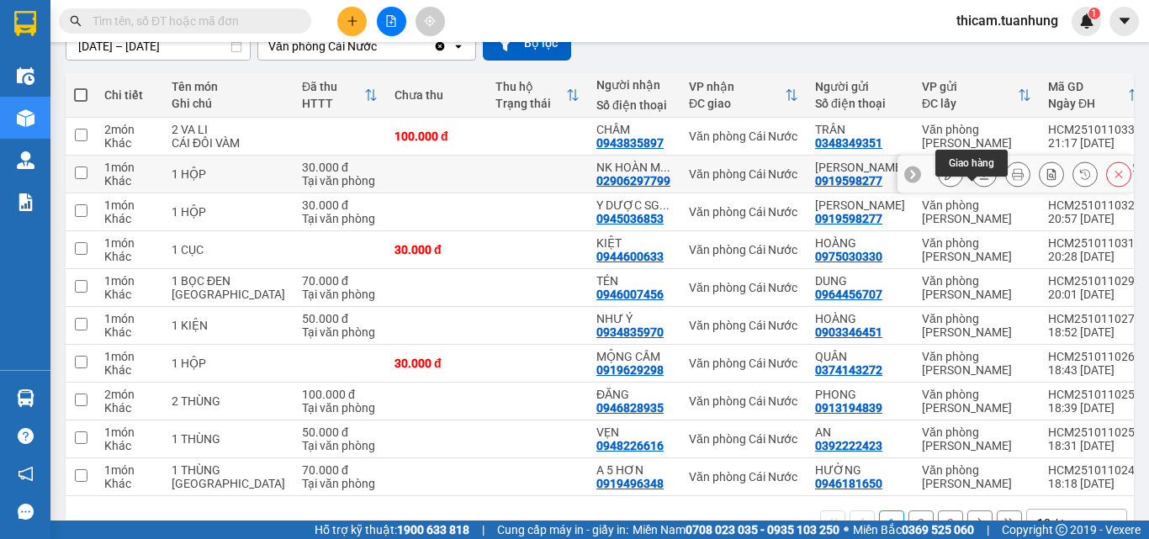
click at [978, 180] on icon at bounding box center [984, 174] width 12 height 12
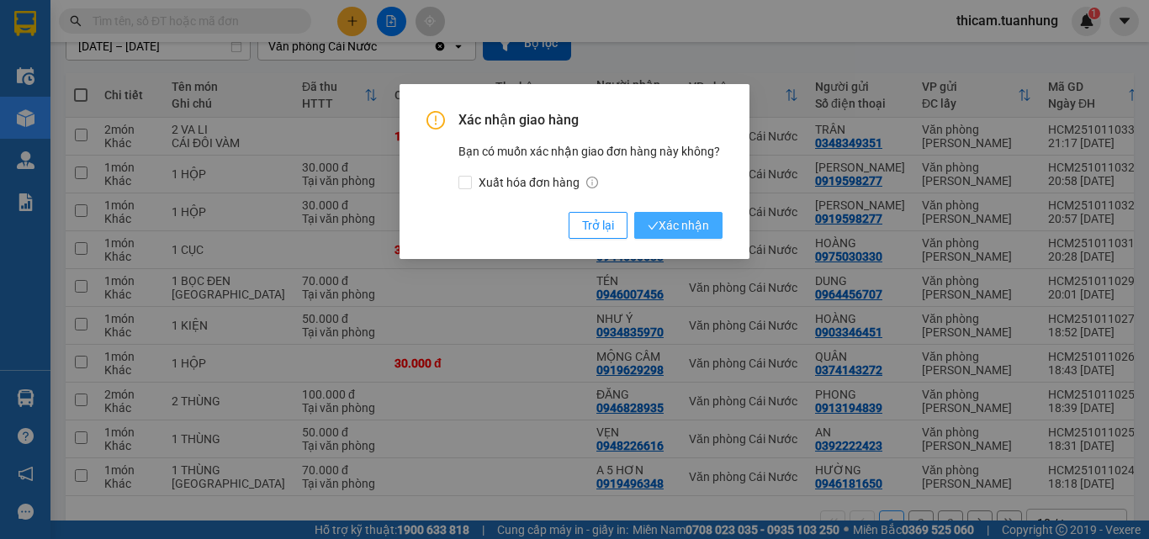
click at [654, 226] on icon "check" at bounding box center [654, 226] width 10 height 8
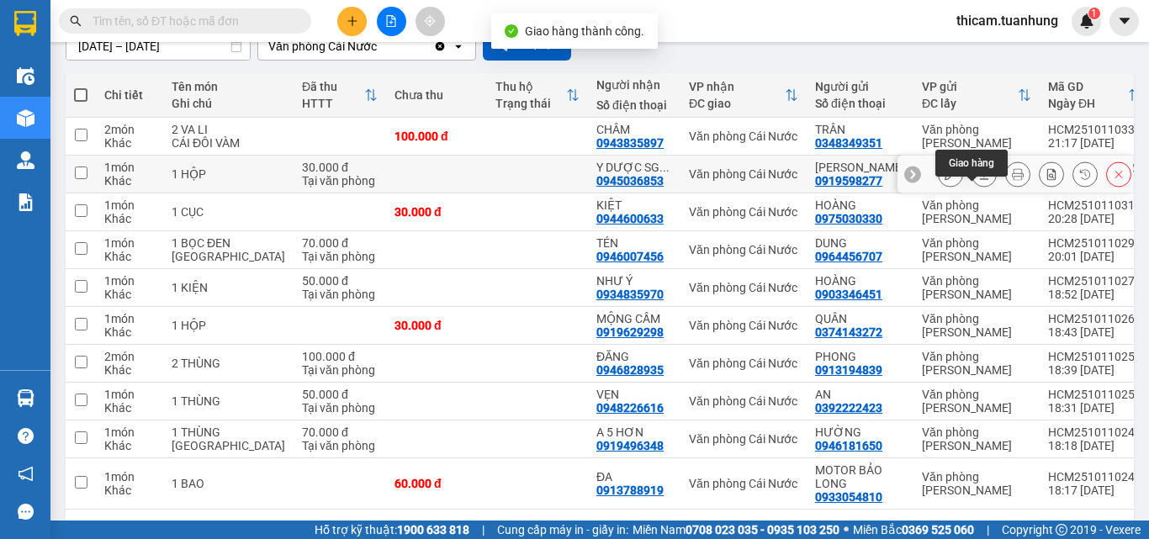
click at [978, 180] on icon at bounding box center [984, 174] width 12 height 12
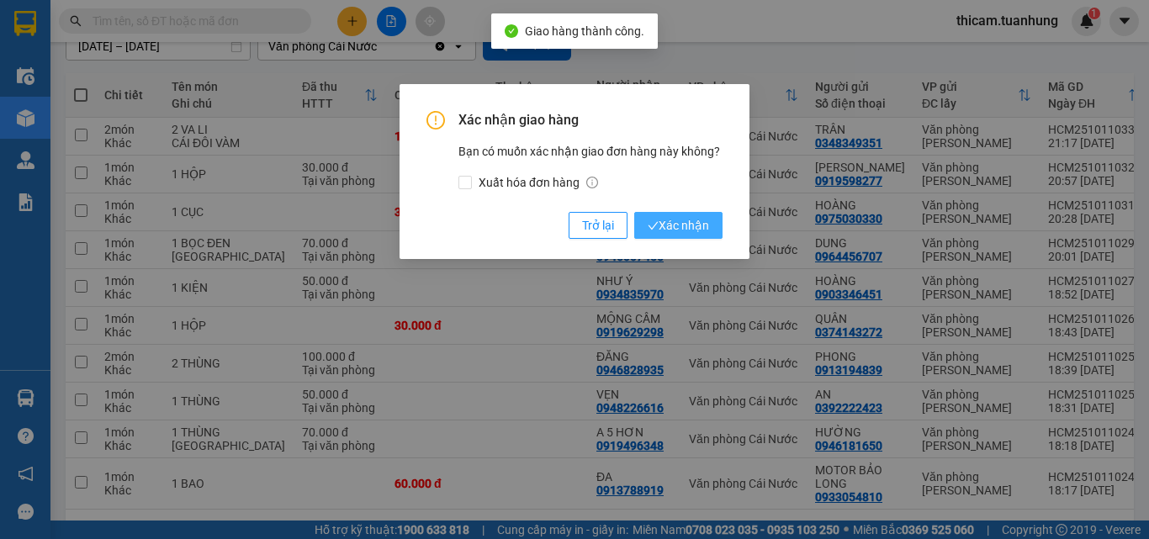
click at [671, 230] on span "Xác nhận" at bounding box center [678, 225] width 61 height 19
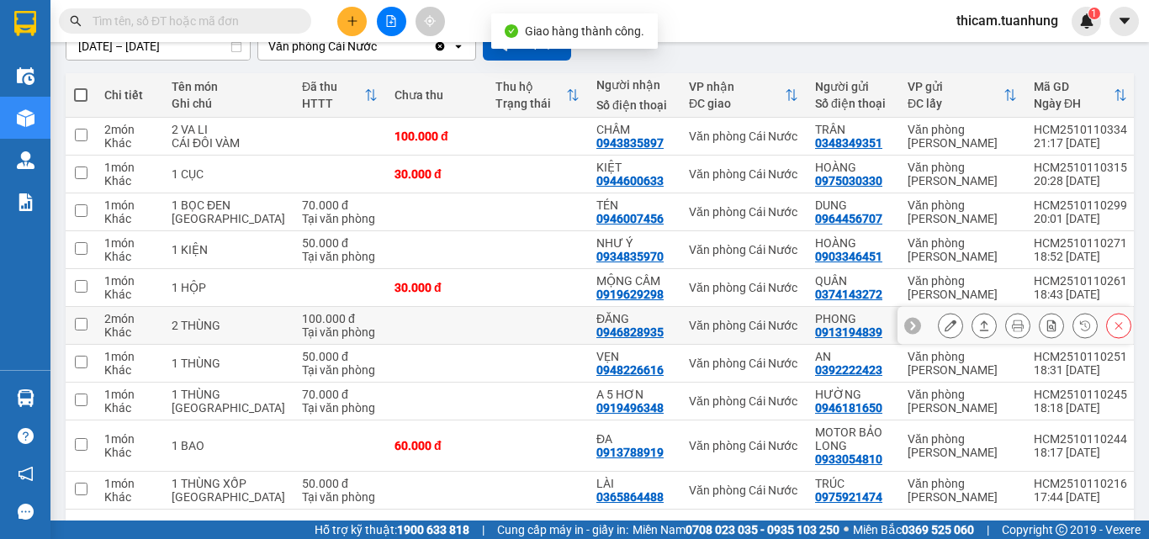
click at [978, 331] on icon at bounding box center [984, 326] width 12 height 12
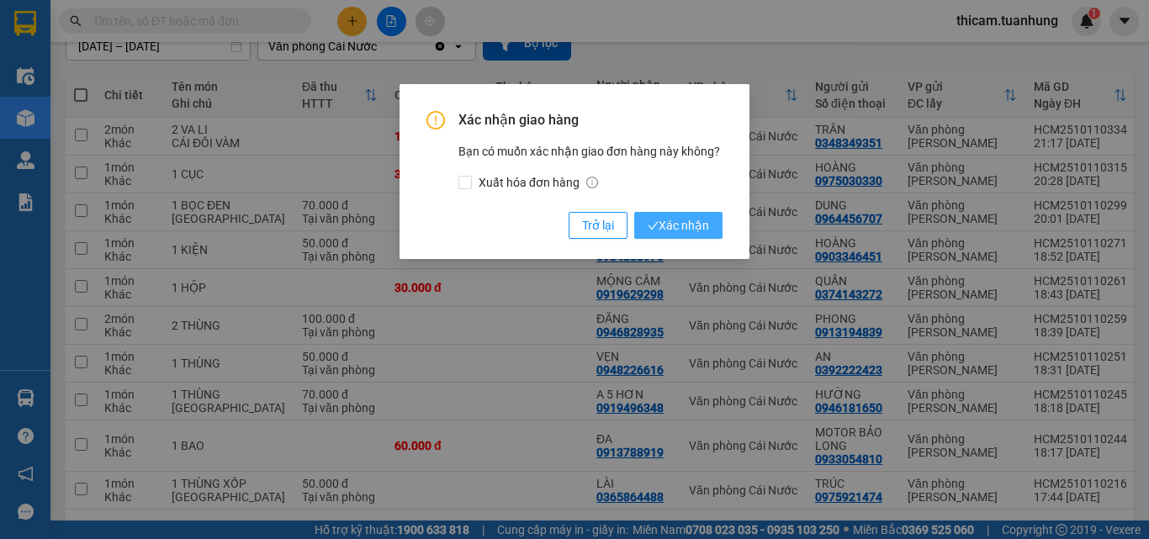
click at [693, 221] on span "Xác nhận" at bounding box center [678, 225] width 61 height 19
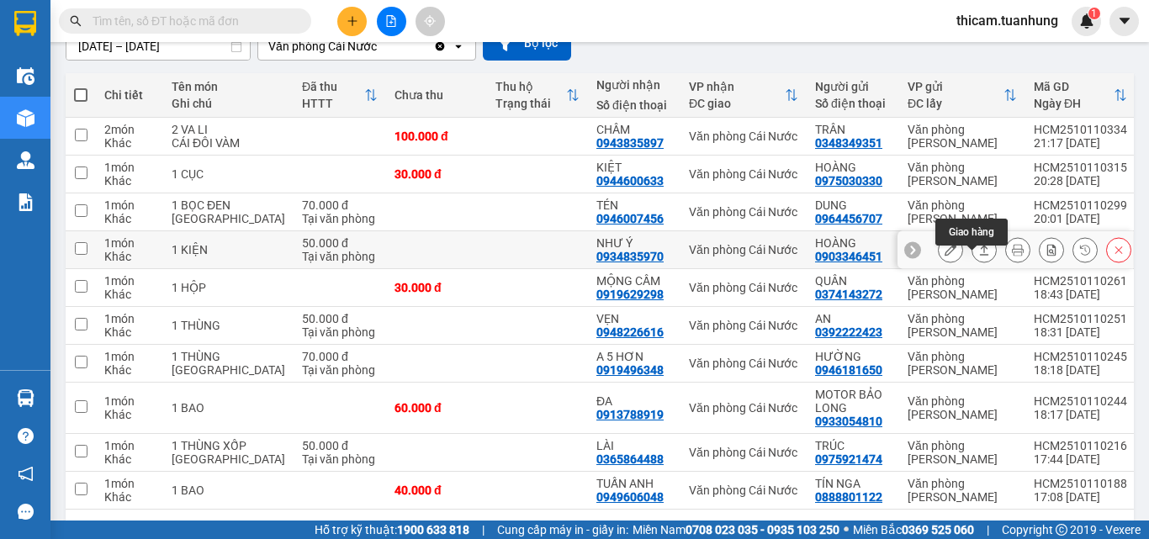
click at [978, 265] on button at bounding box center [984, 250] width 24 height 29
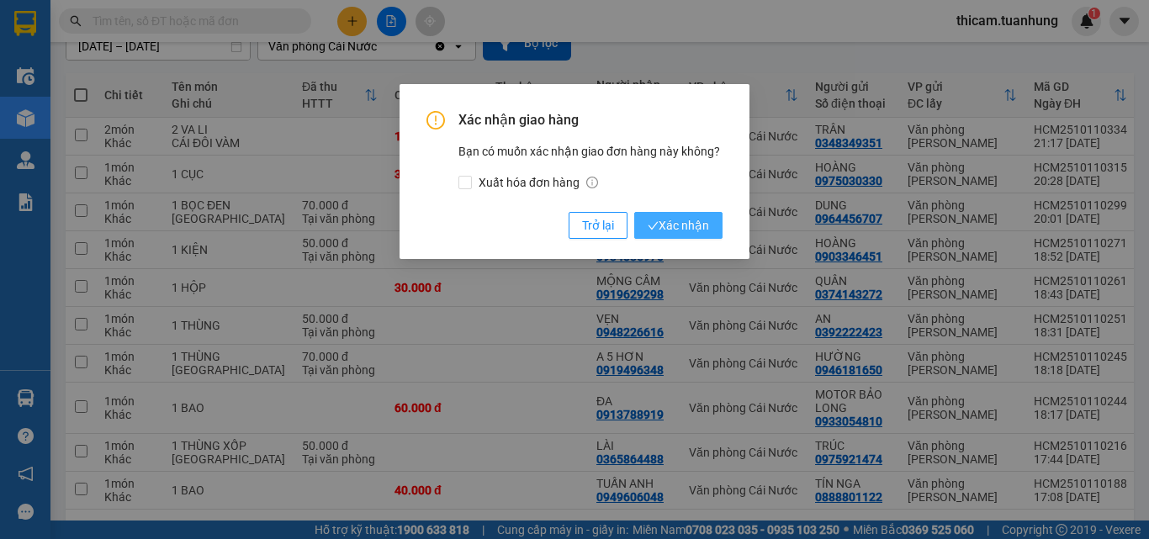
click at [678, 230] on span "Xác nhận" at bounding box center [678, 225] width 61 height 19
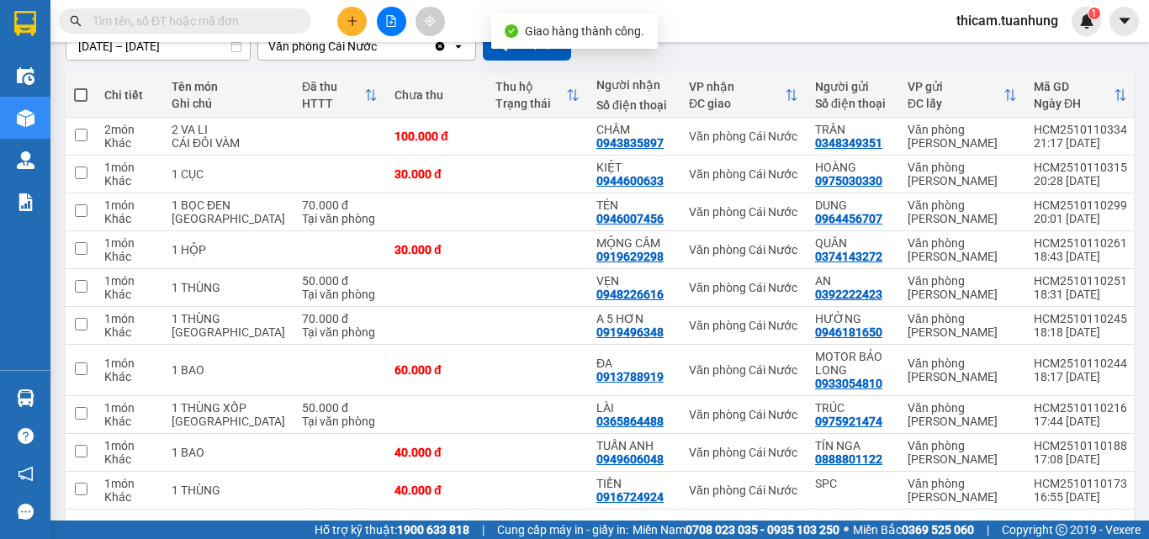
scroll to position [0, 0]
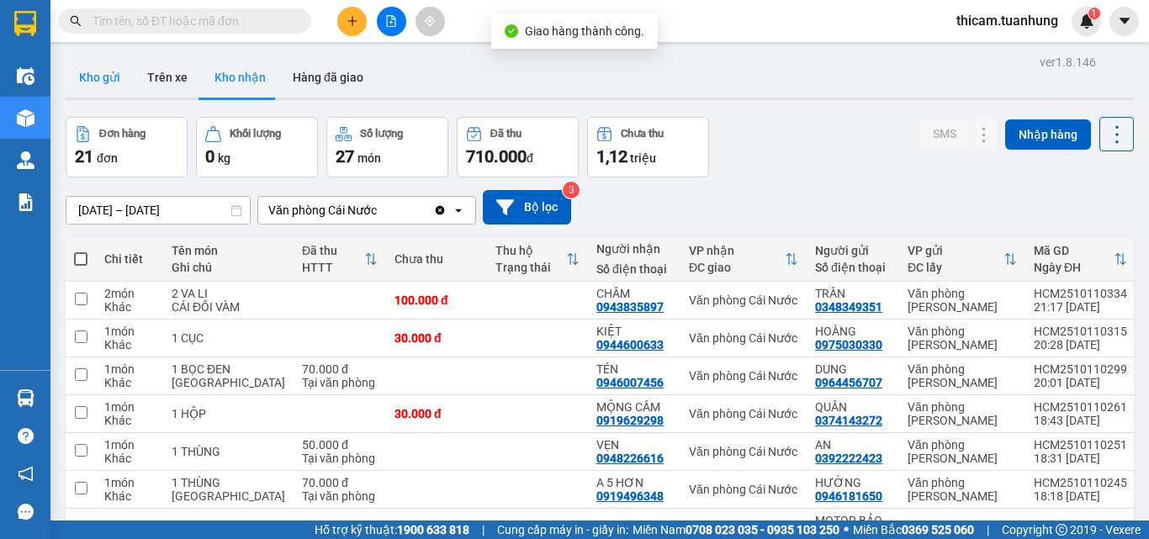
click at [117, 78] on button "Kho gửi" at bounding box center [100, 77] width 68 height 40
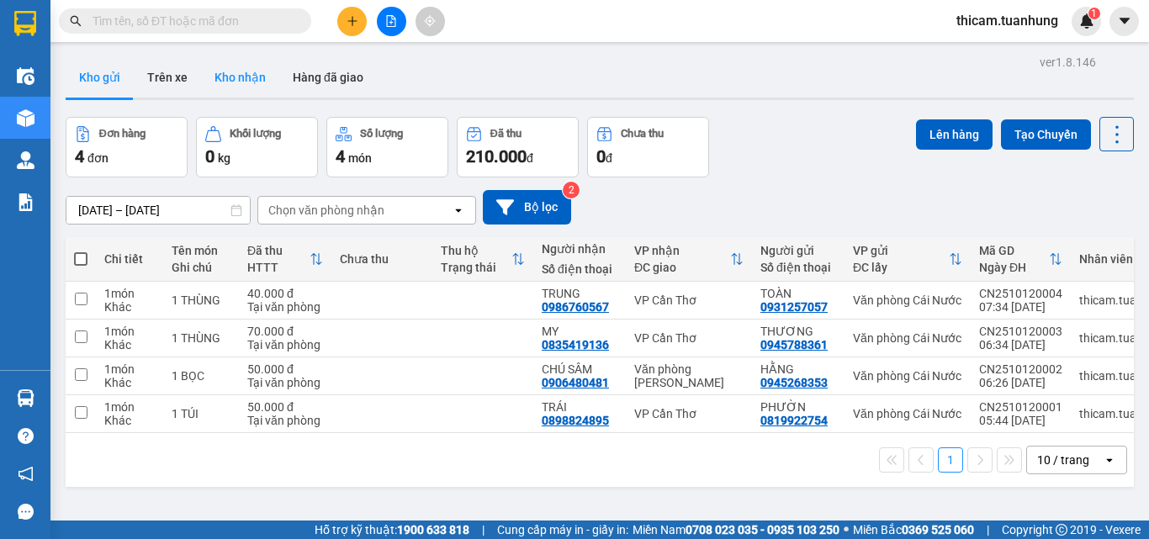
click at [246, 72] on button "Kho nhận" at bounding box center [240, 77] width 78 height 40
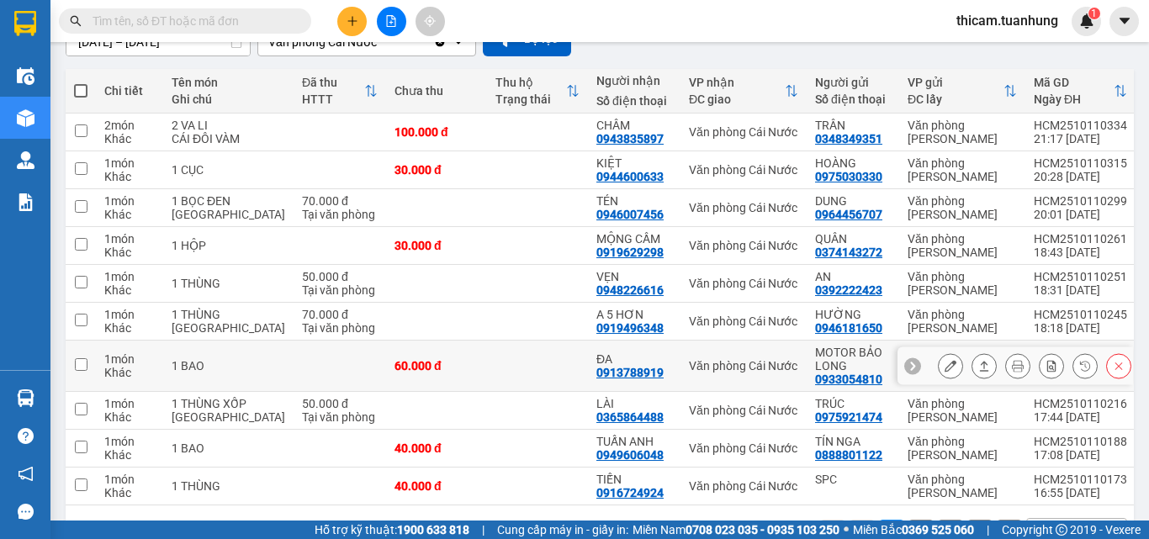
scroll to position [256, 0]
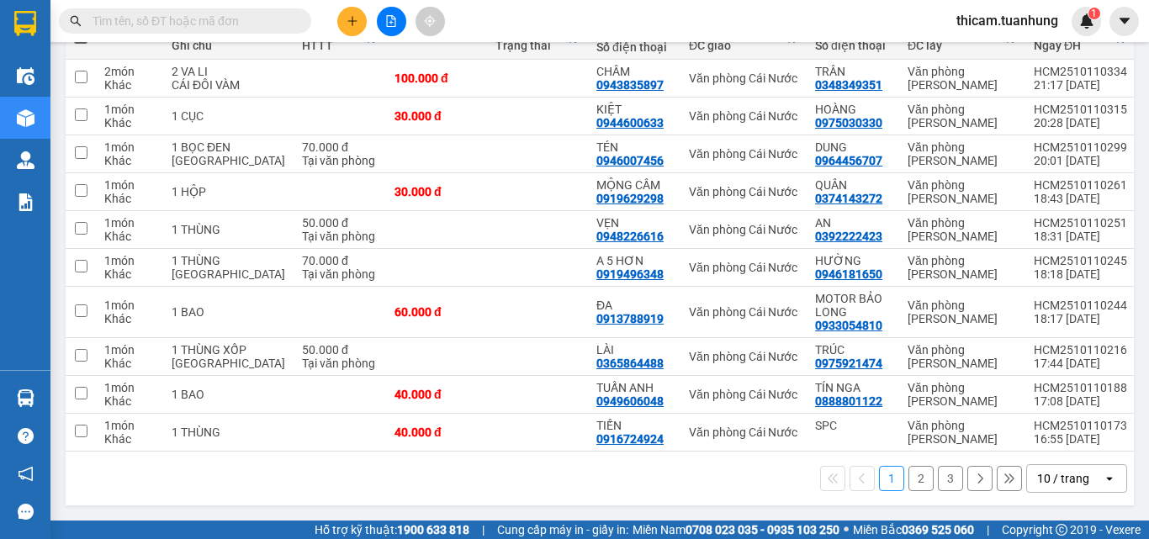
click at [909, 485] on button "2" at bounding box center [921, 478] width 25 height 25
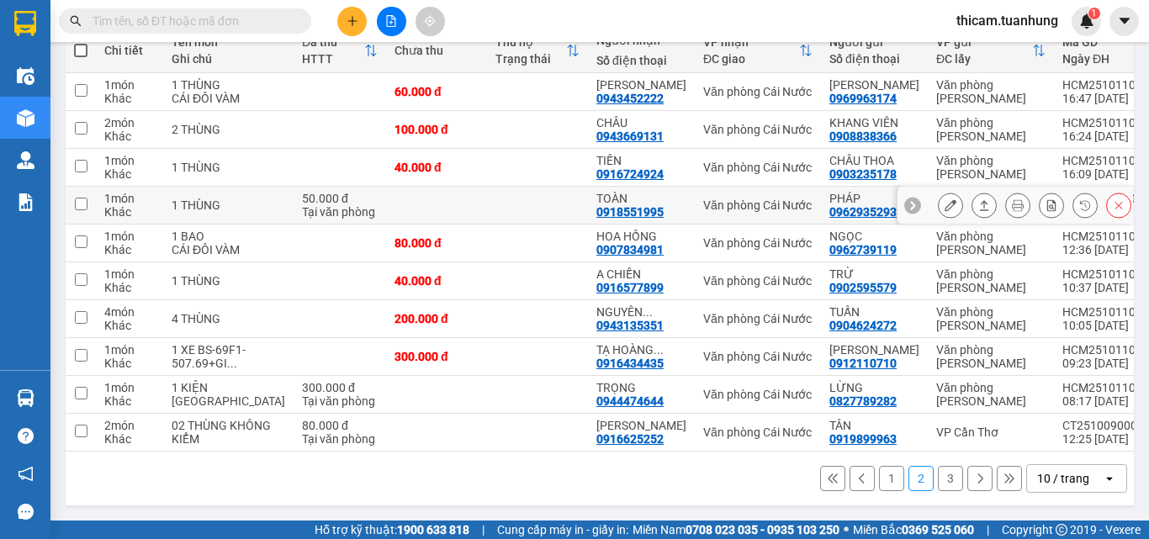
scroll to position [87, 0]
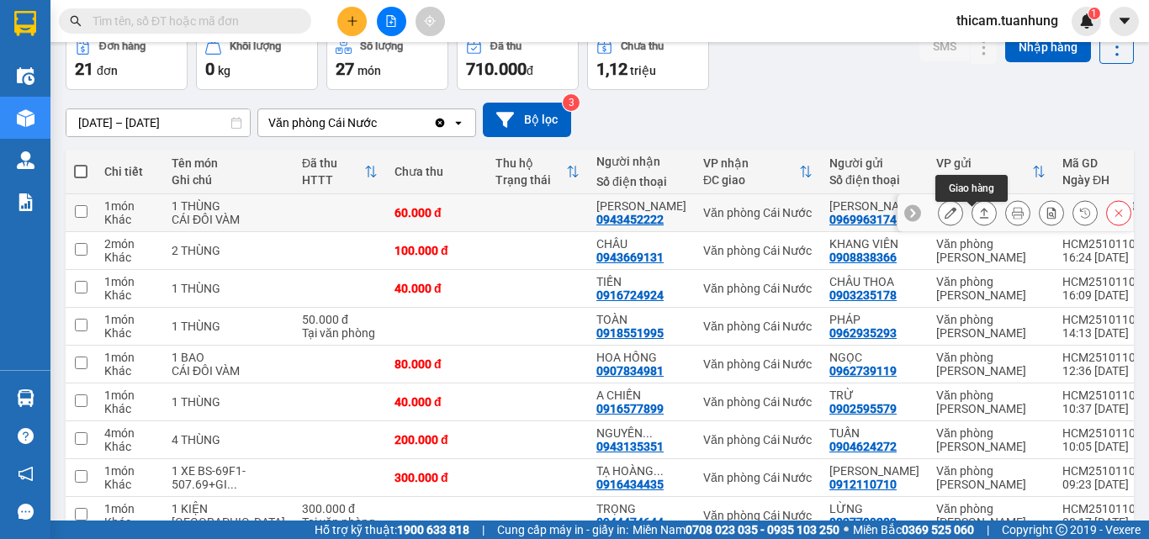
click at [978, 219] on icon at bounding box center [984, 213] width 12 height 12
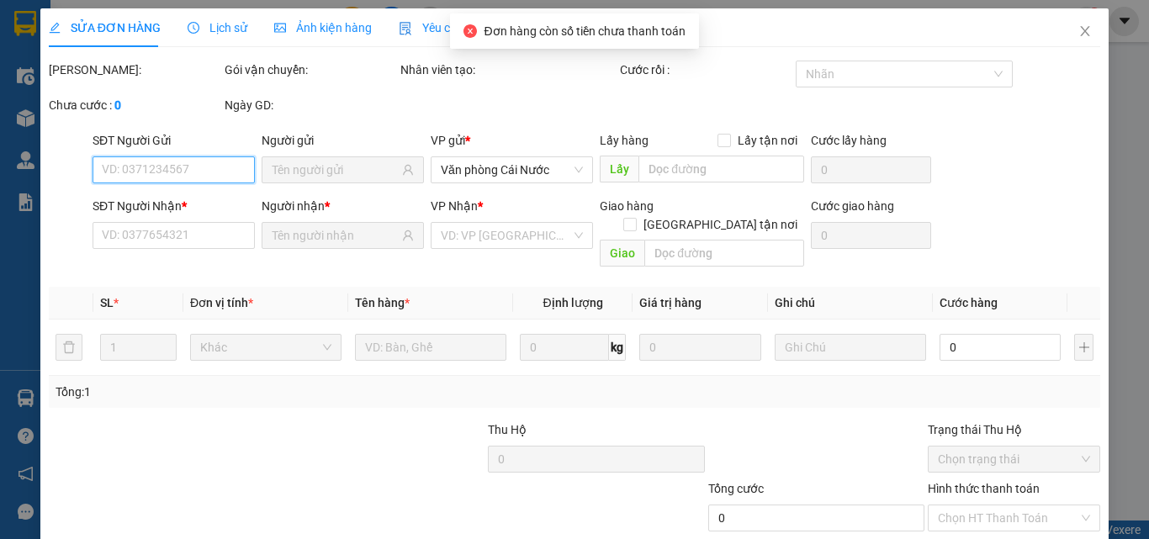
type input "0969963174"
type input "[PERSON_NAME]"
type input "0943452222"
type input "[PERSON_NAME]"
type input "60.000"
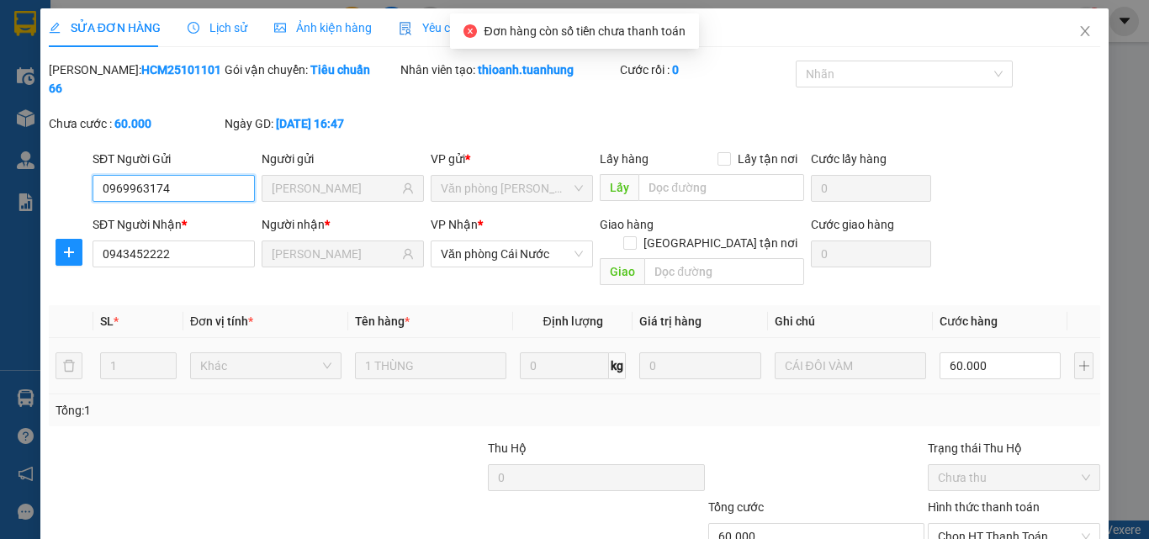
scroll to position [87, 0]
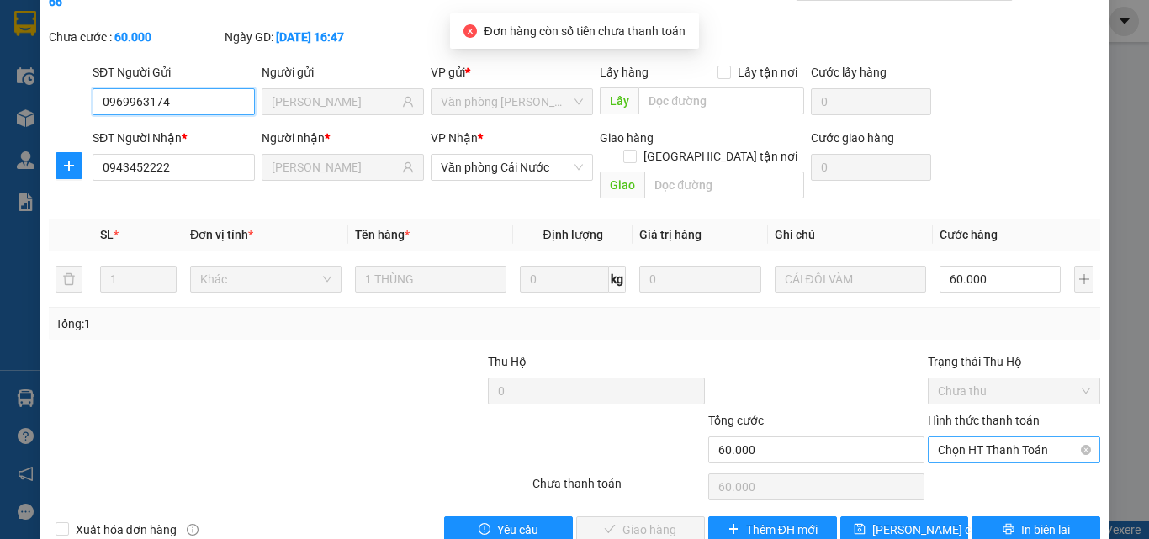
click at [953, 437] on span "Chọn HT Thanh Toán" at bounding box center [1014, 449] width 152 height 25
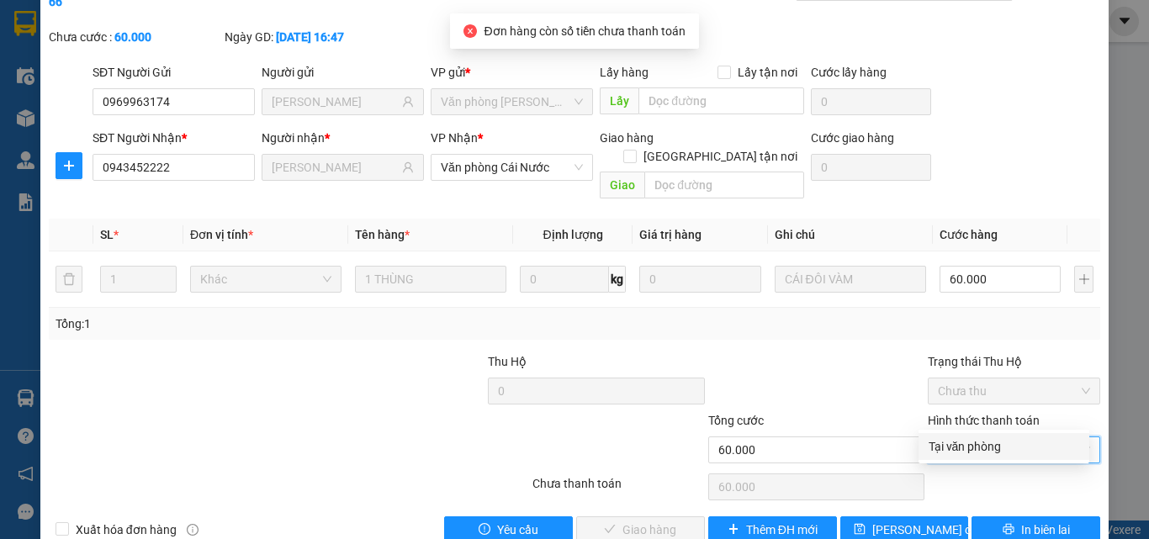
click at [949, 447] on div "Tại văn phòng" at bounding box center [1004, 446] width 151 height 19
type input "0"
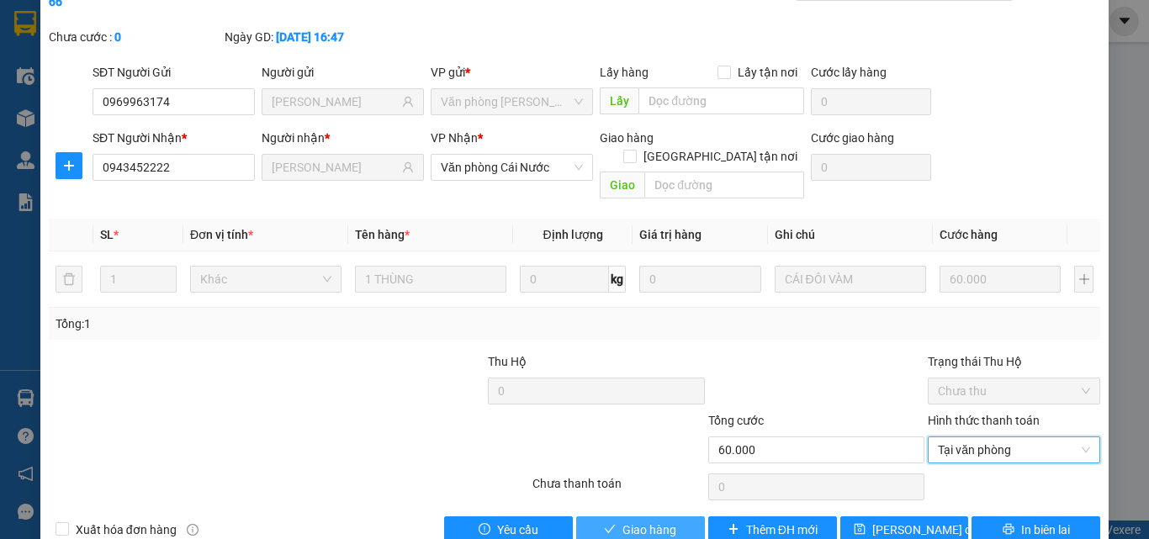
click at [667, 521] on span "Giao hàng" at bounding box center [649, 530] width 54 height 19
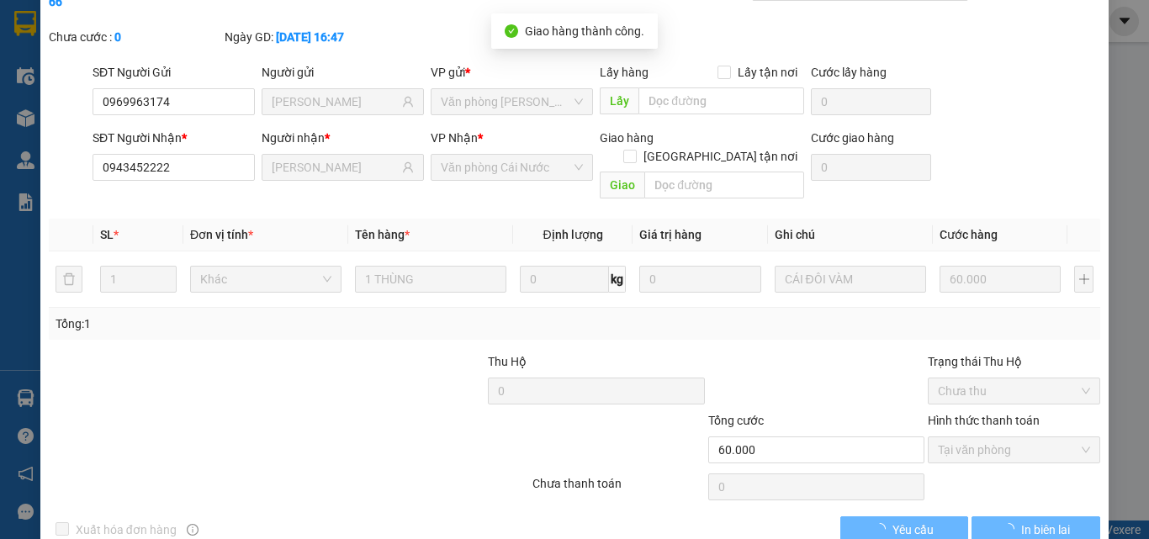
scroll to position [0, 0]
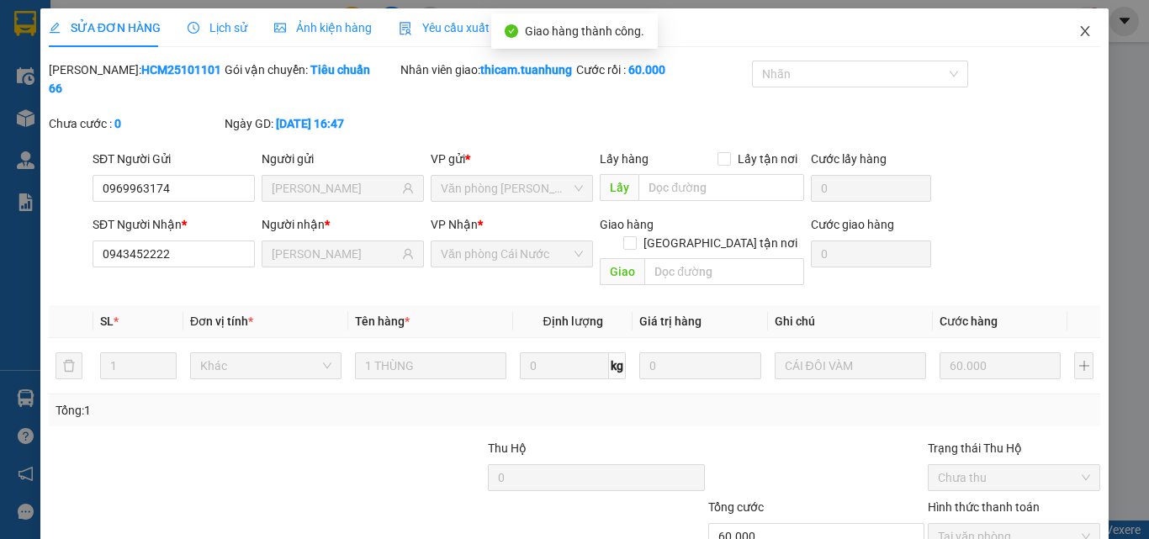
click at [1078, 34] on icon "close" at bounding box center [1084, 30] width 13 height 13
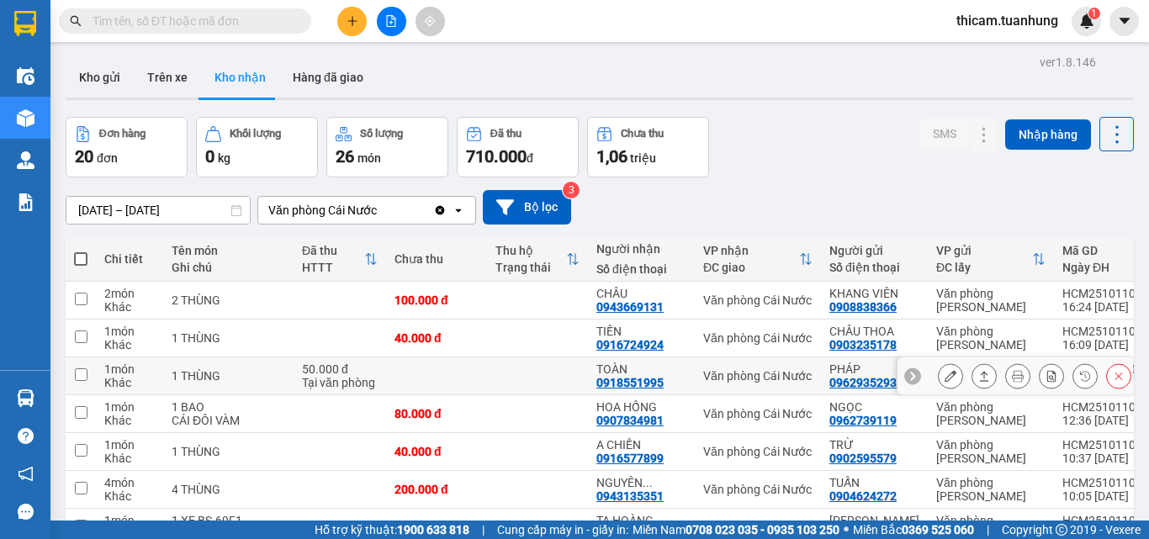
scroll to position [84, 0]
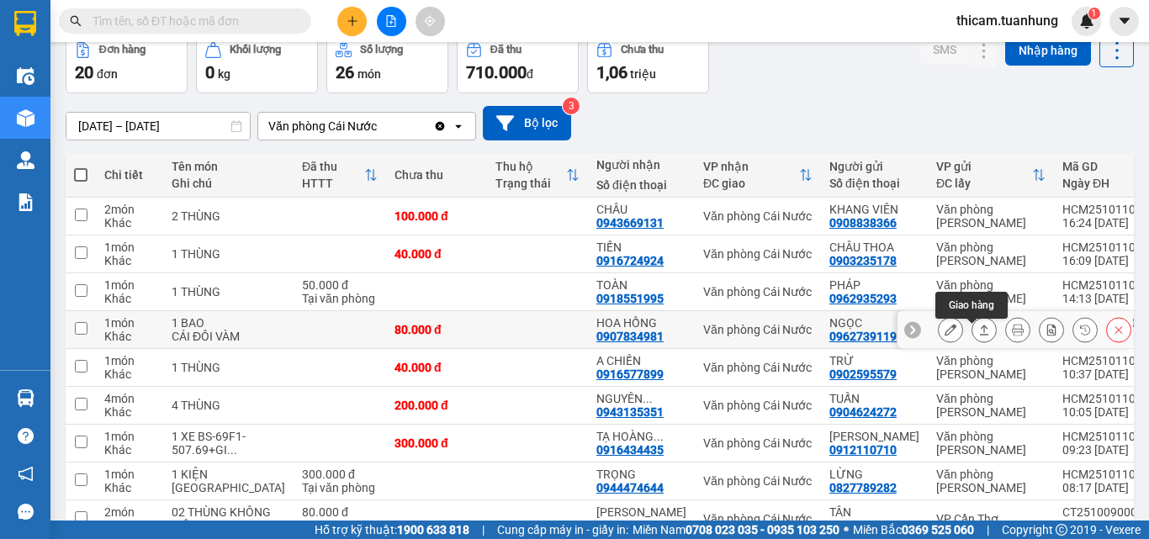
click at [972, 336] on button at bounding box center [984, 329] width 24 height 29
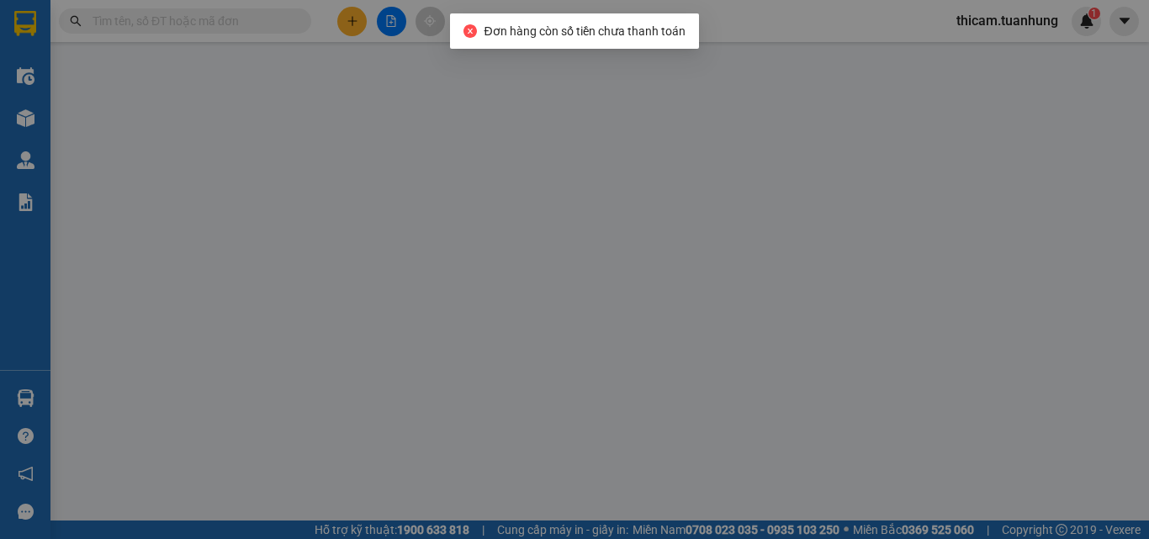
type input "0962739119"
type input "NGỌC"
type input "0907834981"
type input "HOA HỒNG"
type input "80.000"
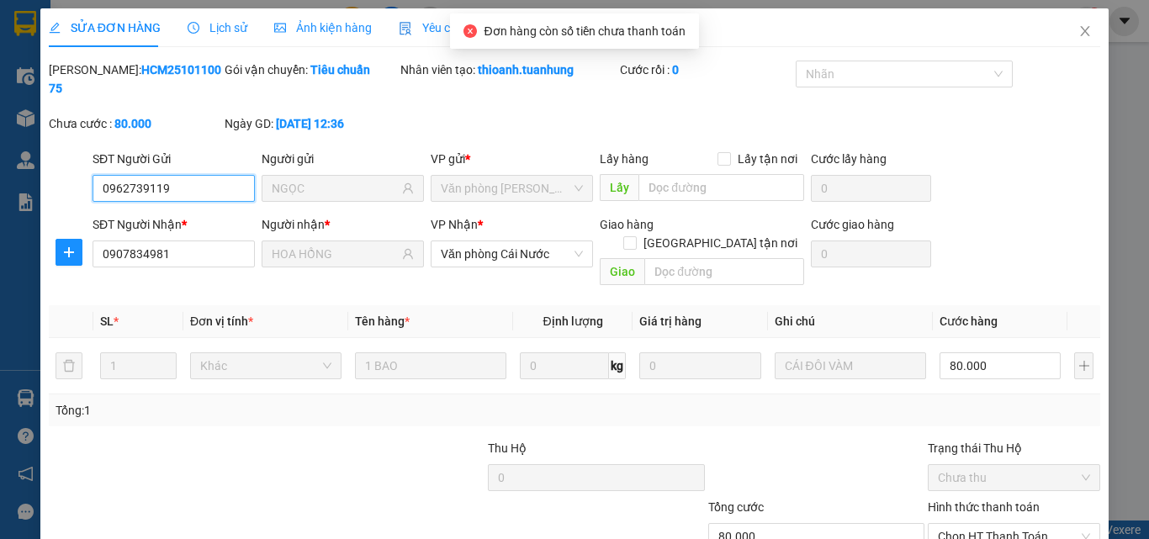
scroll to position [87, 0]
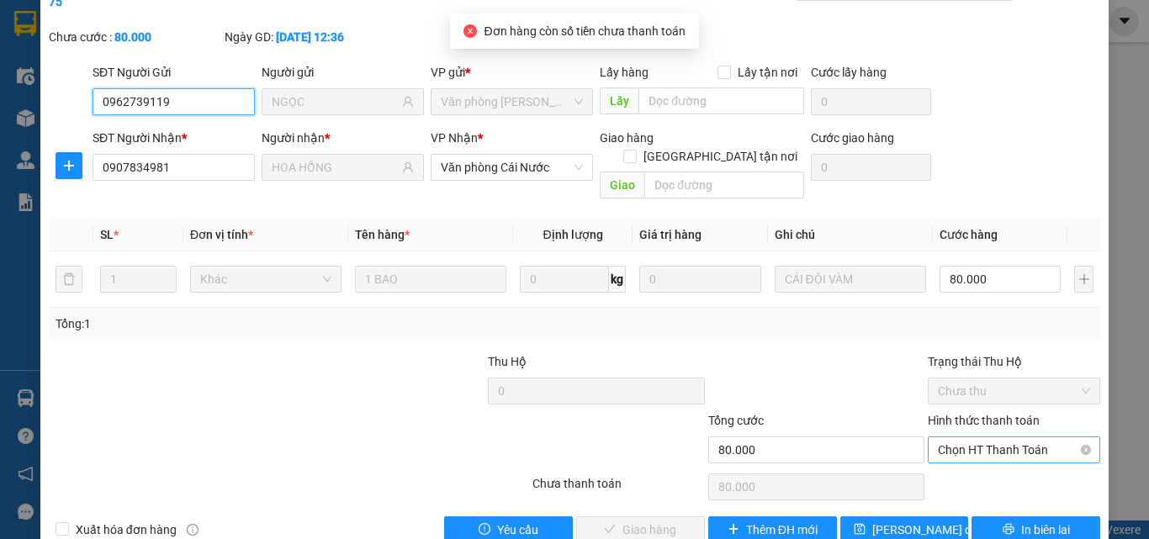
click at [1015, 437] on span "Chọn HT Thanh Toán" at bounding box center [1014, 449] width 152 height 25
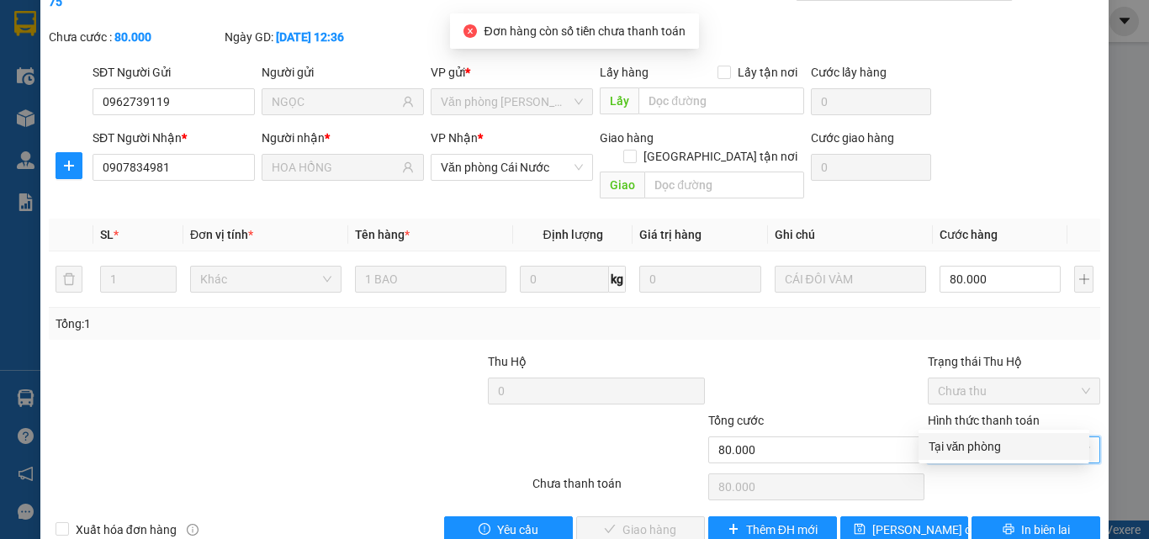
click at [984, 453] on div "Tại văn phòng" at bounding box center [1004, 446] width 151 height 19
type input "0"
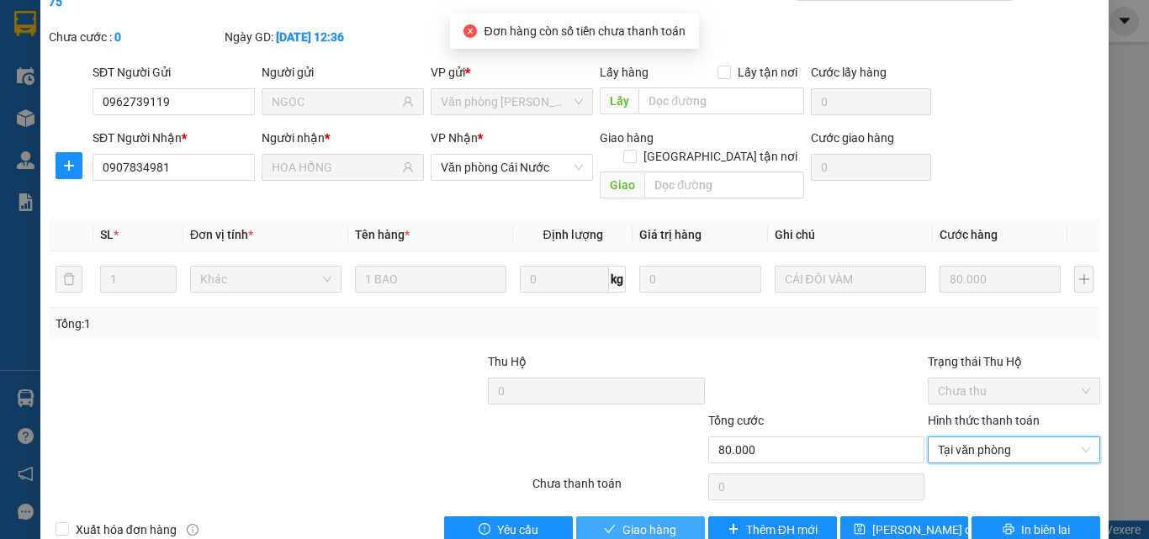
click at [656, 521] on span "Giao hàng" at bounding box center [649, 530] width 54 height 19
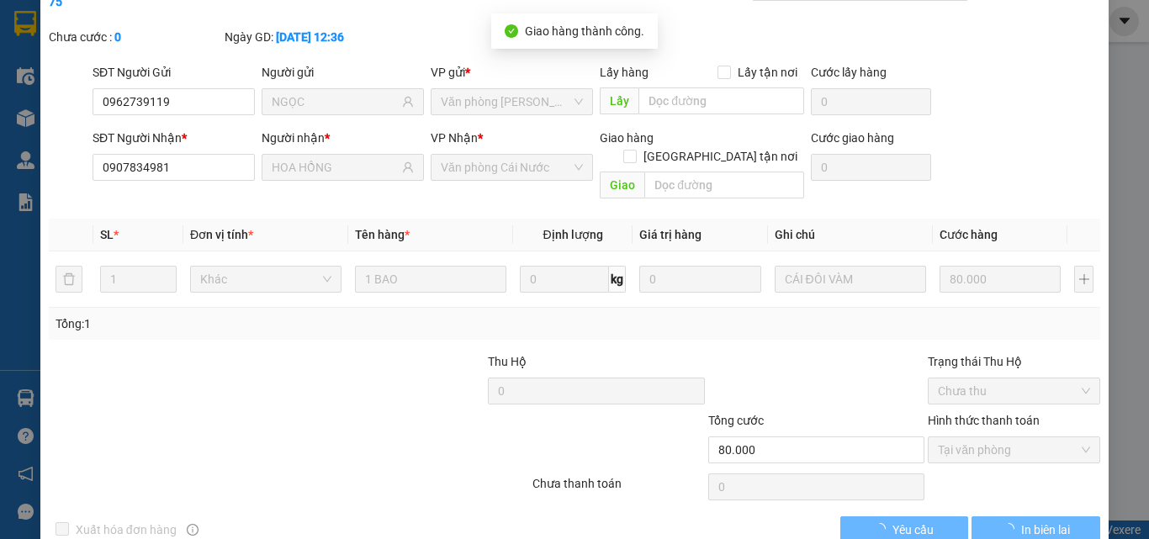
scroll to position [0, 0]
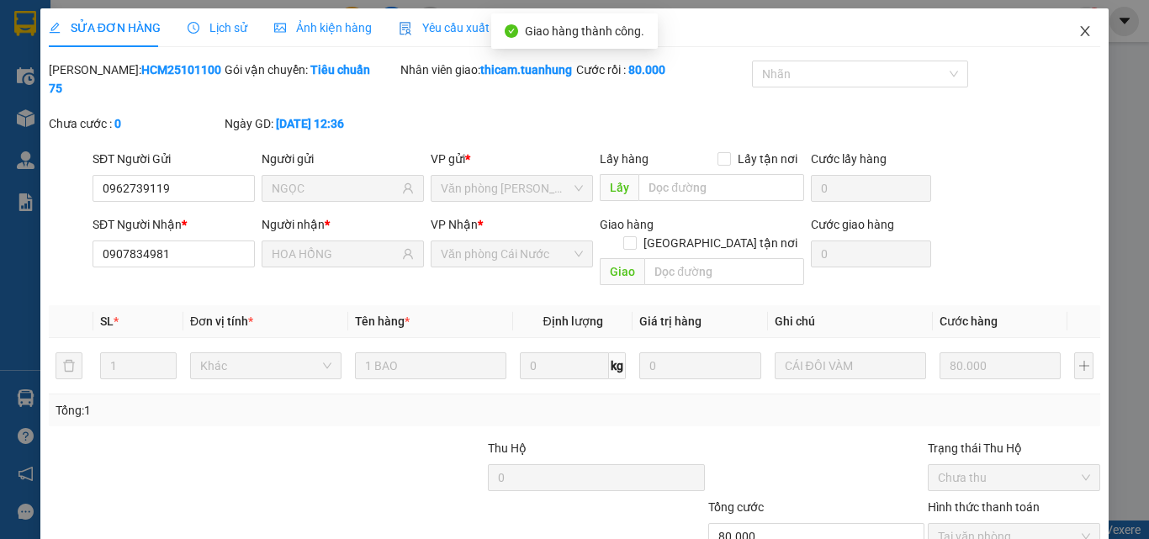
click at [1078, 29] on icon "close" at bounding box center [1084, 30] width 13 height 13
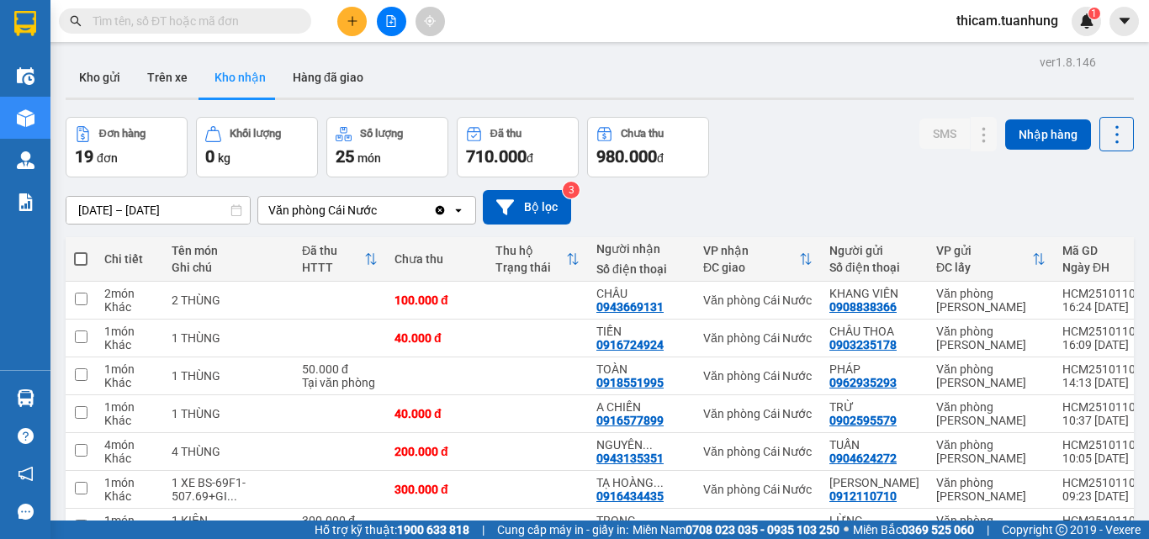
scroll to position [231, 0]
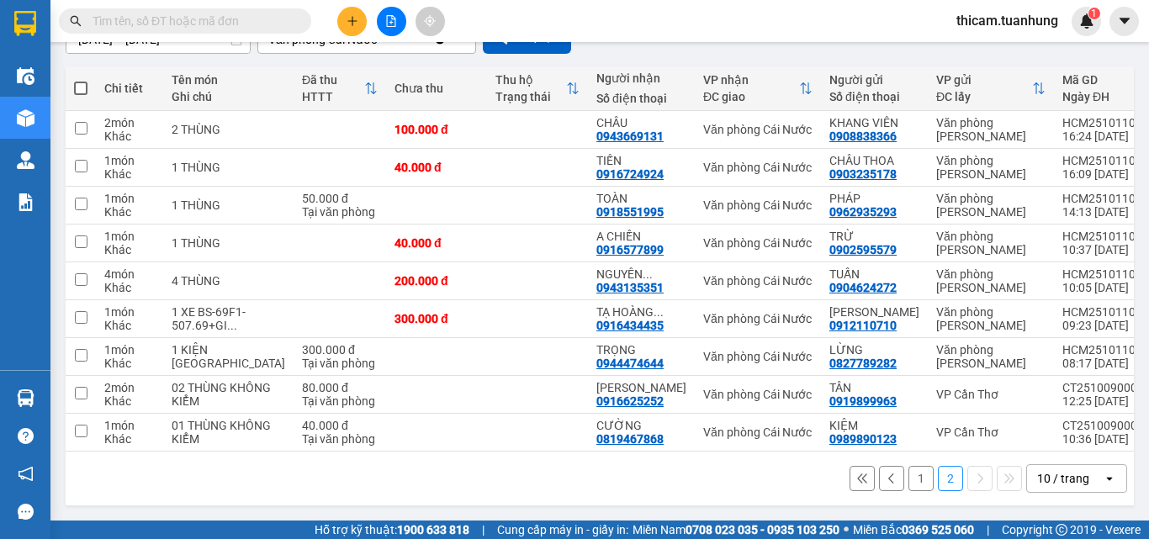
click at [909, 476] on button "1" at bounding box center [921, 478] width 25 height 25
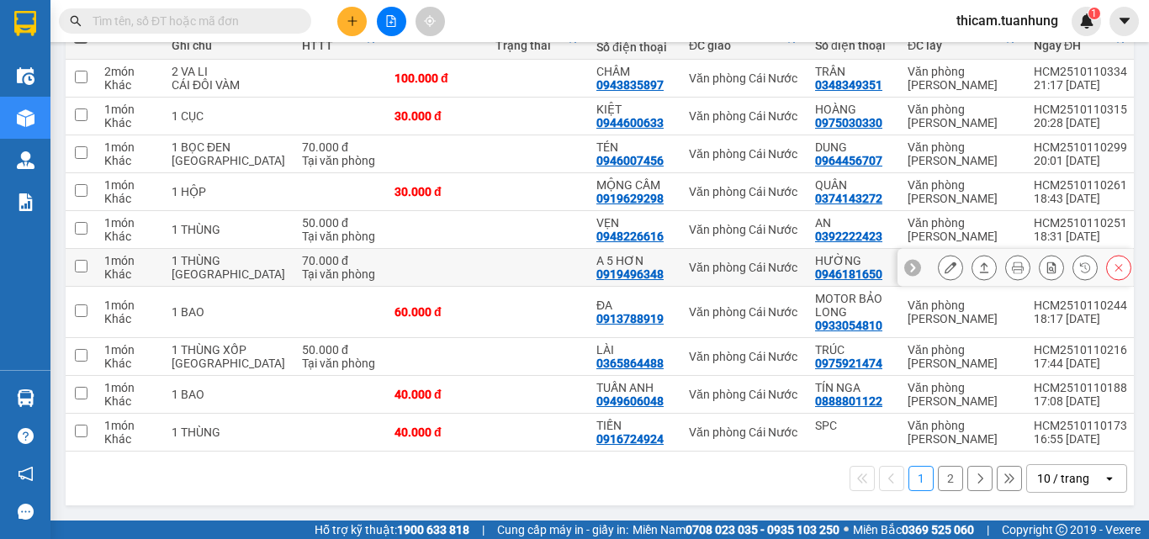
scroll to position [147, 0]
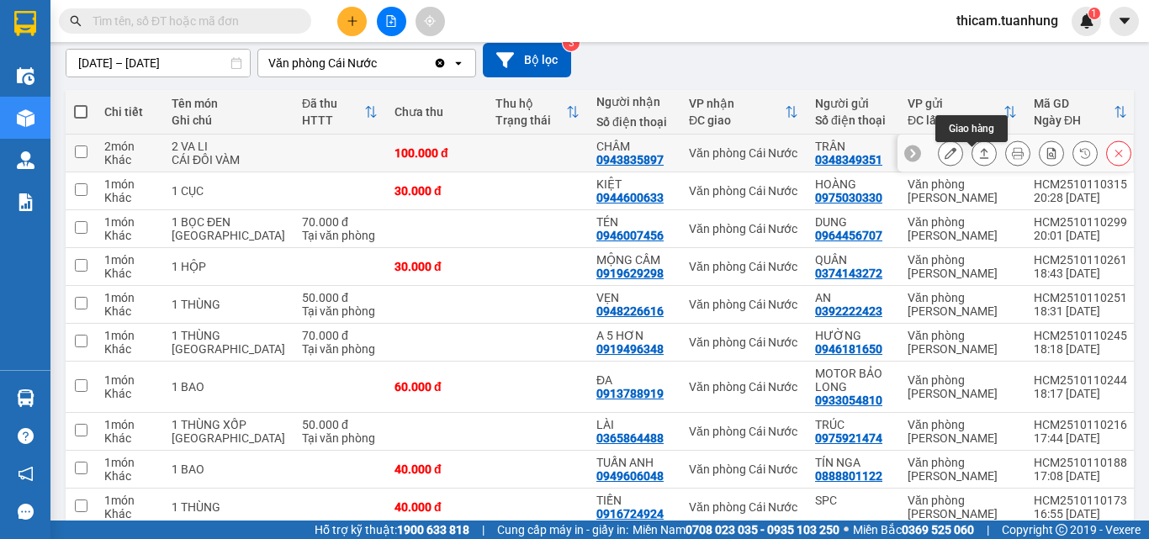
click at [978, 157] on icon at bounding box center [984, 153] width 12 height 12
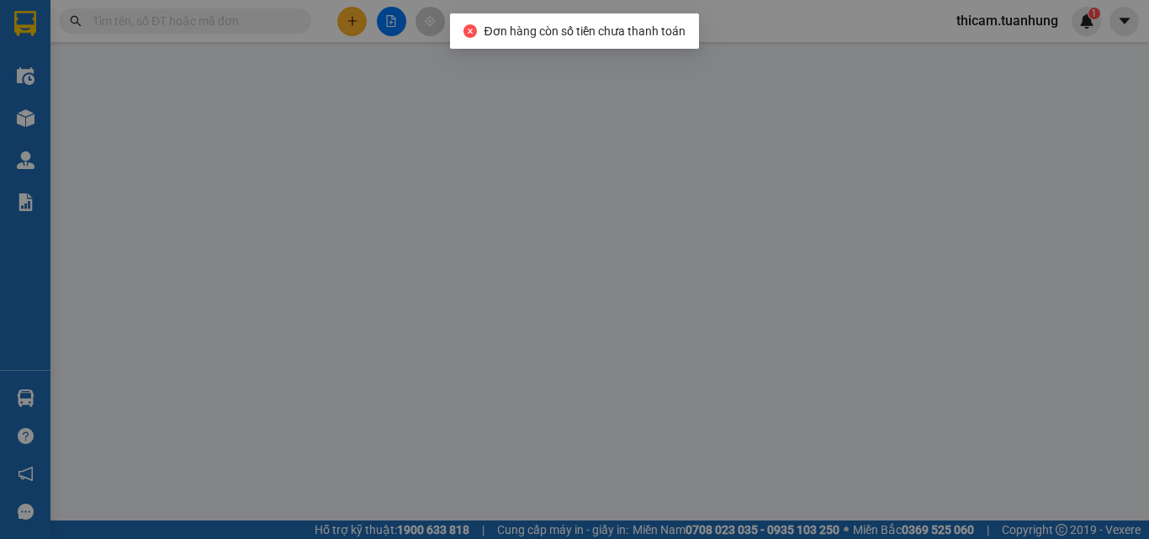
type input "0348349351"
type input "TRÂN"
type input "0943835897"
type input "CHÂM"
type input "100.000"
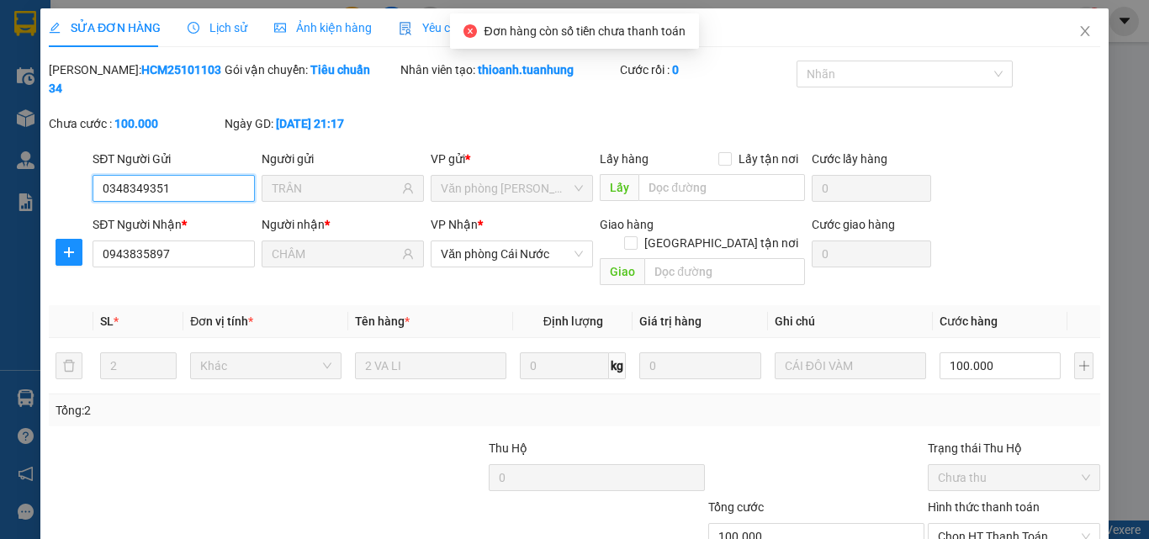
scroll to position [84, 0]
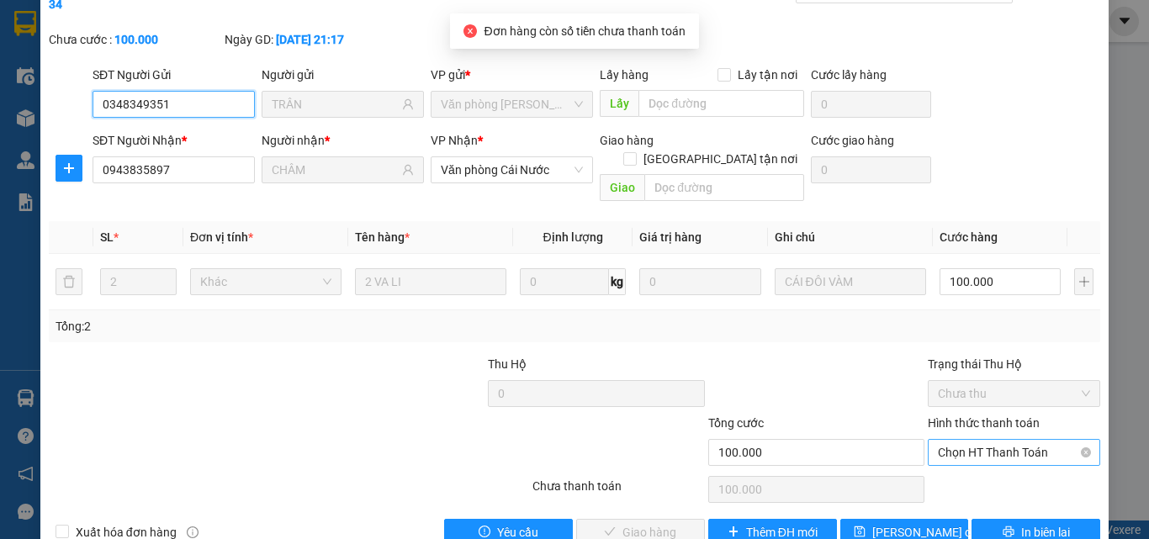
click at [972, 440] on span "Chọn HT Thanh Toán" at bounding box center [1014, 452] width 152 height 25
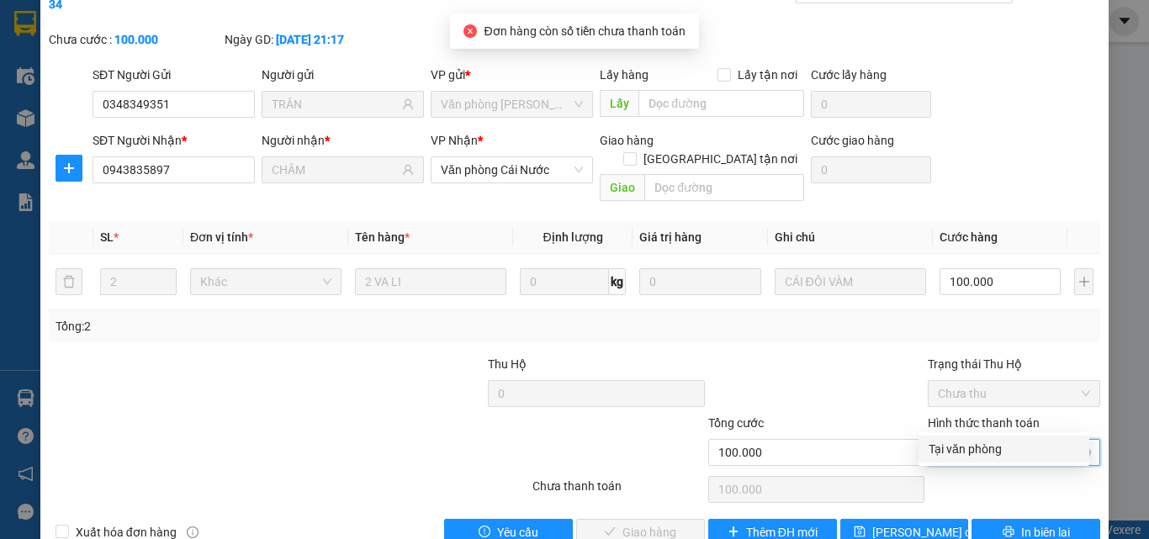
click at [977, 441] on div "Tại văn phòng" at bounding box center [1004, 449] width 151 height 19
type input "0"
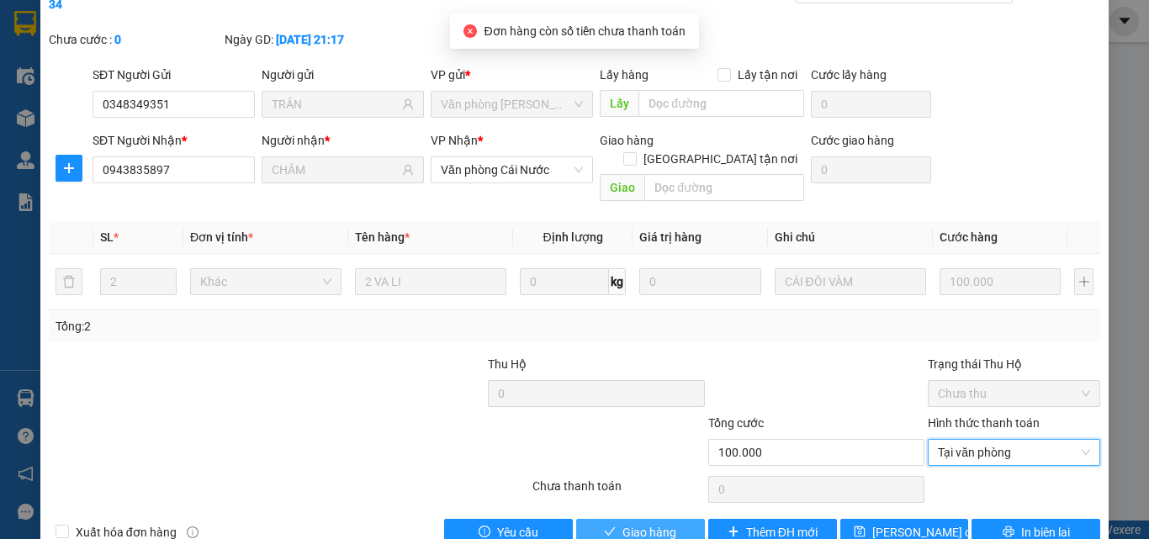
click at [638, 523] on span "Giao hàng" at bounding box center [649, 532] width 54 height 19
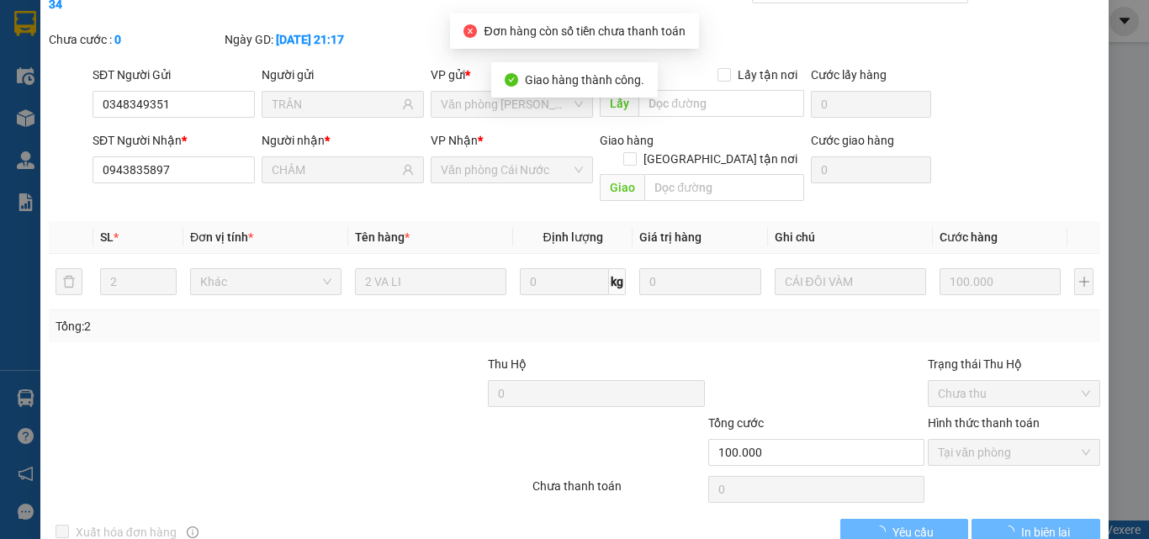
scroll to position [0, 0]
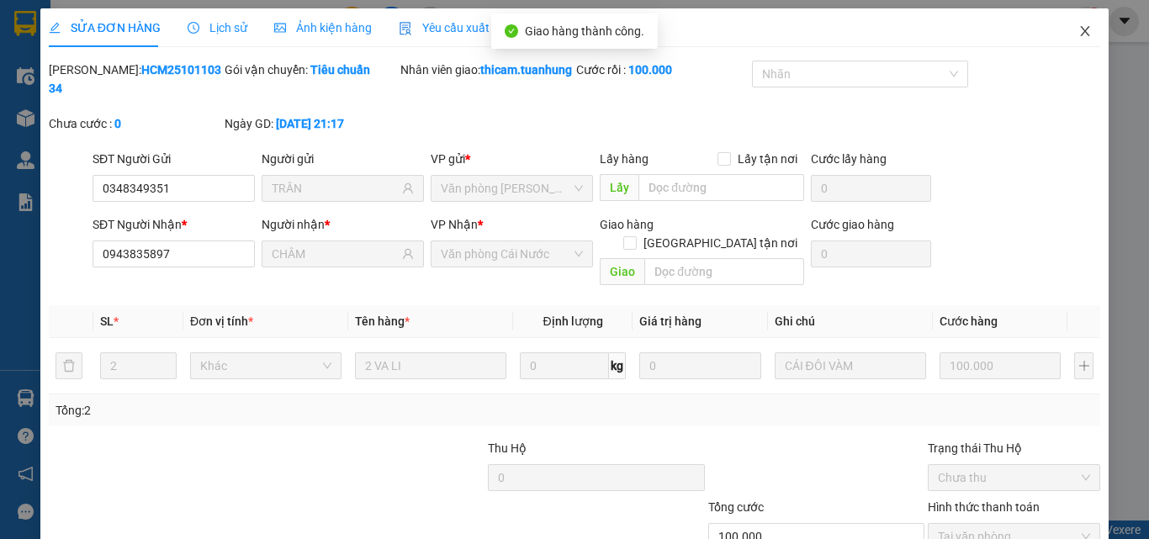
click at [1078, 28] on icon "close" at bounding box center [1084, 30] width 13 height 13
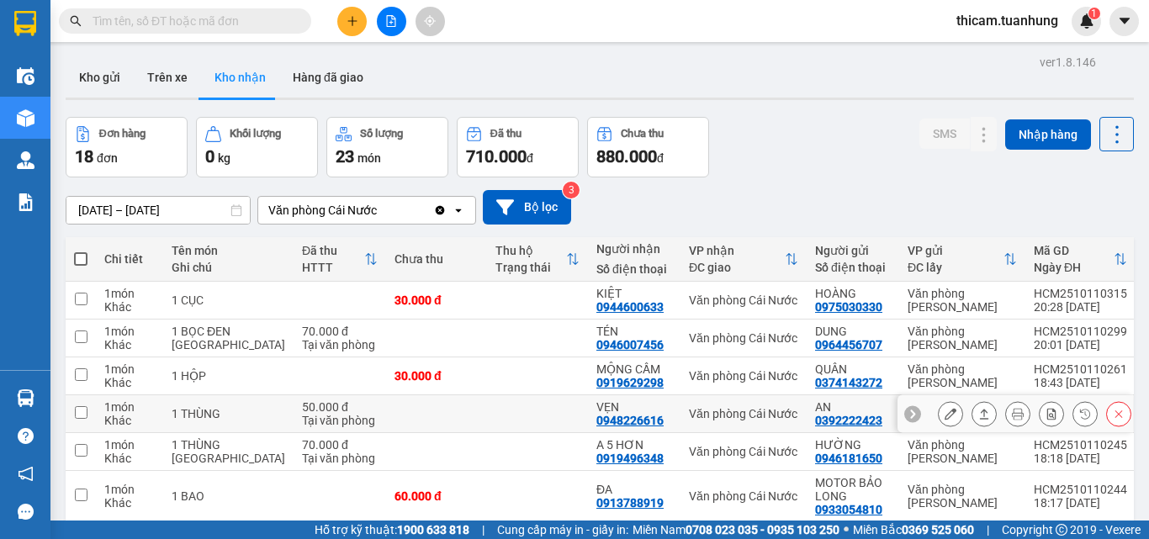
scroll to position [242, 0]
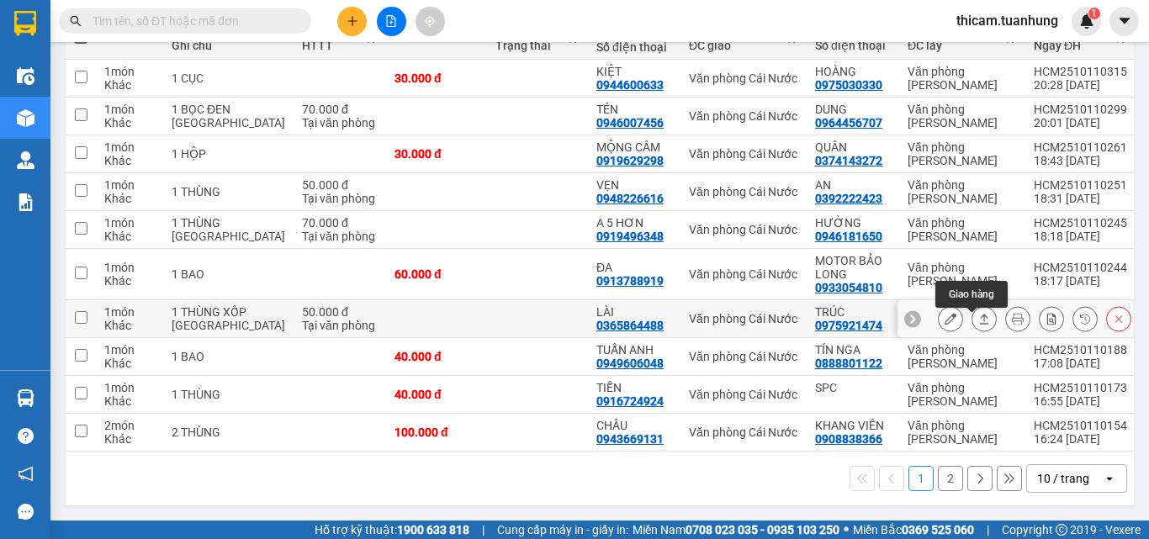
click at [978, 313] on icon at bounding box center [984, 319] width 12 height 12
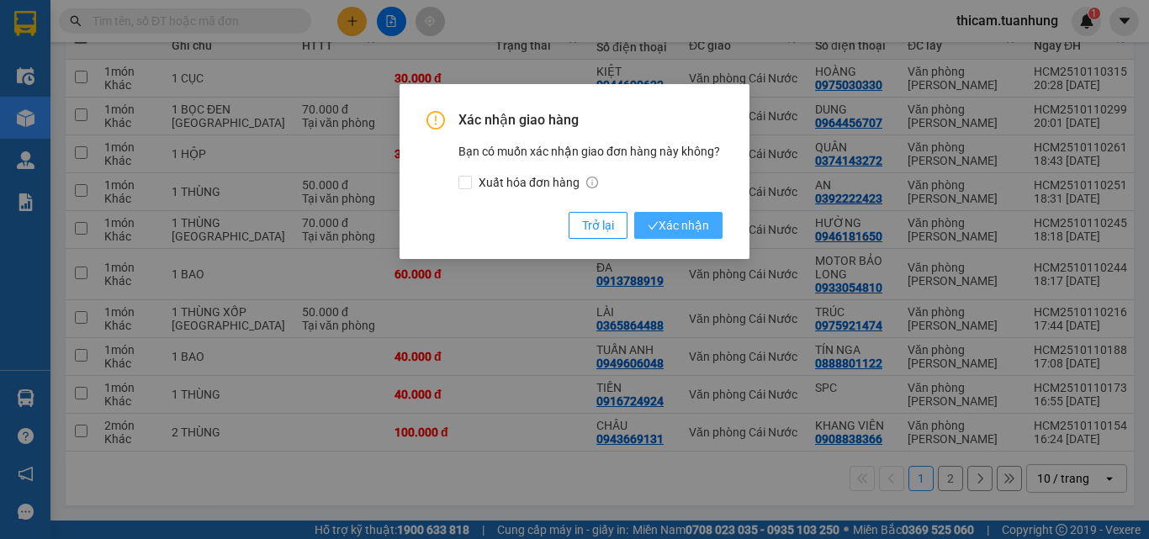
click at [663, 227] on span "Xác nhận" at bounding box center [678, 225] width 61 height 19
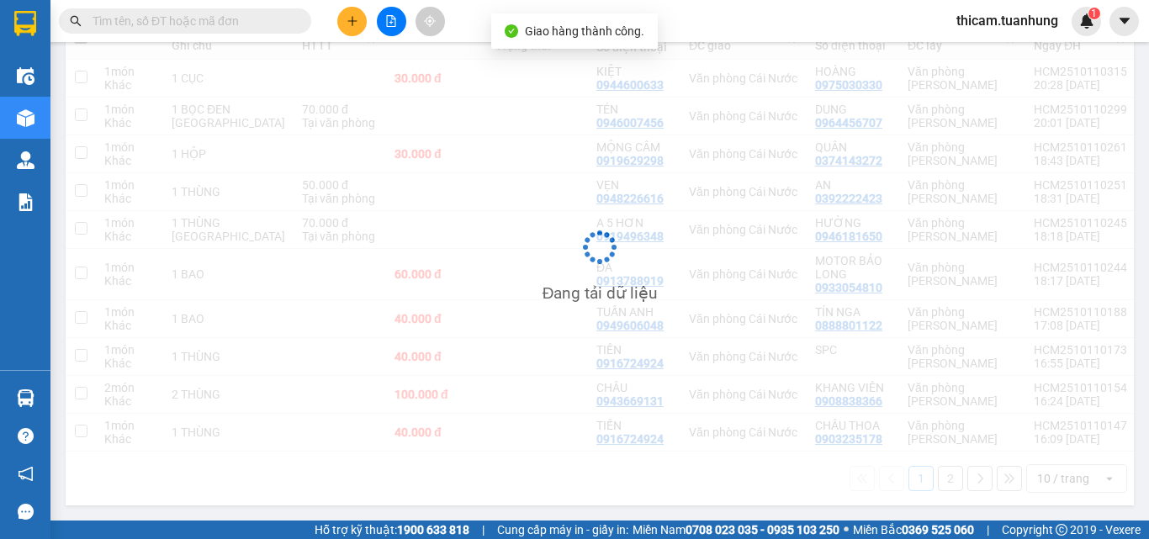
scroll to position [229, 0]
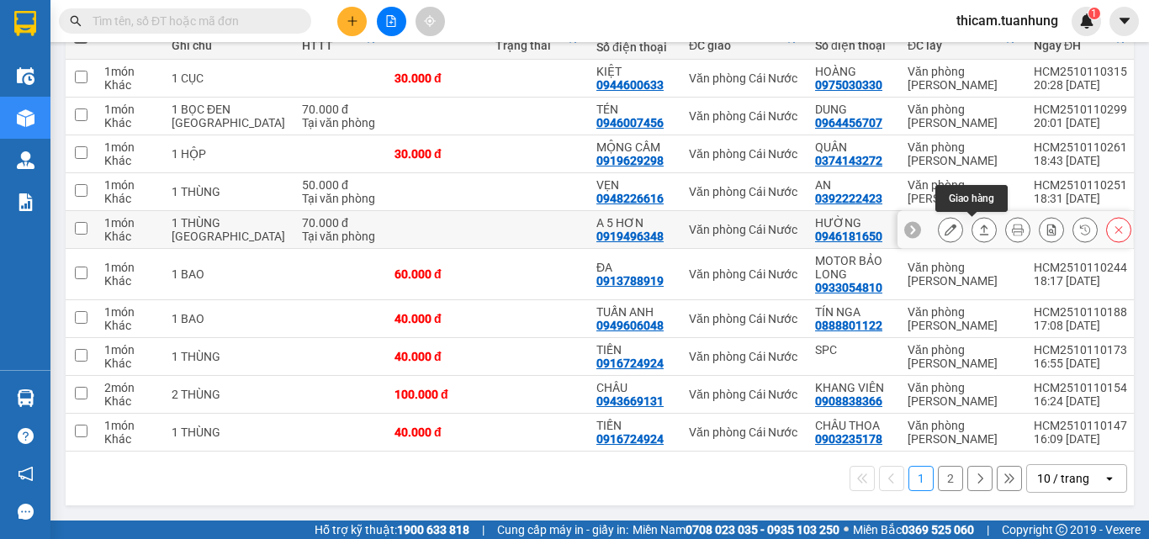
click at [977, 223] on button at bounding box center [984, 229] width 24 height 29
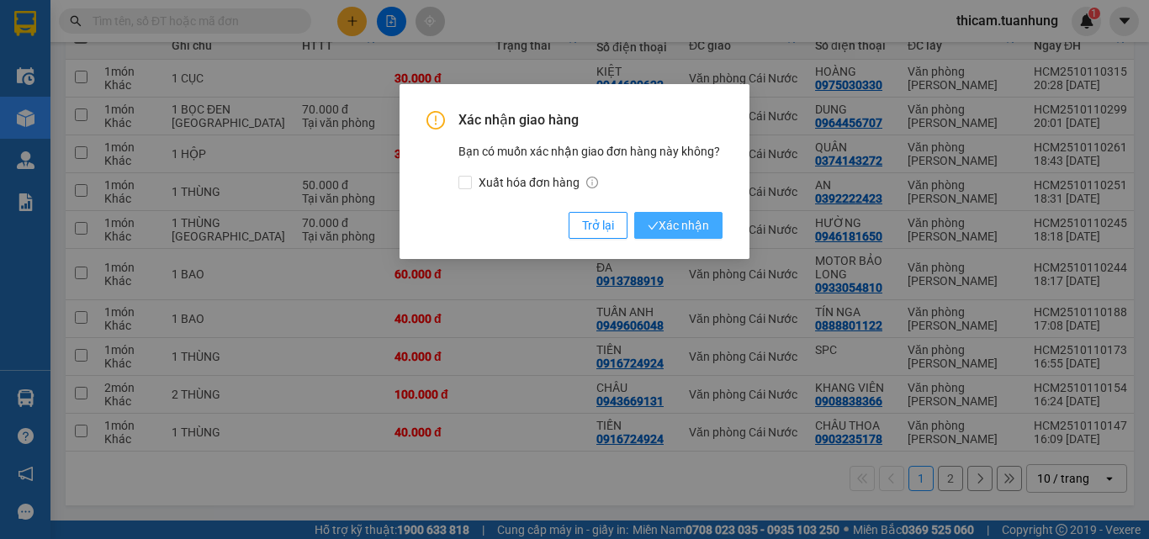
click at [676, 225] on span "Xác nhận" at bounding box center [678, 225] width 61 height 19
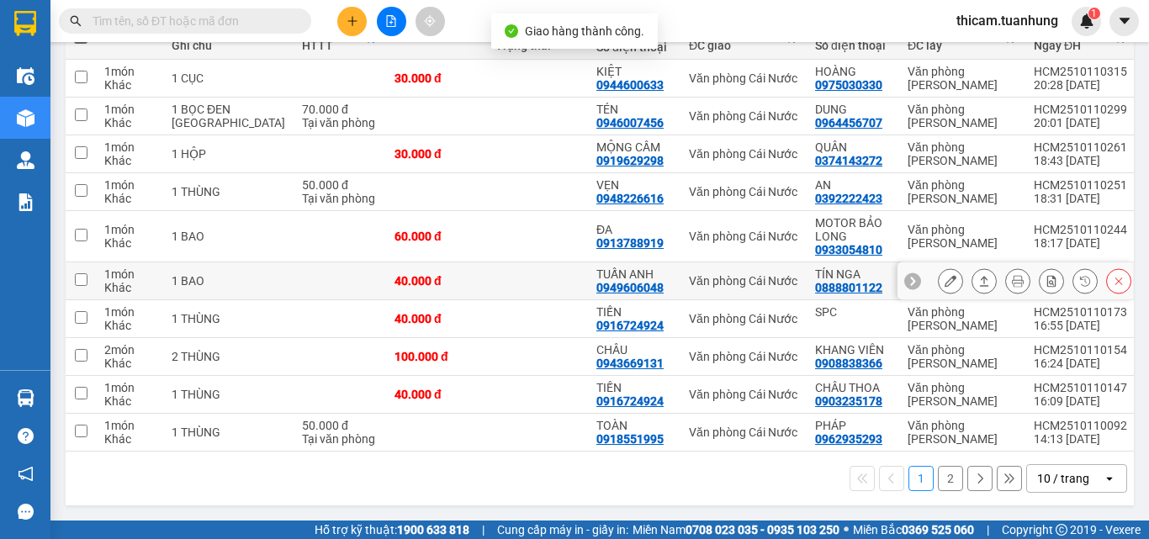
scroll to position [61, 0]
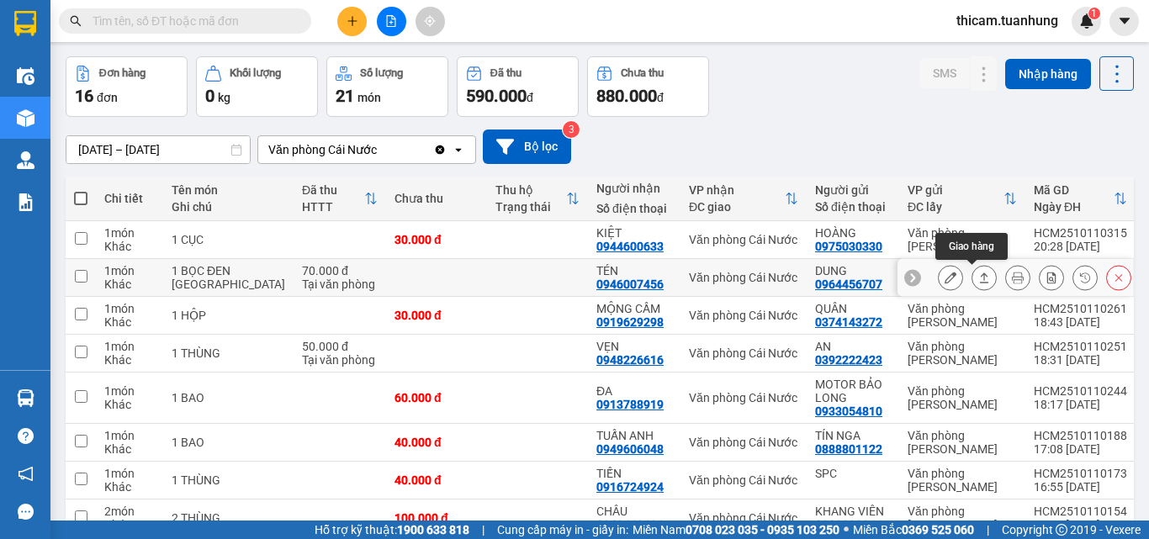
click at [980, 275] on icon at bounding box center [984, 278] width 9 height 10
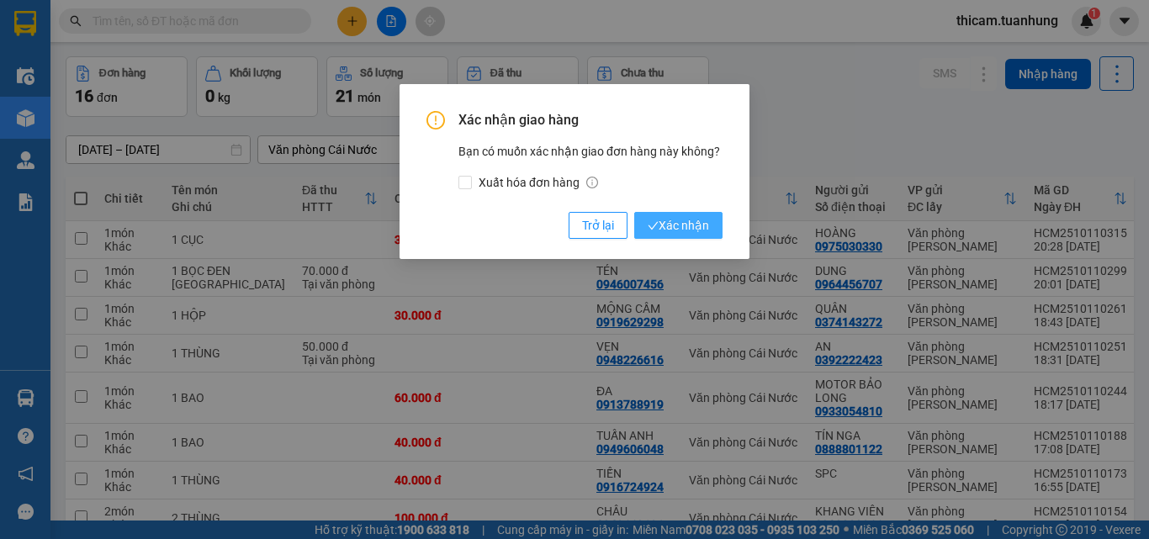
click at [662, 221] on span "Xác nhận" at bounding box center [678, 225] width 61 height 19
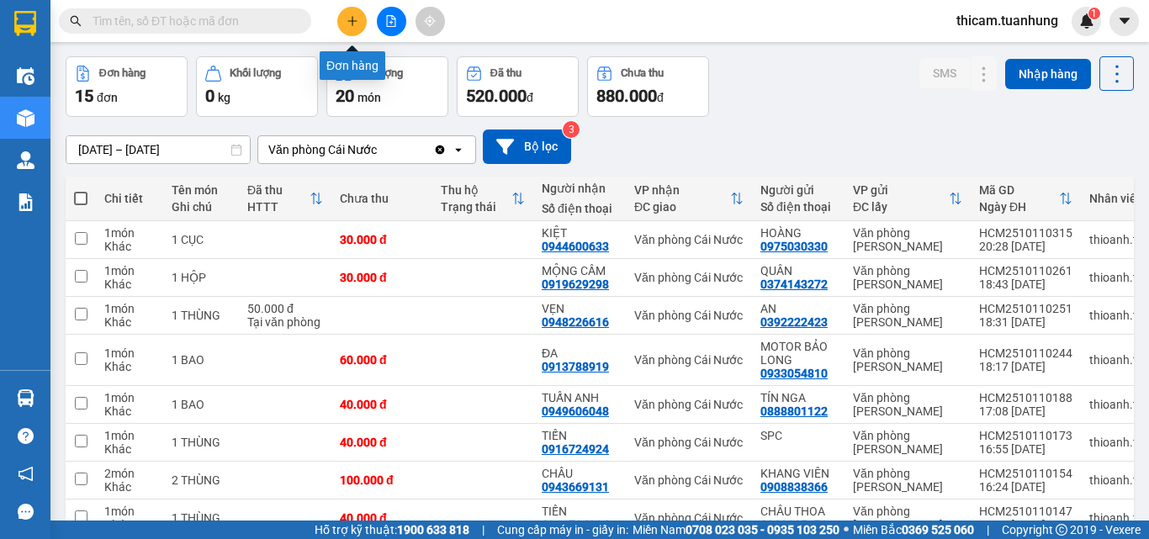
click at [359, 19] on button at bounding box center [351, 21] width 29 height 29
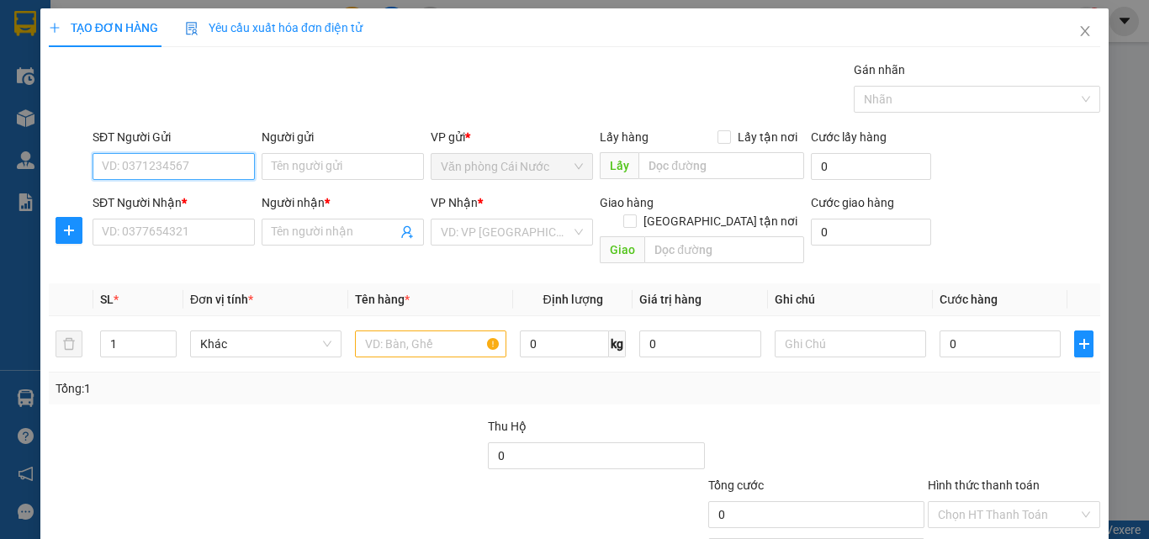
click at [175, 163] on input "SĐT Người Gửi" at bounding box center [174, 166] width 162 height 27
type input "0888117707"
click at [163, 204] on div "0888117707 - TỨA" at bounding box center [172, 200] width 140 height 19
type input "TỨA"
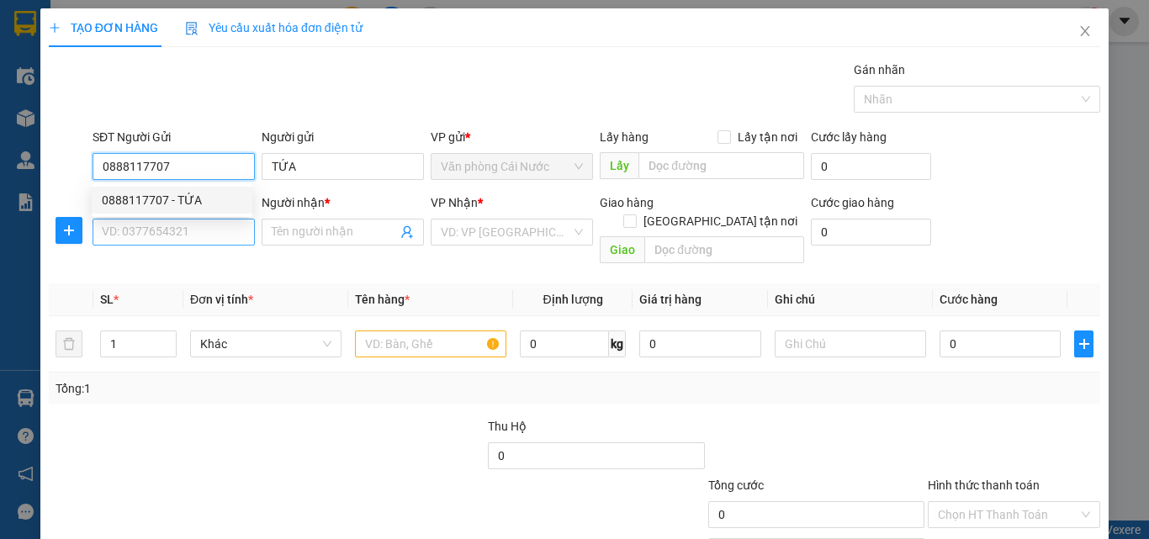
type input "0888117707"
click at [167, 232] on input "SĐT Người Nhận *" at bounding box center [174, 232] width 162 height 27
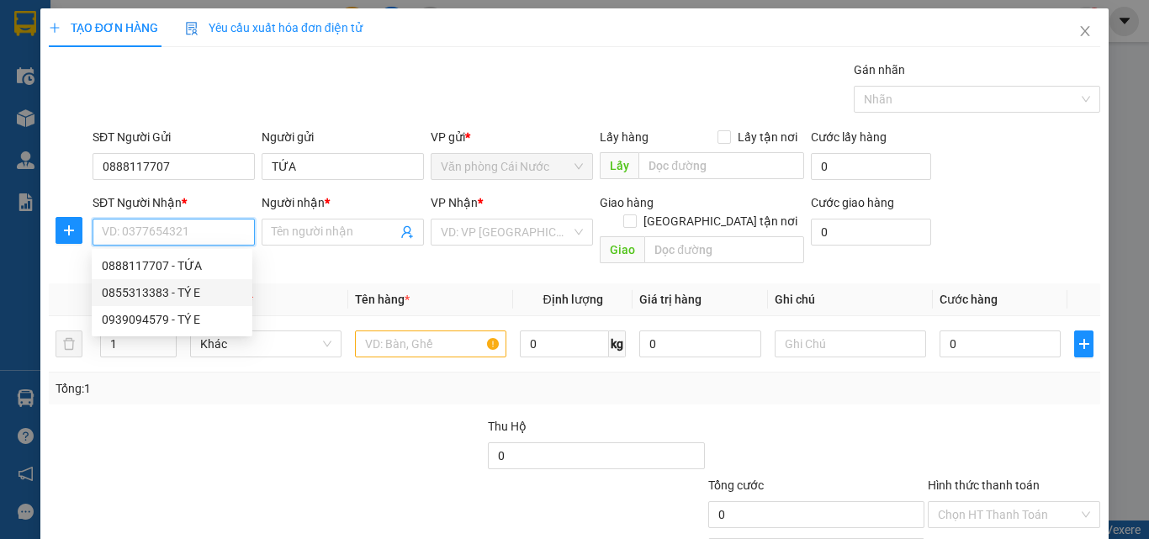
click at [130, 295] on div "0855313383 - TÝ E" at bounding box center [172, 292] width 140 height 19
type input "0855313383"
type input "TÝ E"
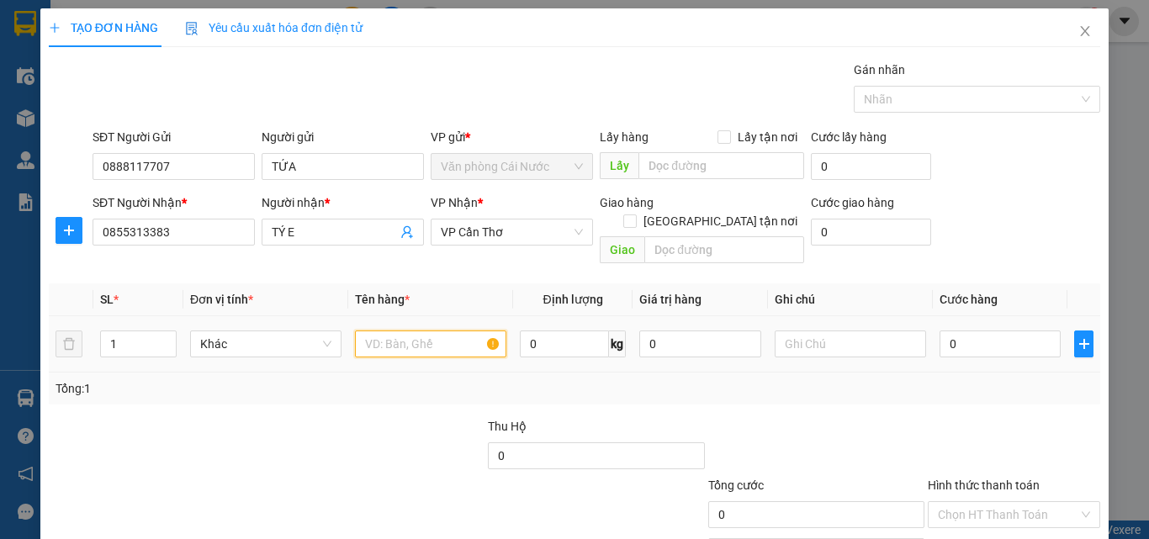
click at [389, 331] on input "text" at bounding box center [430, 344] width 151 height 27
type input "1 THÙNG"
click at [954, 331] on input "0" at bounding box center [1000, 344] width 121 height 27
type input "7"
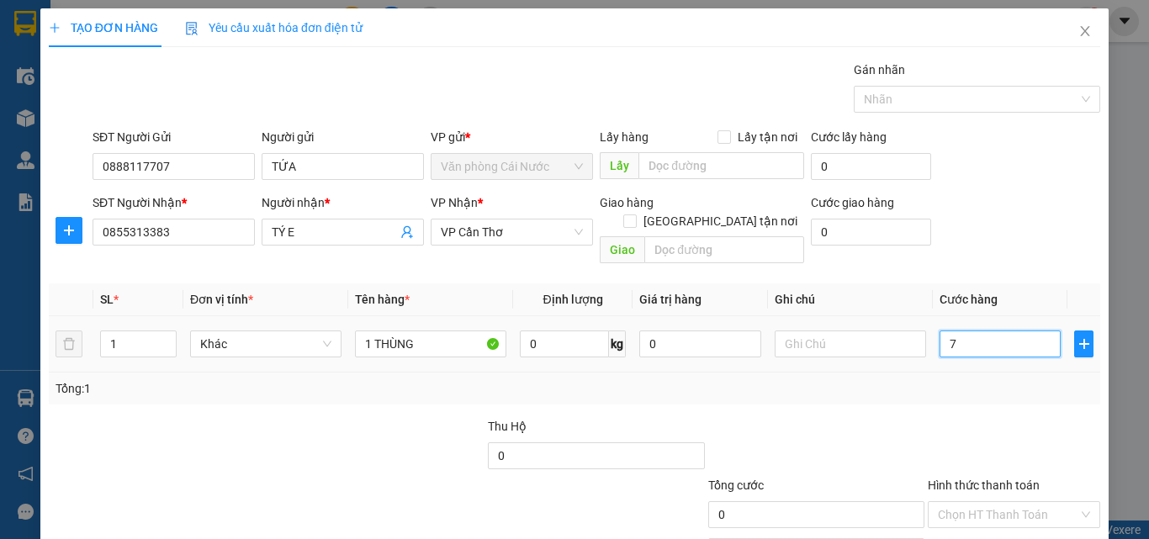
type input "7"
type input "70"
type input "70.000"
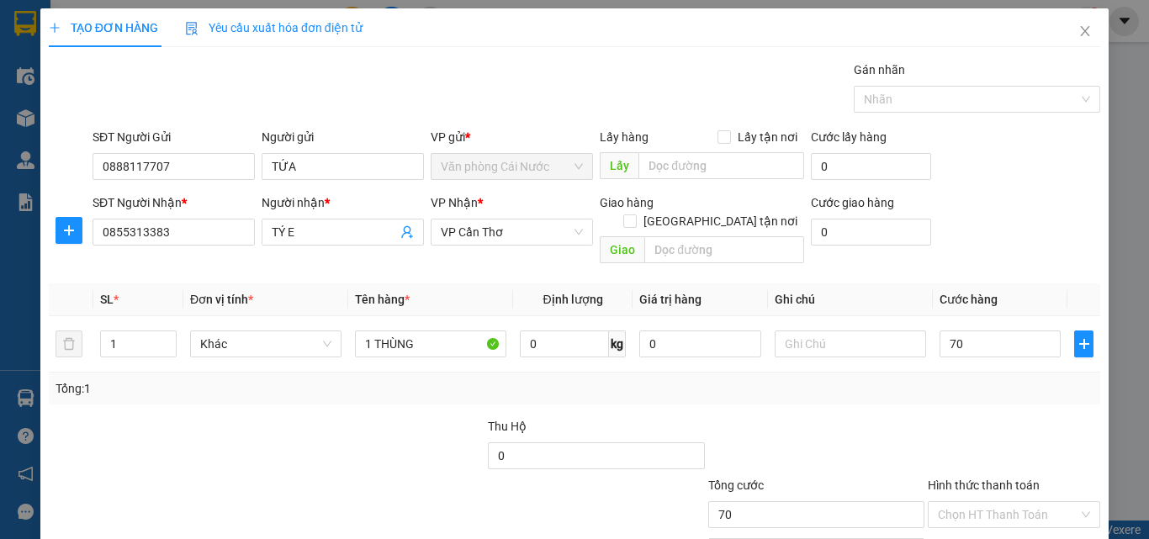
type input "70.000"
click at [960, 373] on div "Tổng: 1" at bounding box center [575, 389] width 1052 height 32
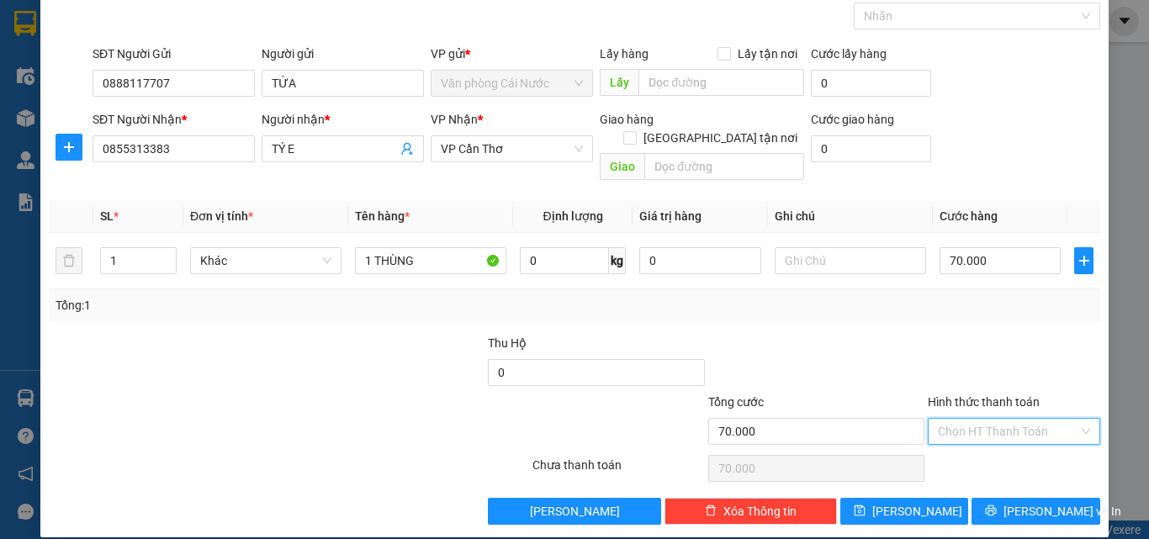
click at [1008, 419] on input "Hình thức thanh toán" at bounding box center [1008, 431] width 140 height 25
click at [961, 451] on div "Tại văn phòng" at bounding box center [1004, 446] width 151 height 19
type input "0"
click at [1030, 502] on span "[PERSON_NAME] và In" at bounding box center [1063, 511] width 118 height 19
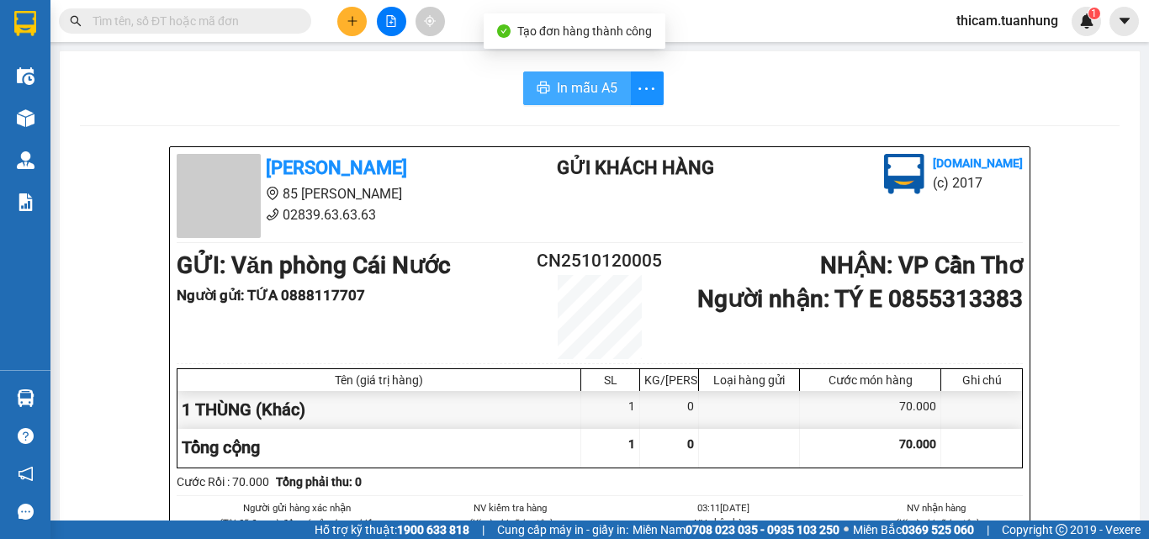
click at [570, 87] on span "In mẫu A5" at bounding box center [587, 87] width 61 height 21
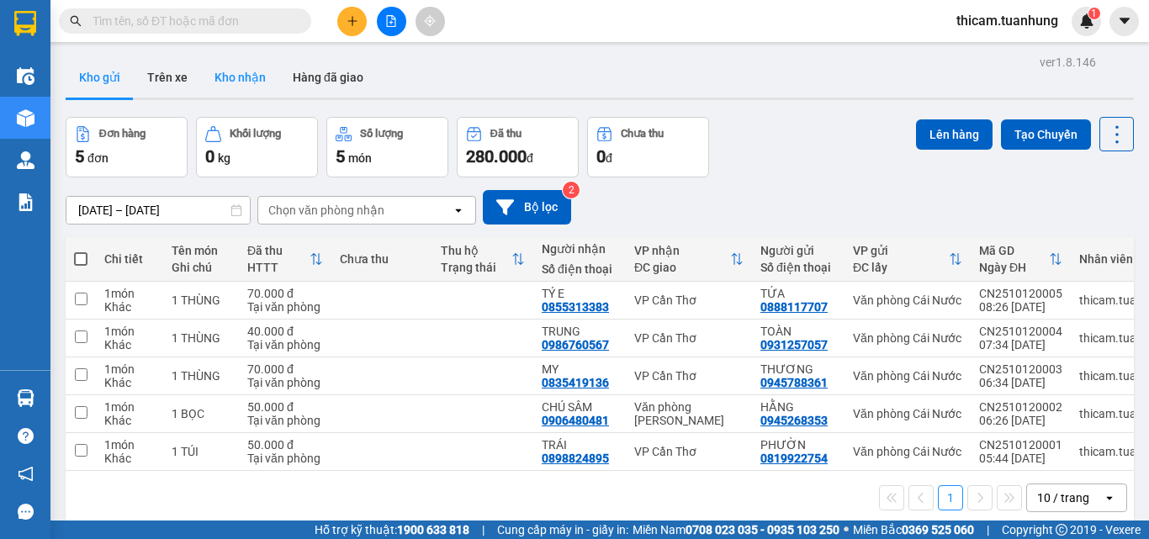
click at [236, 67] on button "Kho nhận" at bounding box center [240, 77] width 78 height 40
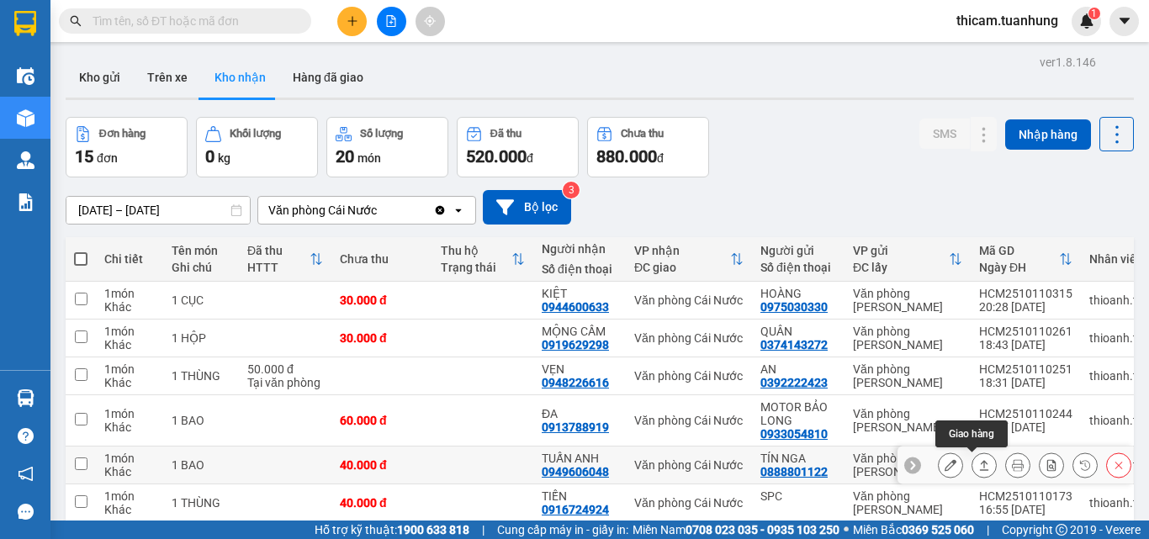
click at [978, 460] on button at bounding box center [984, 465] width 24 height 29
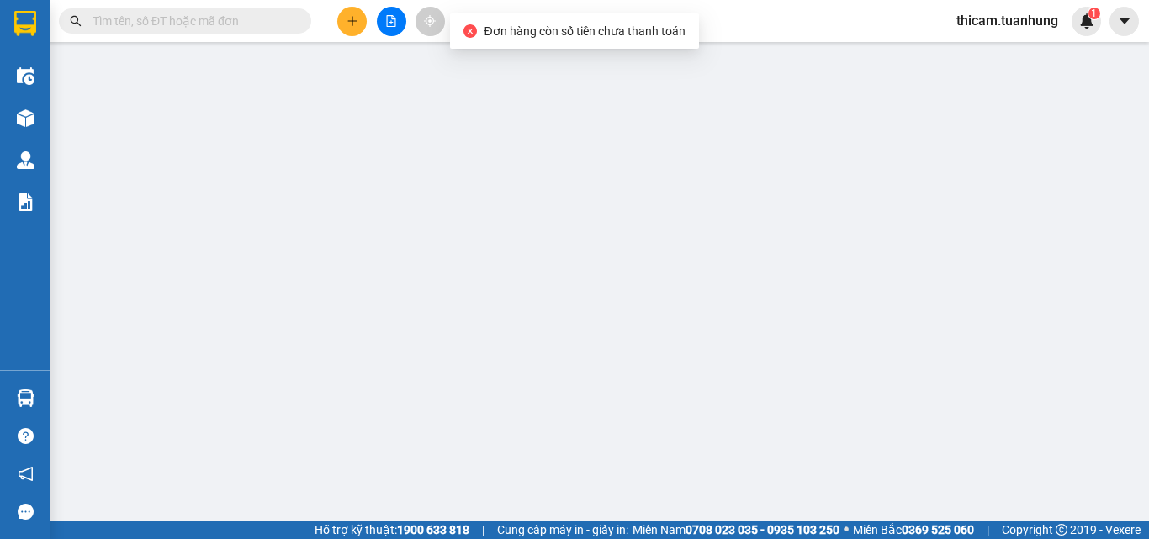
type input "0888801122"
type input "TÍN NGA"
type input "0949606048"
type input "TUẤN ANH"
type input "40.000"
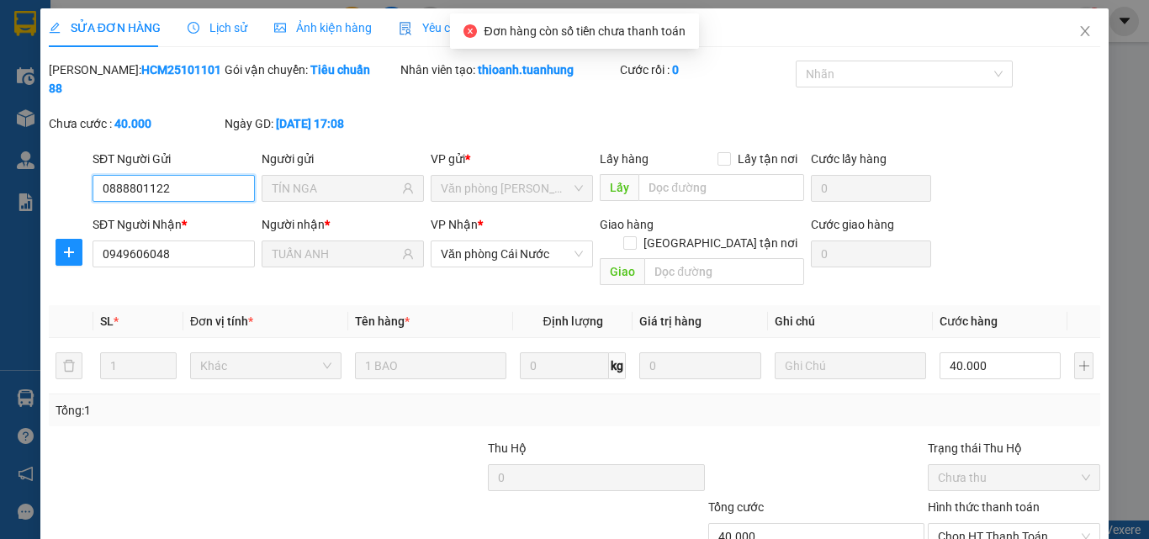
scroll to position [87, 0]
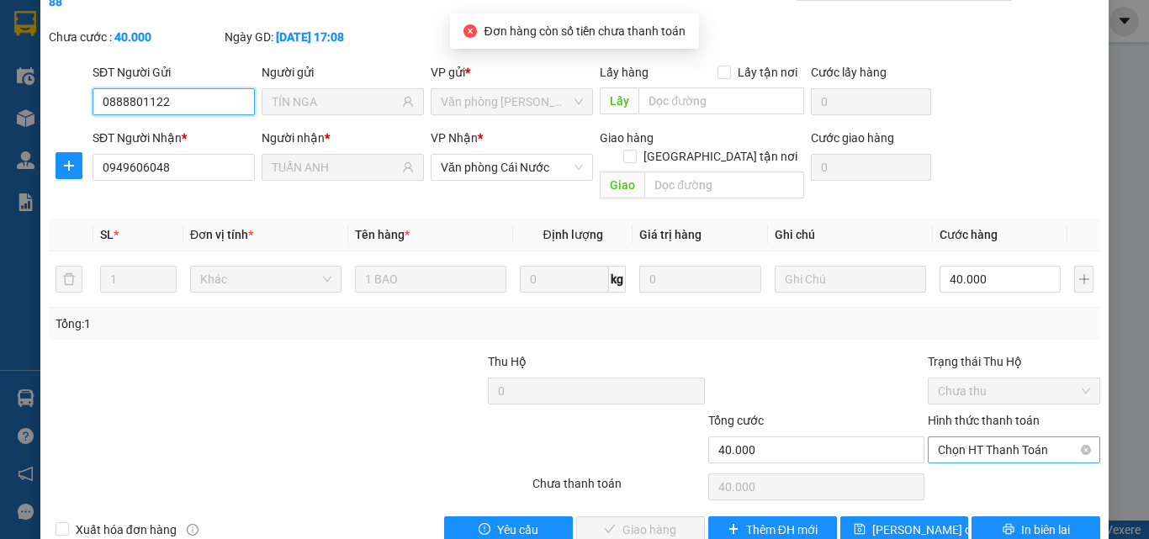
click at [983, 437] on span "Chọn HT Thanh Toán" at bounding box center [1014, 449] width 152 height 25
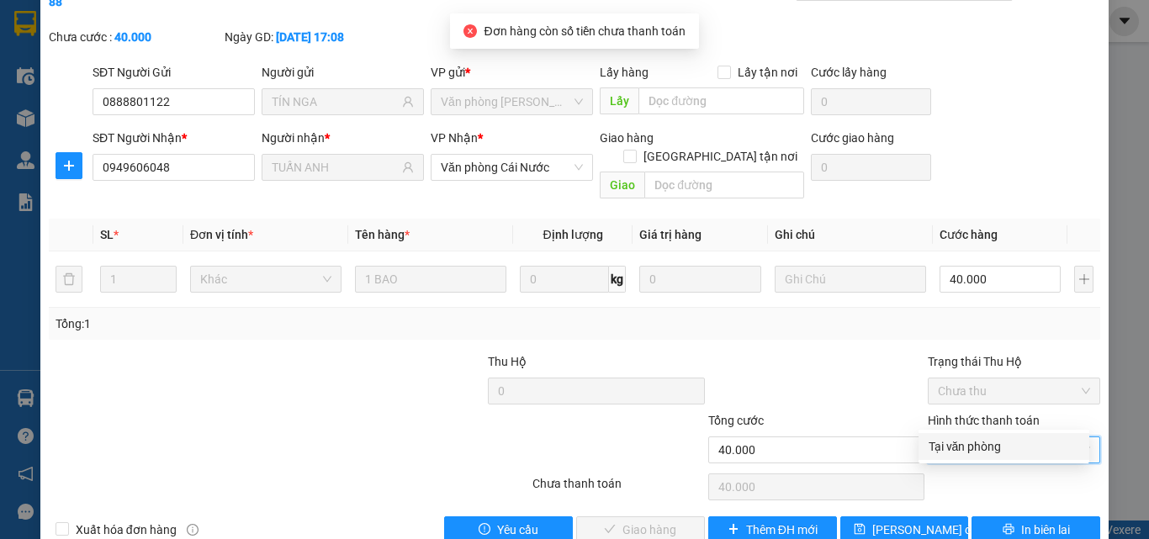
click at [979, 448] on div "Tại văn phòng" at bounding box center [1004, 446] width 151 height 19
type input "0"
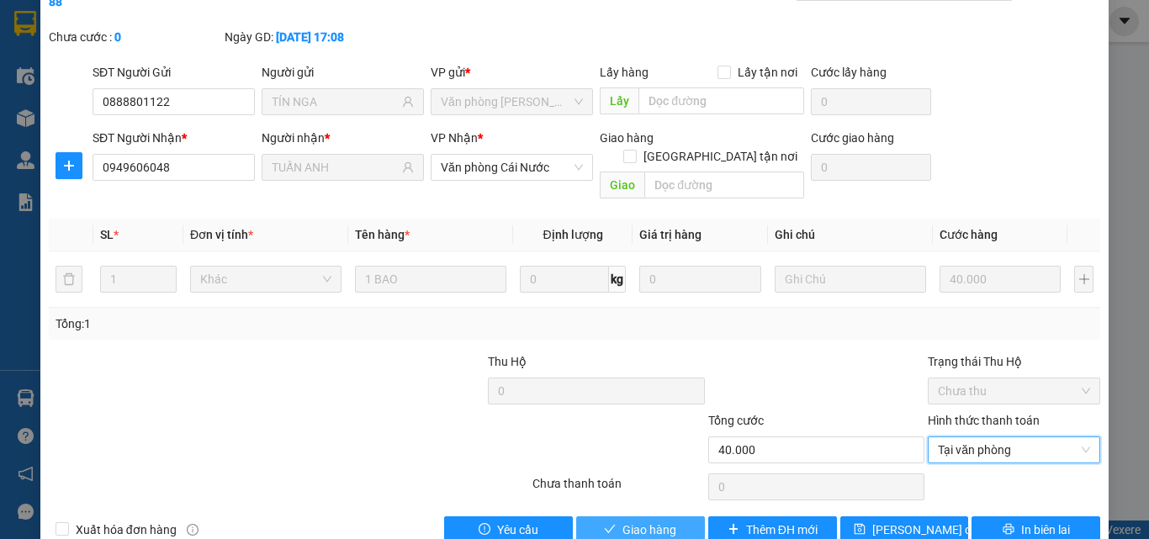
click at [646, 521] on span "Giao hàng" at bounding box center [649, 530] width 54 height 19
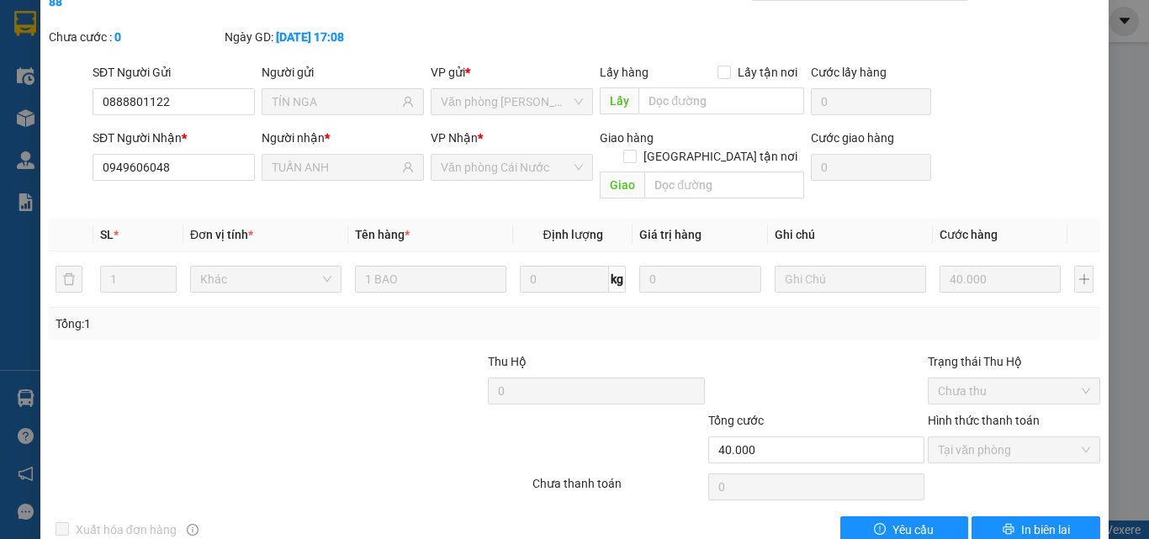
scroll to position [0, 0]
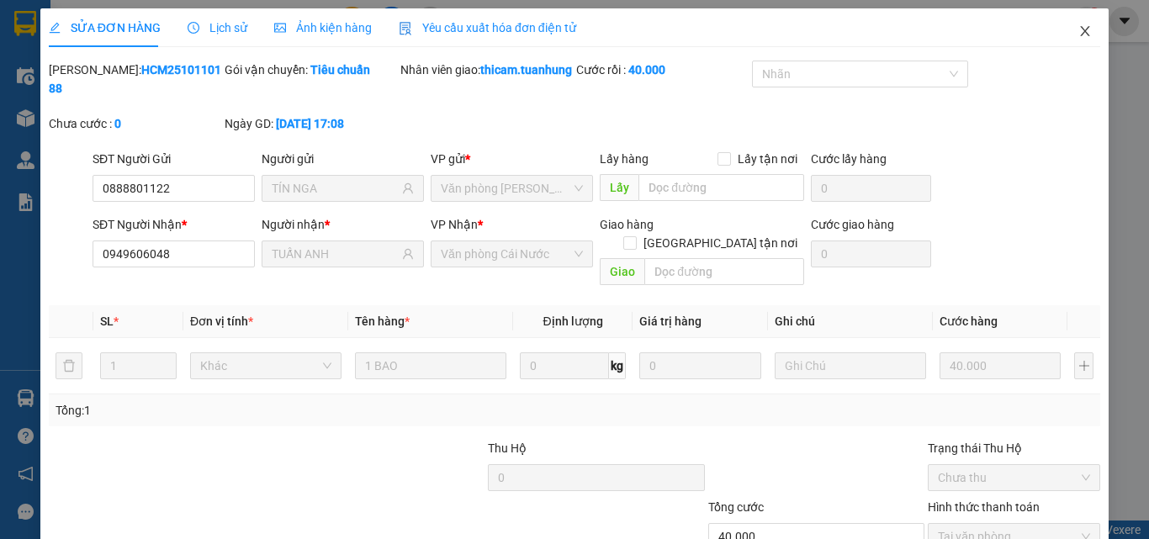
click at [1078, 28] on icon "close" at bounding box center [1084, 30] width 13 height 13
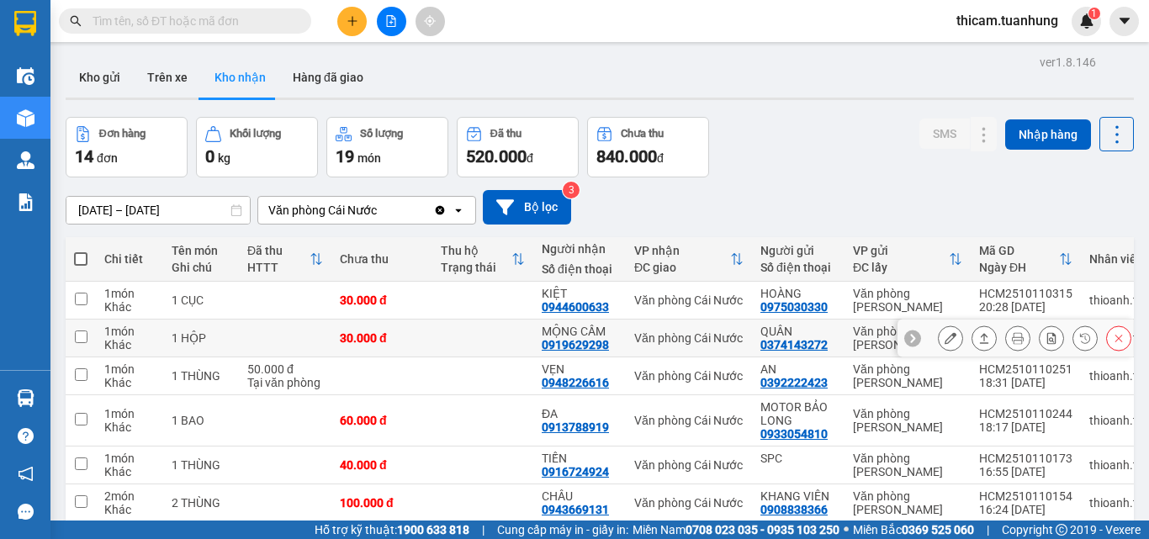
scroll to position [229, 0]
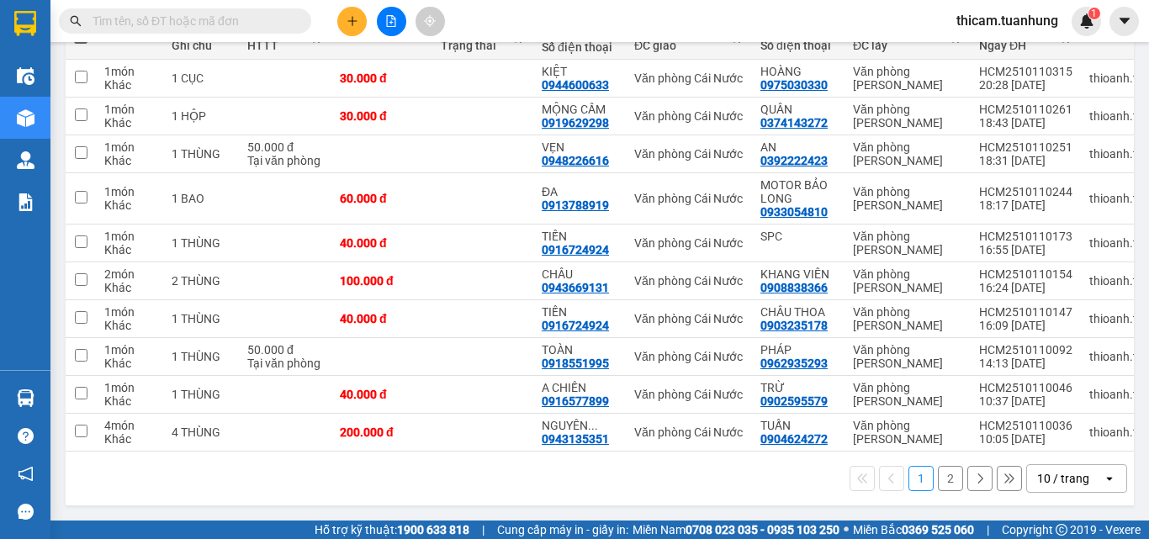
click at [939, 476] on button "2" at bounding box center [950, 478] width 25 height 25
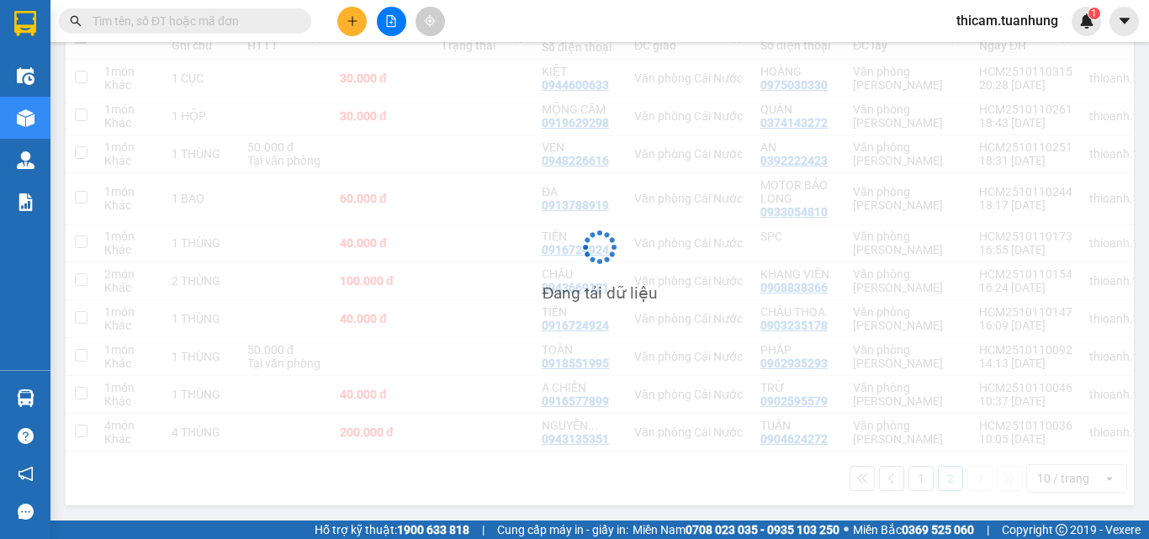
scroll to position [77, 0]
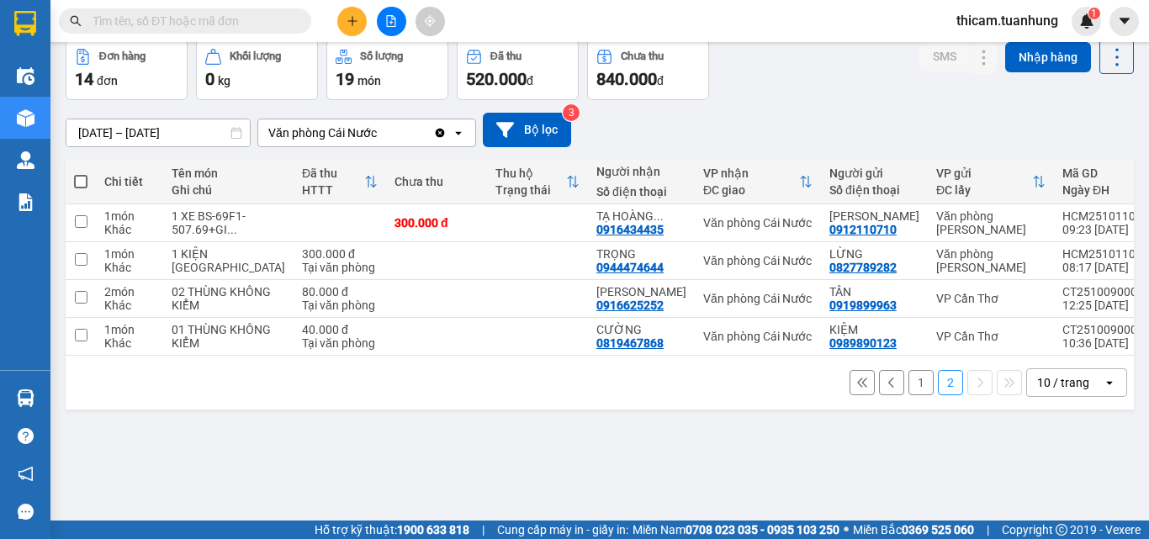
click at [909, 395] on button "1" at bounding box center [921, 382] width 25 height 25
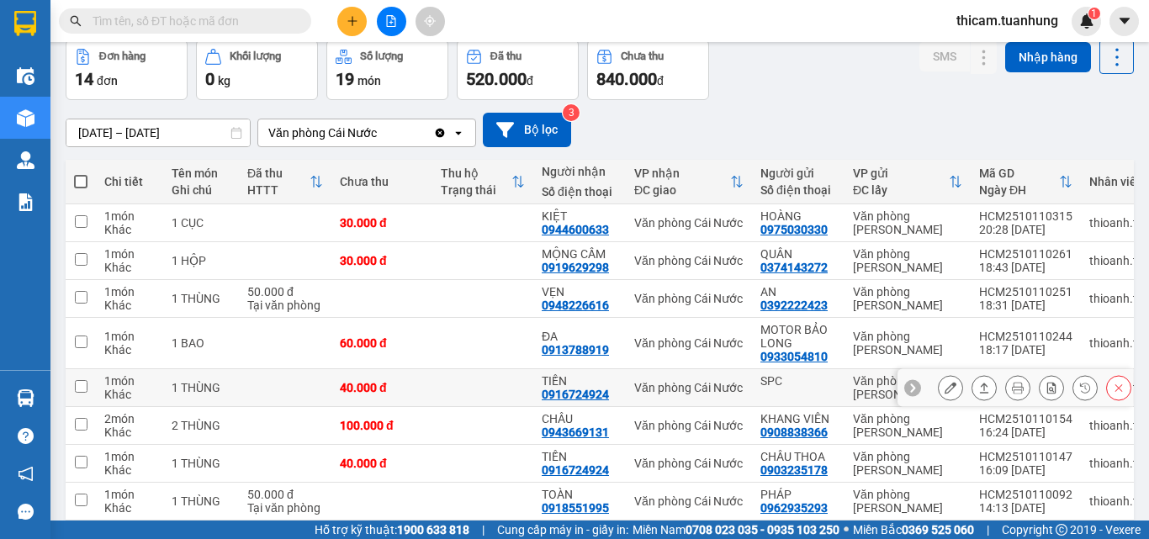
scroll to position [229, 0]
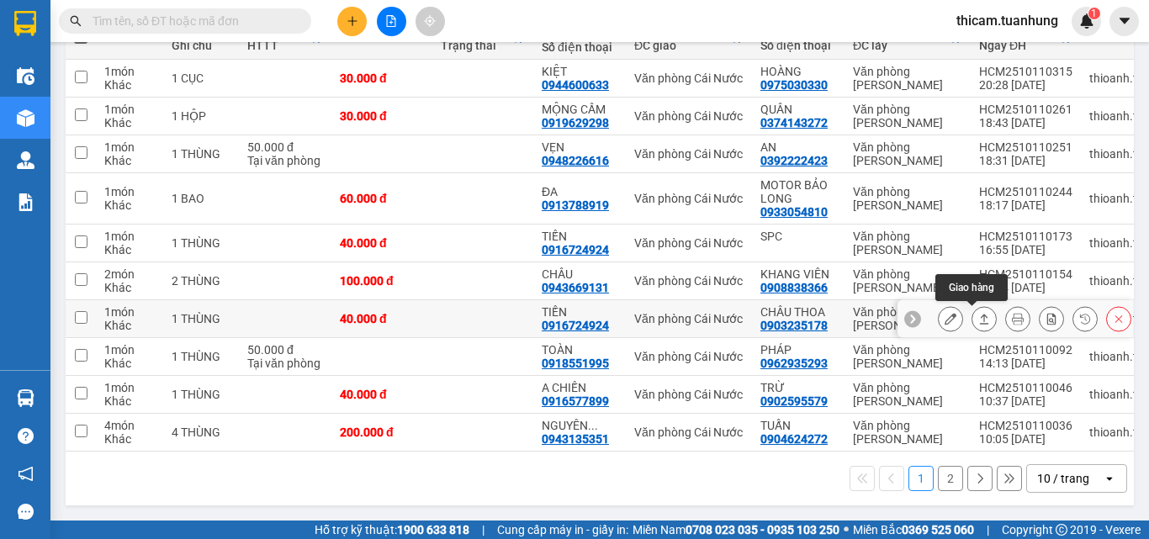
click at [972, 319] on button at bounding box center [984, 319] width 24 height 29
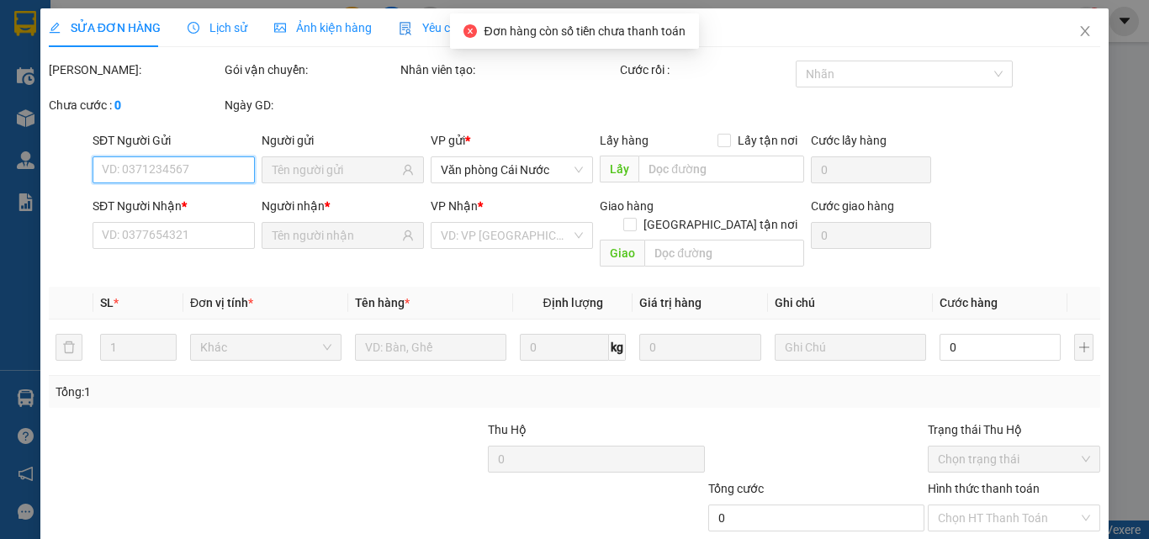
type input "0903235178"
type input "CHÂU THOA"
type input "0916724924"
type input "TIẾN"
type input "40.000"
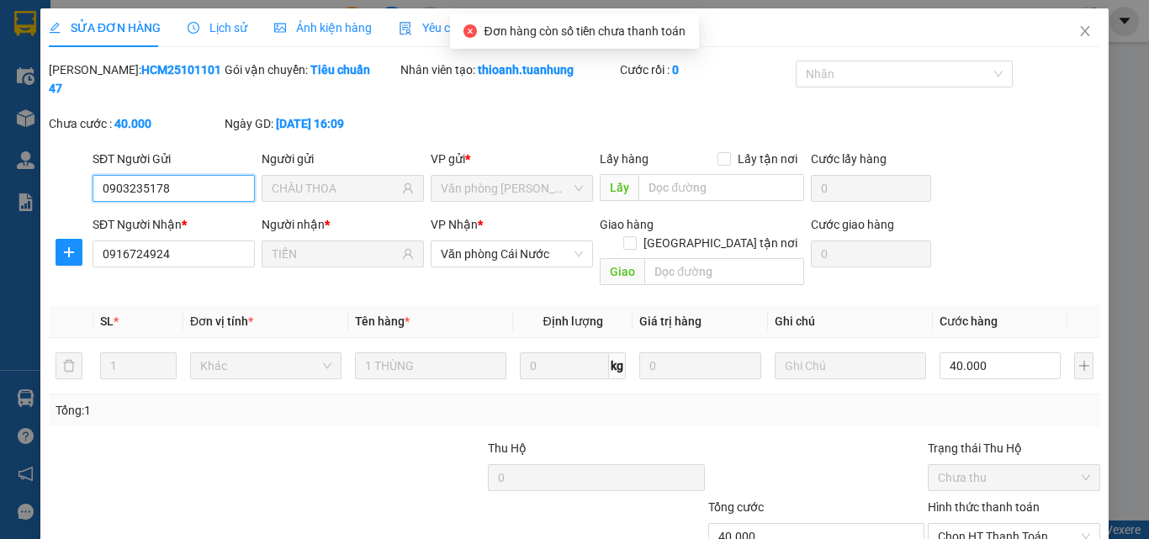
scroll to position [87, 0]
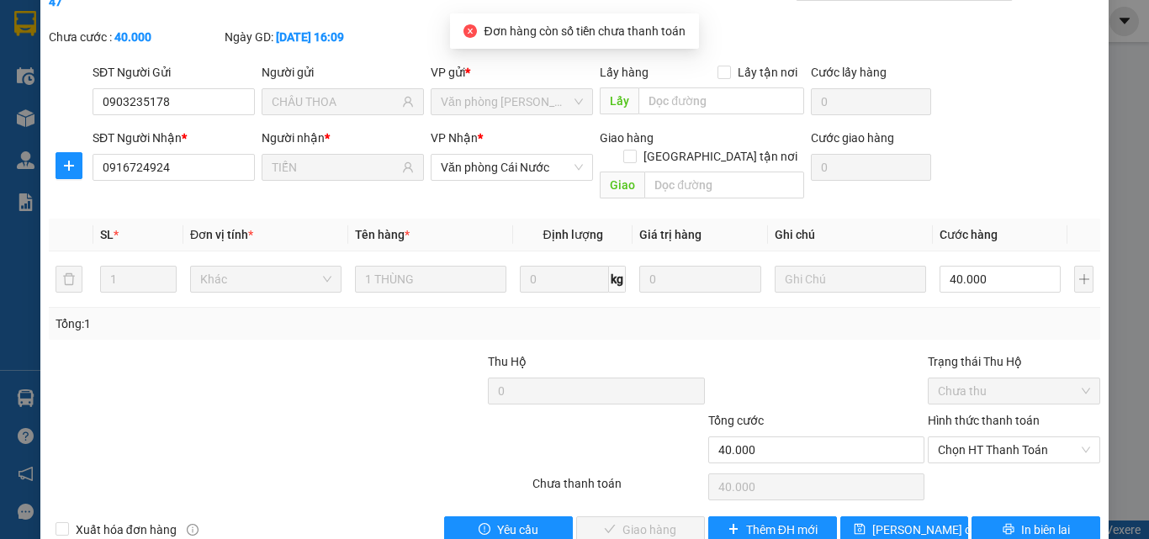
click at [983, 426] on div "Hình thức thanh toán Chọn HT Thanh Toán" at bounding box center [1014, 440] width 172 height 59
click at [983, 437] on span "Chọn HT Thanh Toán" at bounding box center [1014, 449] width 152 height 25
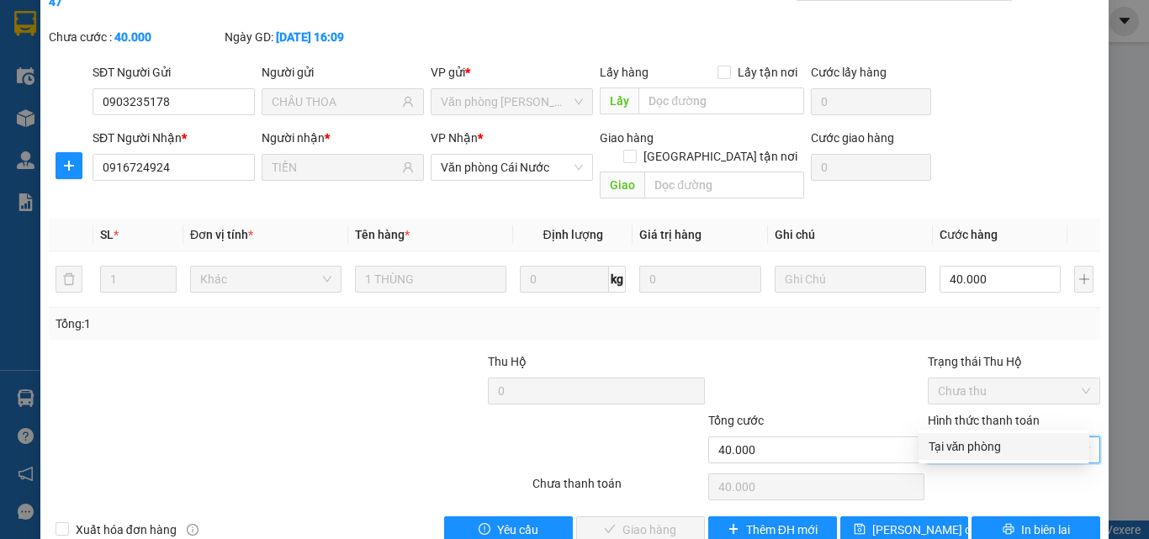
click at [985, 442] on div "Tại văn phòng" at bounding box center [1004, 446] width 151 height 19
type input "0"
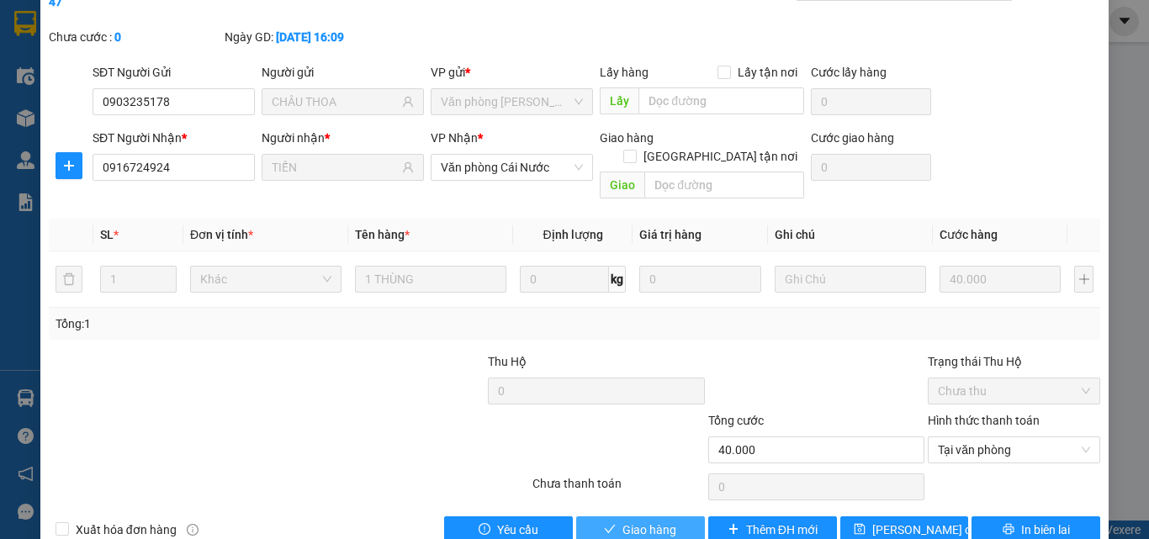
click at [667, 517] on button "Giao hàng" at bounding box center [640, 530] width 129 height 27
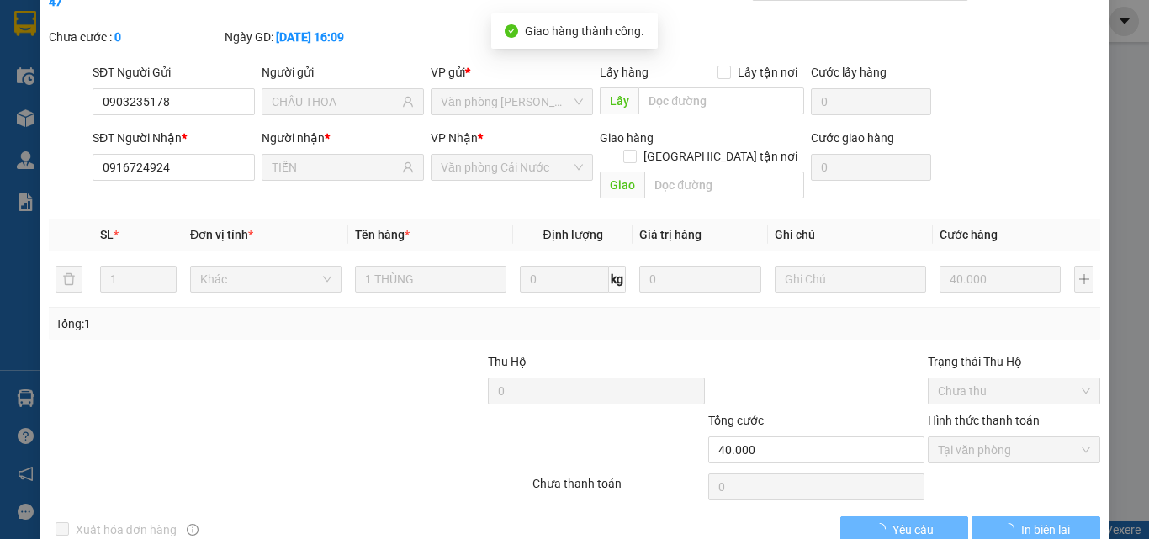
scroll to position [0, 0]
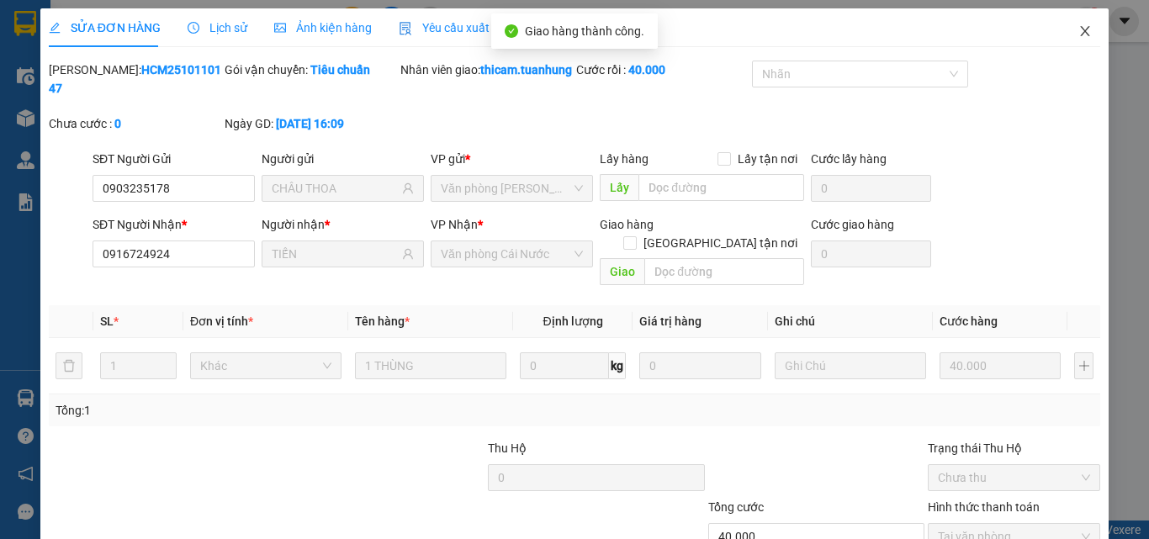
click at [1071, 23] on span "Close" at bounding box center [1085, 31] width 47 height 47
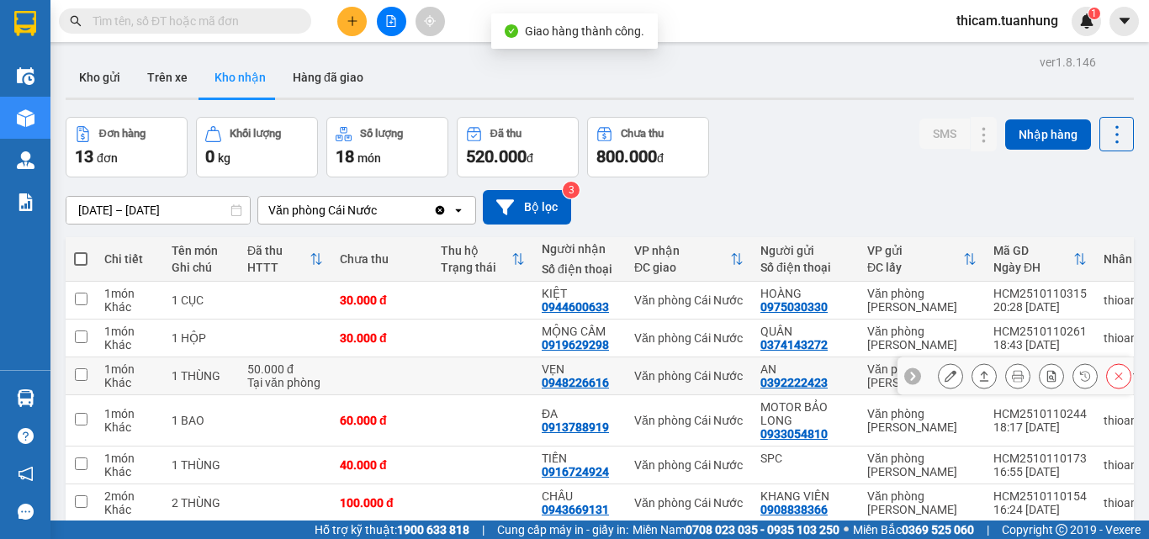
scroll to position [252, 0]
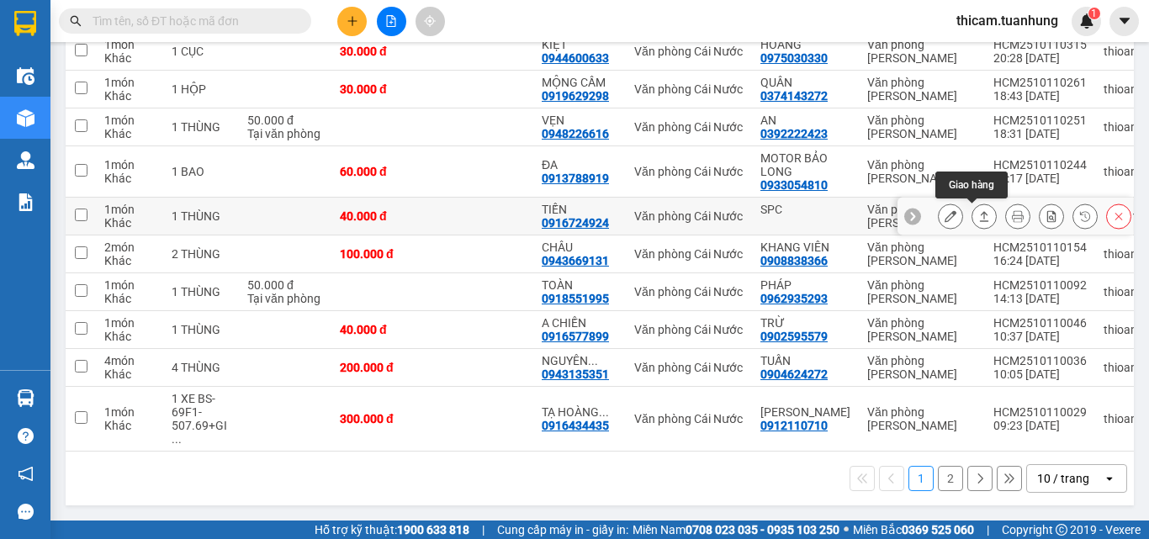
click at [978, 211] on icon at bounding box center [984, 216] width 12 height 12
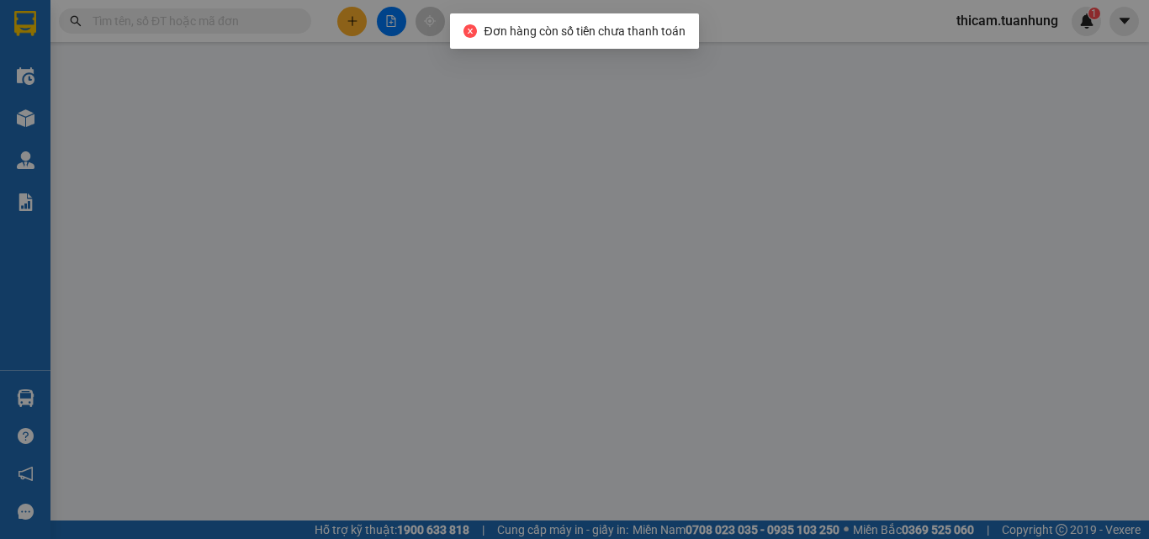
type input "SPC"
type input "0916724924"
type input "TIẾN"
type input "40.000"
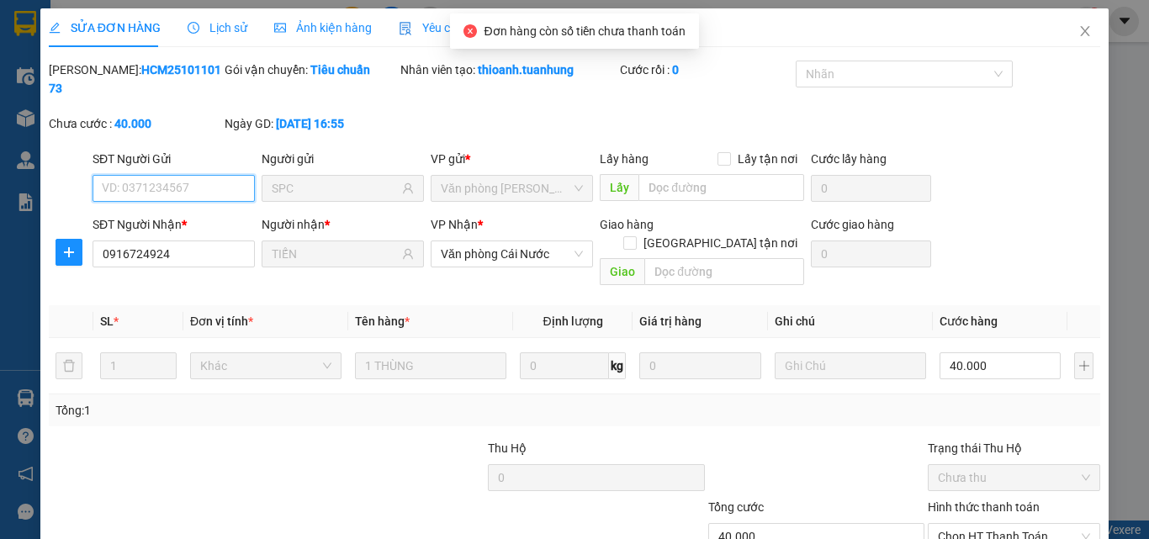
scroll to position [87, 0]
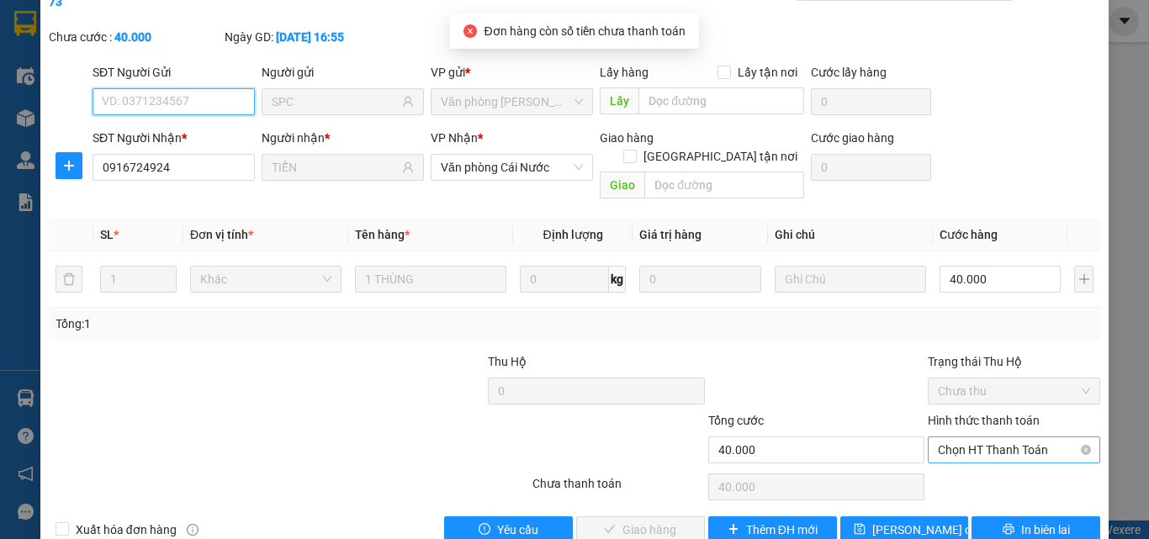
click at [988, 437] on span "Chọn HT Thanh Toán" at bounding box center [1014, 449] width 152 height 25
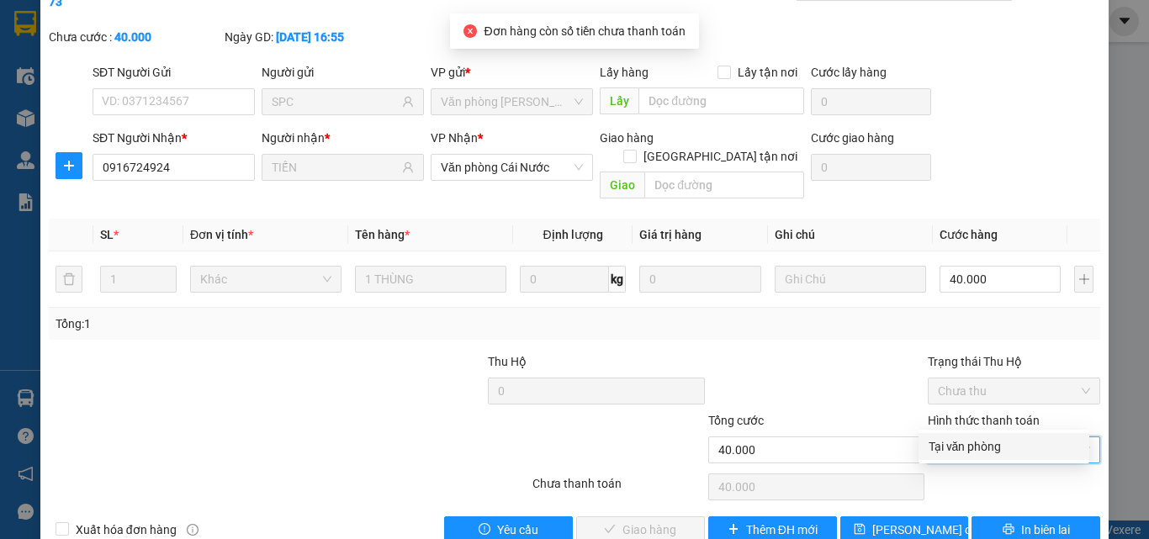
click at [988, 442] on div "Tại văn phòng" at bounding box center [1004, 446] width 151 height 19
type input "0"
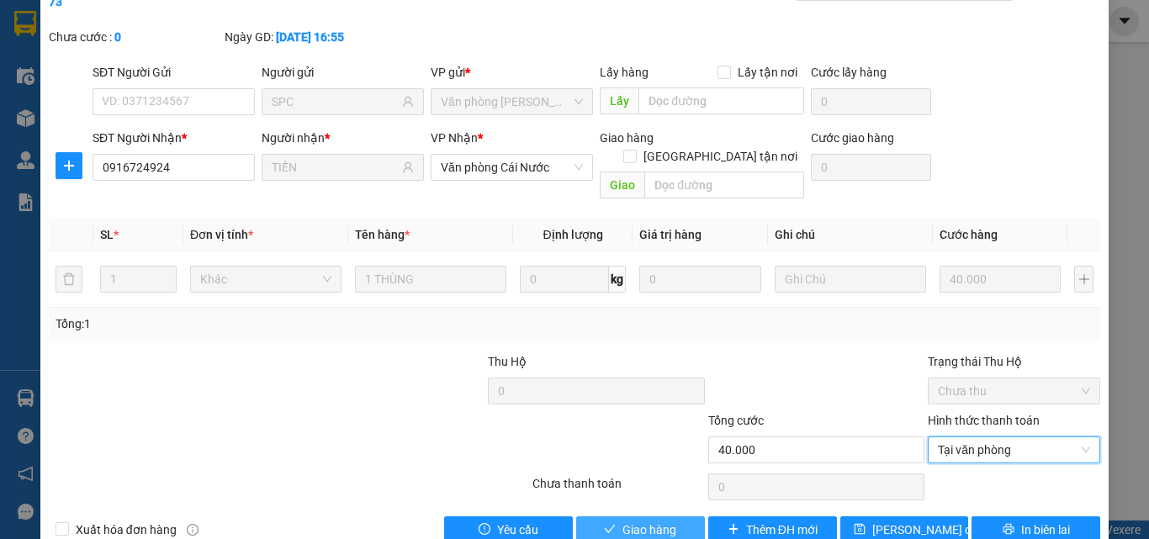
click at [652, 521] on span "Giao hàng" at bounding box center [649, 530] width 54 height 19
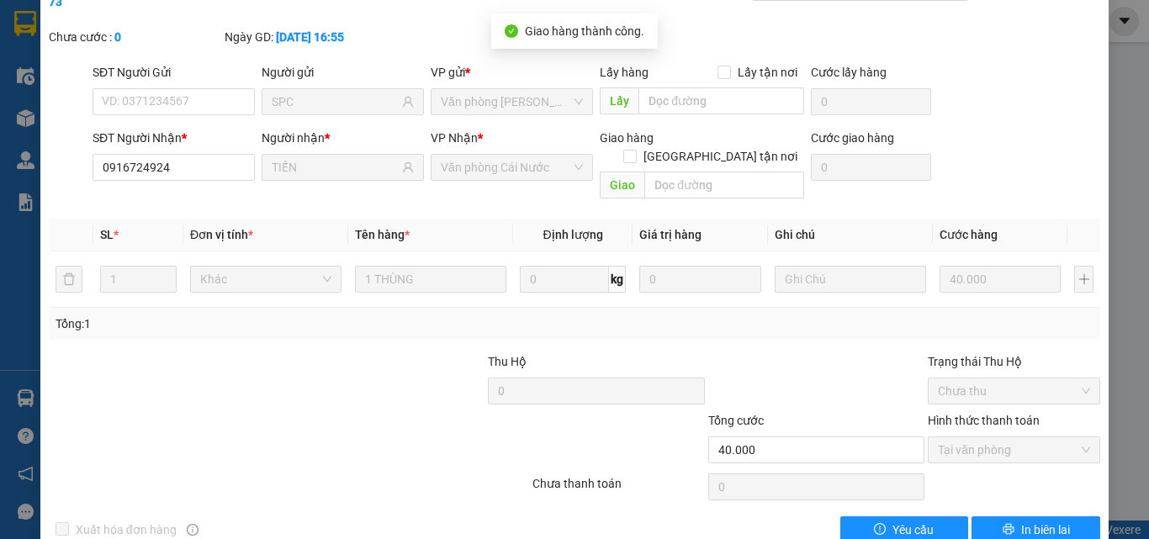
scroll to position [0, 0]
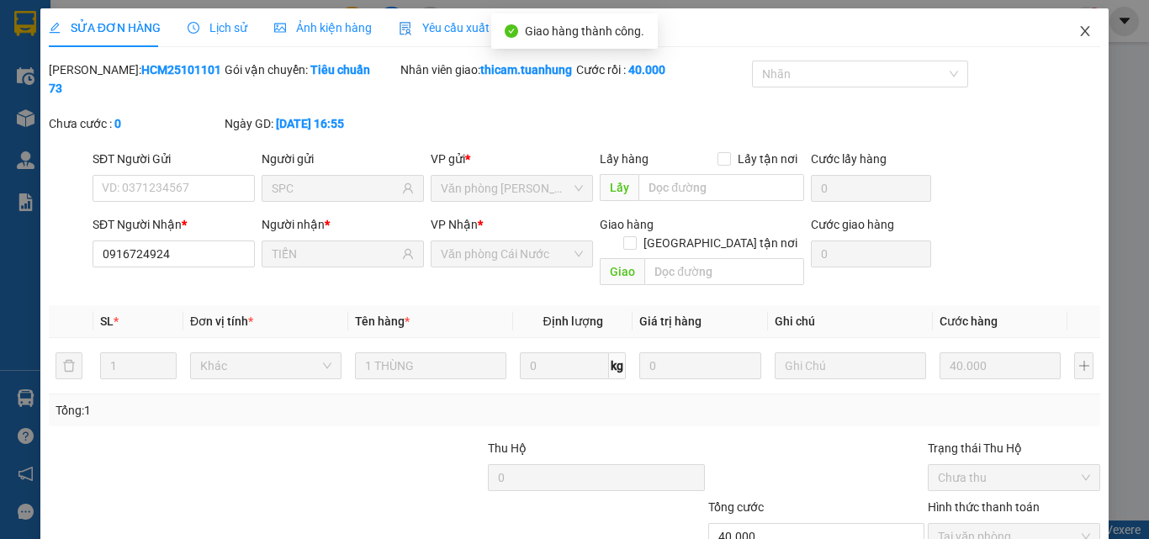
click at [1078, 25] on icon "close" at bounding box center [1084, 30] width 13 height 13
